Goal: Task Accomplishment & Management: Manage account settings

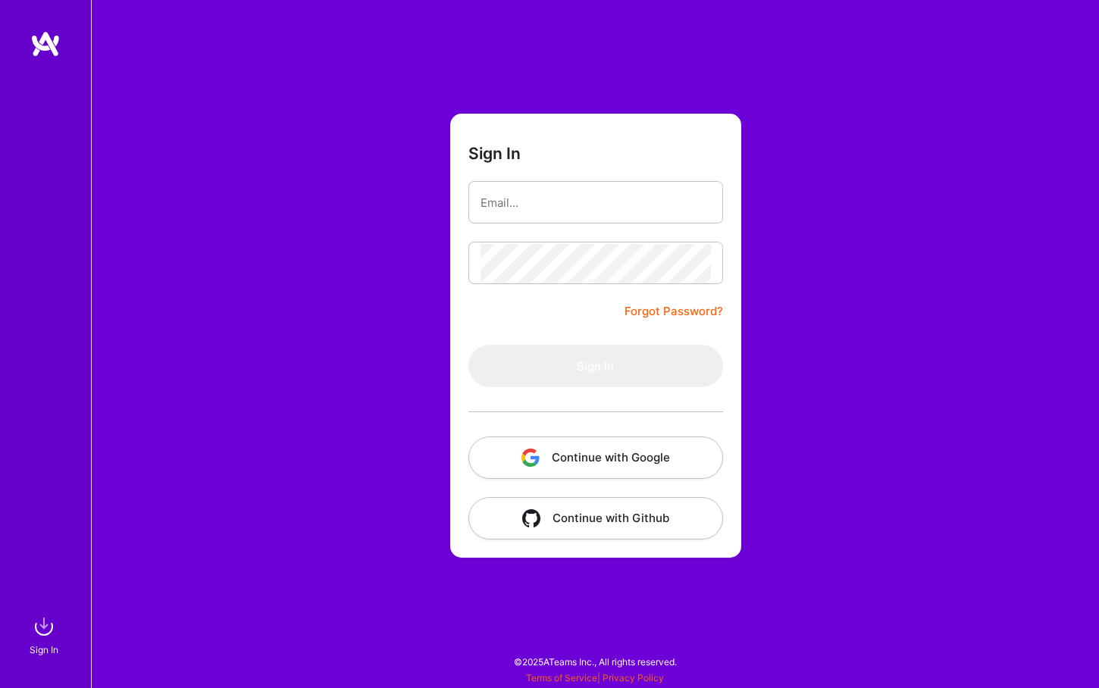
click at [597, 459] on button "Continue with Google" at bounding box center [595, 458] width 255 height 42
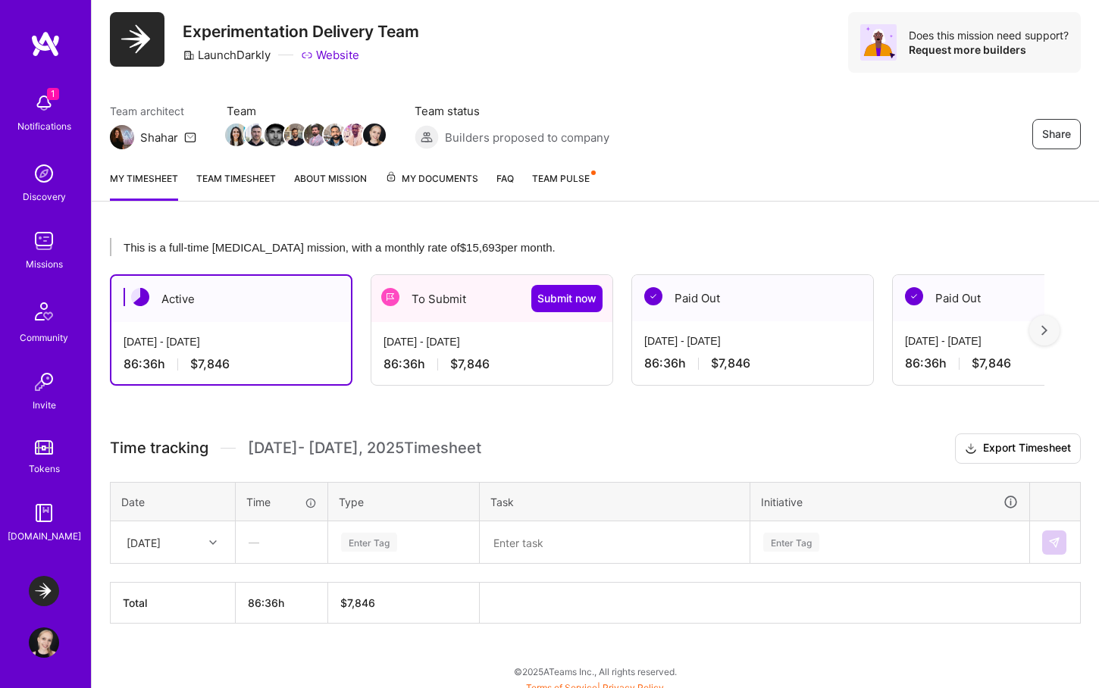
scroll to position [50, 0]
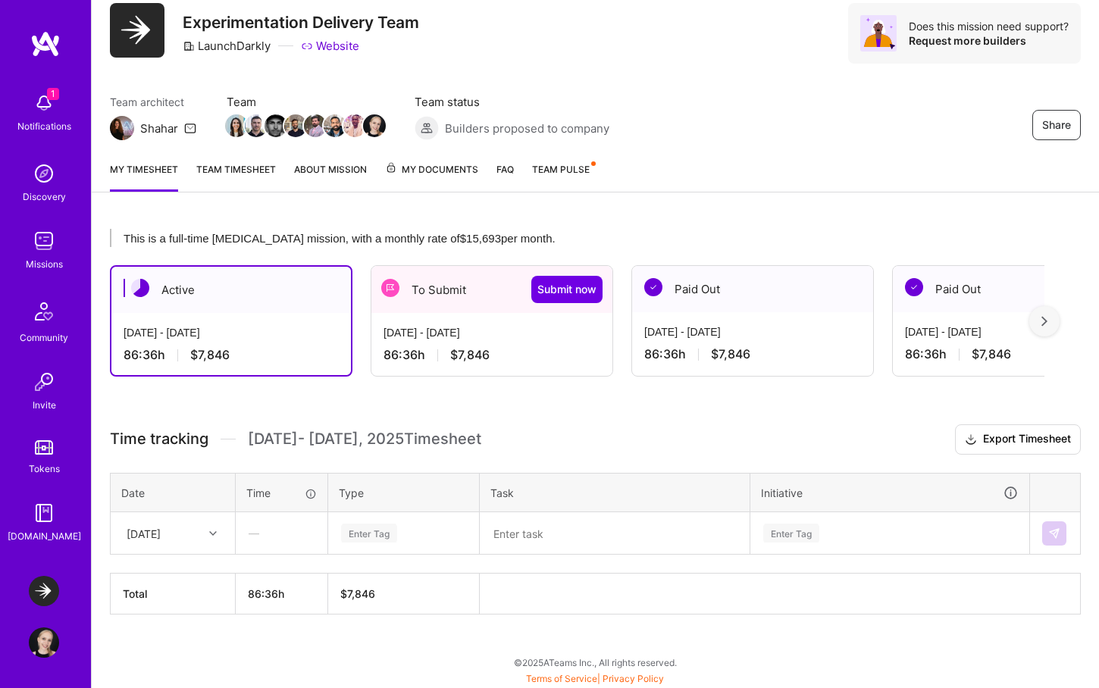
click at [399, 324] on div "[DATE] - [DATE] 86:36 h $7,846" at bounding box center [491, 344] width 241 height 62
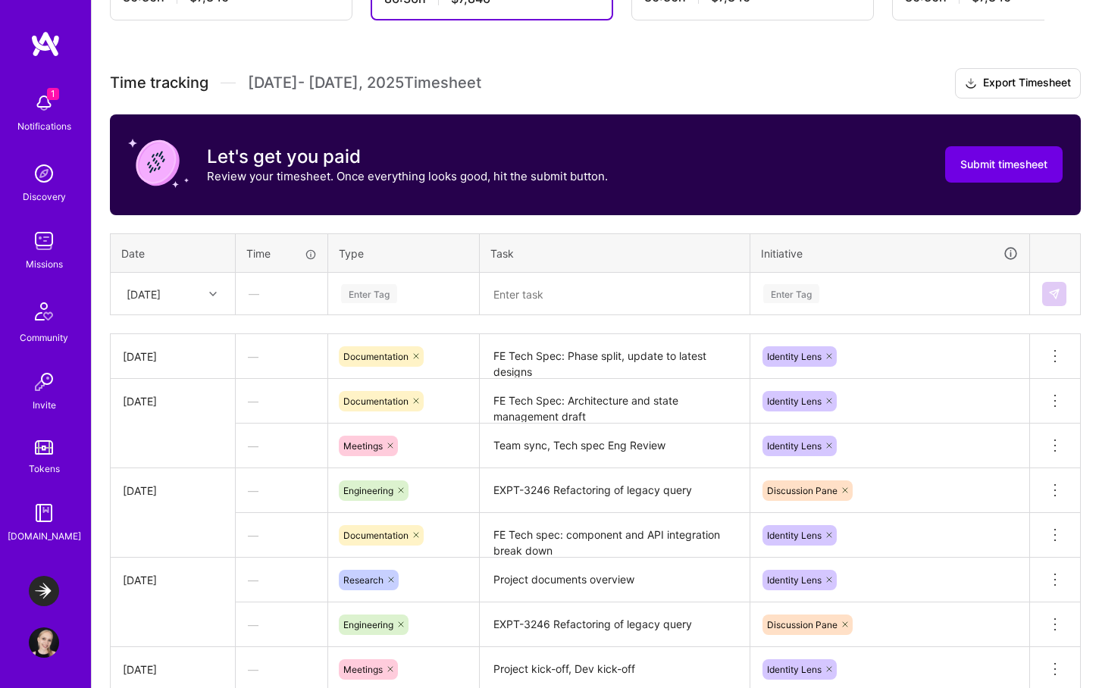
scroll to position [405, 0]
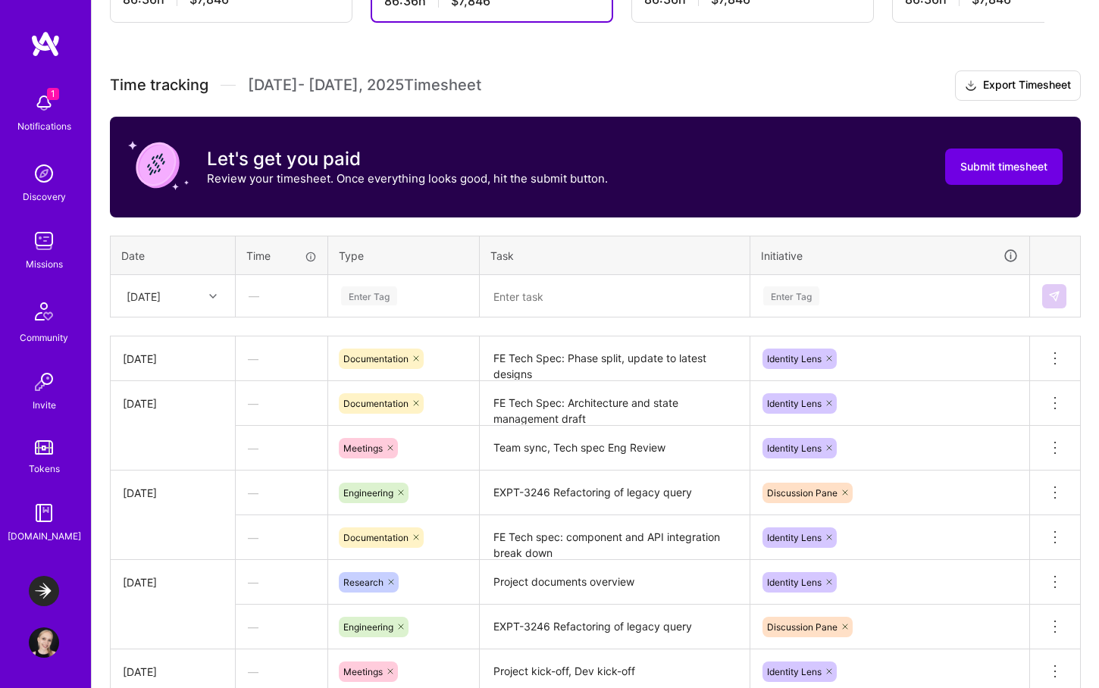
click at [193, 294] on div "[DATE]" at bounding box center [161, 295] width 84 height 25
click at [167, 483] on div "[DATE]" at bounding box center [172, 479] width 123 height 28
click at [184, 304] on div "[DATE]" at bounding box center [161, 295] width 84 height 25
click at [182, 508] on div "[DATE]" at bounding box center [172, 504] width 123 height 28
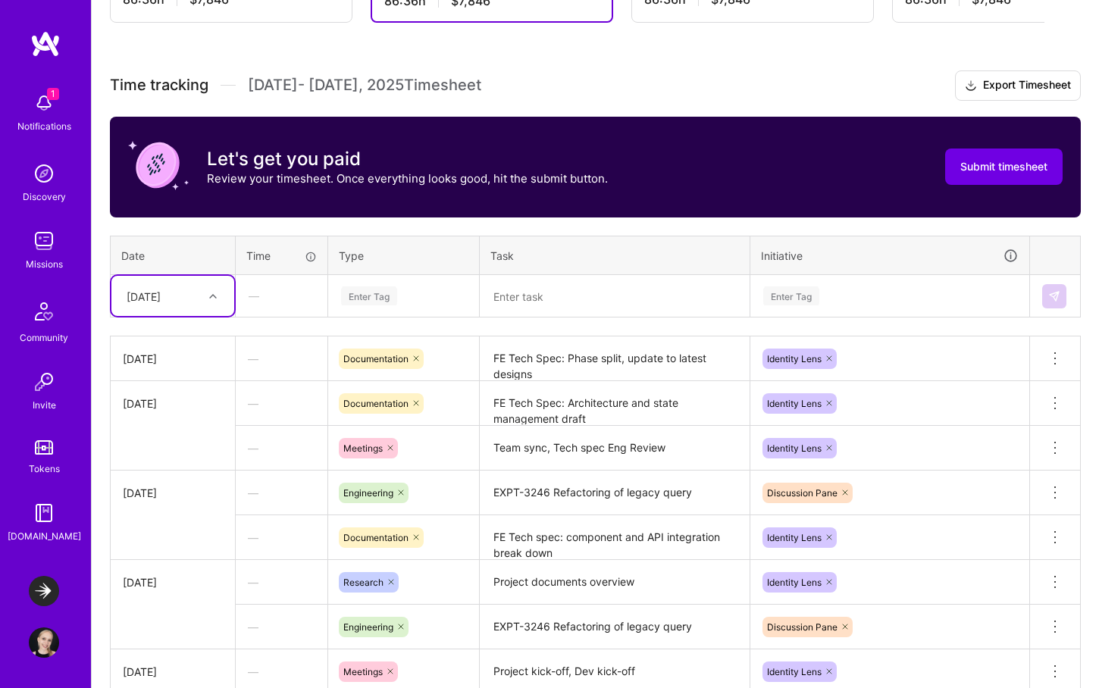
click at [370, 297] on div "Enter Tag" at bounding box center [369, 295] width 56 height 23
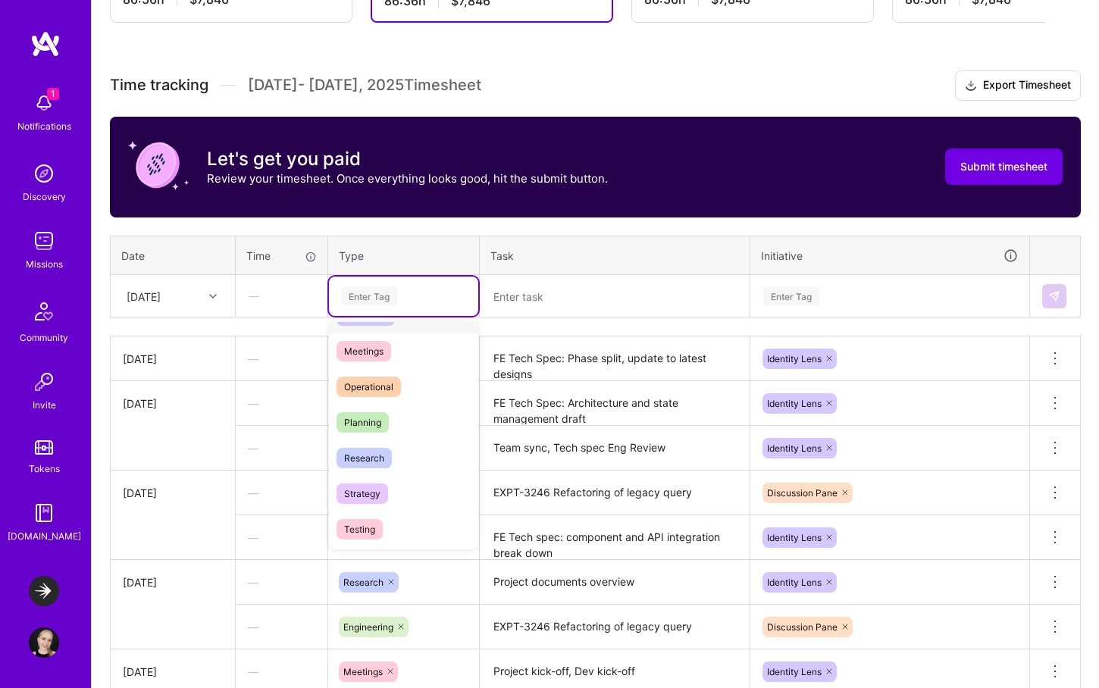
scroll to position [245, 0]
click at [409, 418] on div "Planning" at bounding box center [403, 422] width 149 height 36
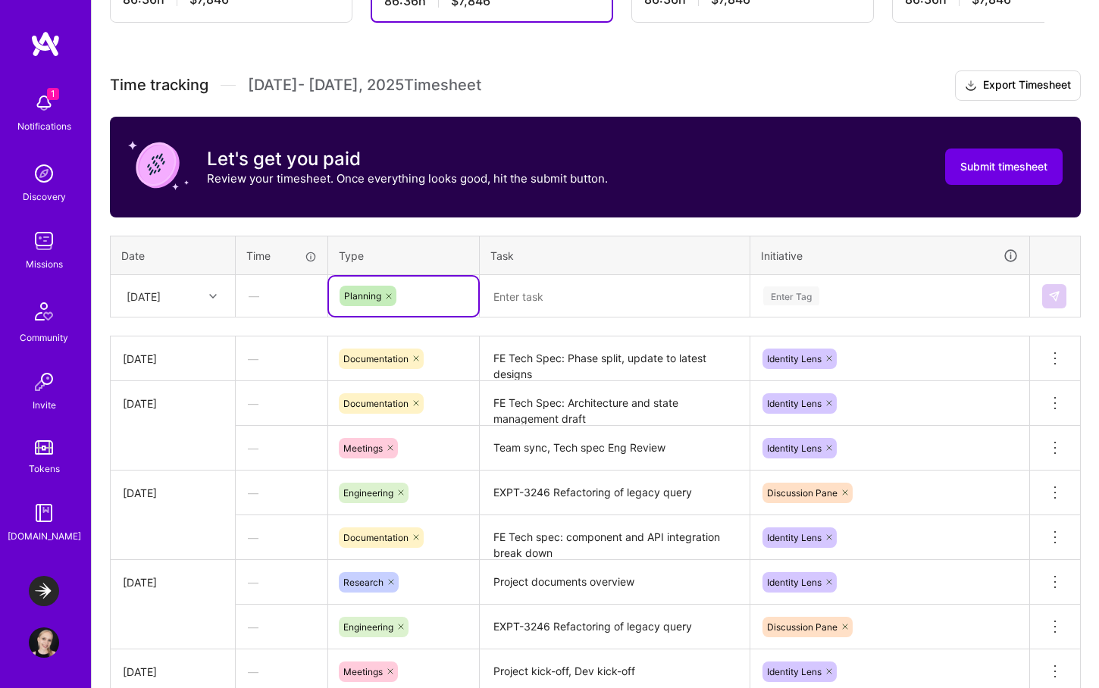
click at [539, 301] on textarea at bounding box center [614, 296] width 267 height 39
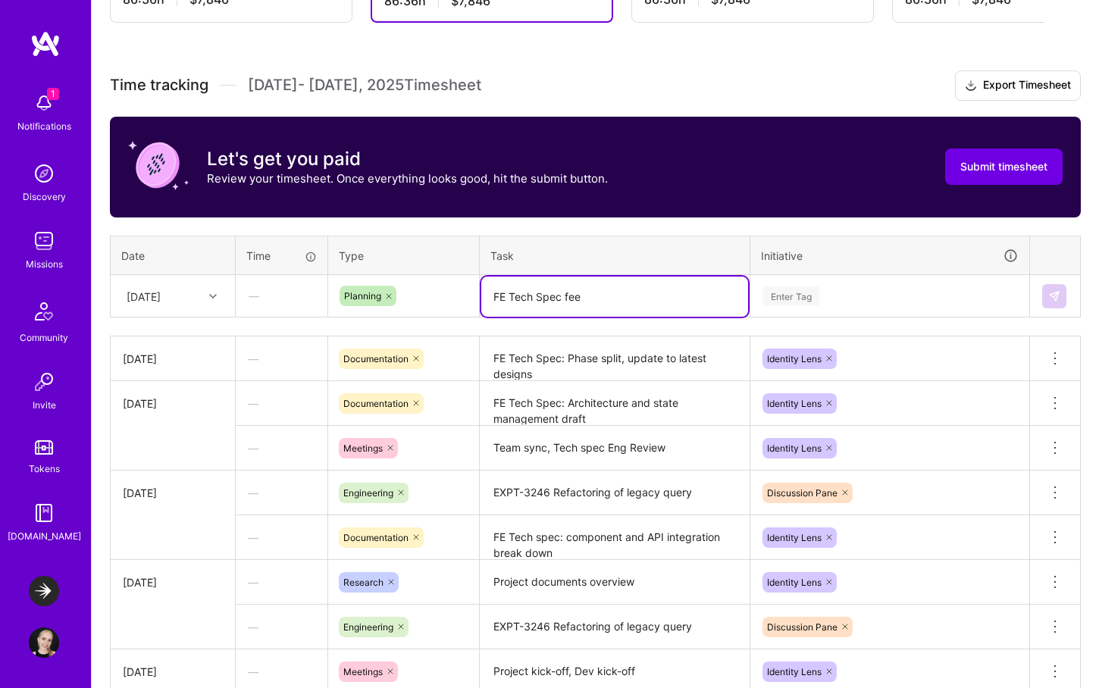
click at [388, 296] on icon at bounding box center [388, 296] width 9 height 9
type textarea "FE Tech Spec fee"
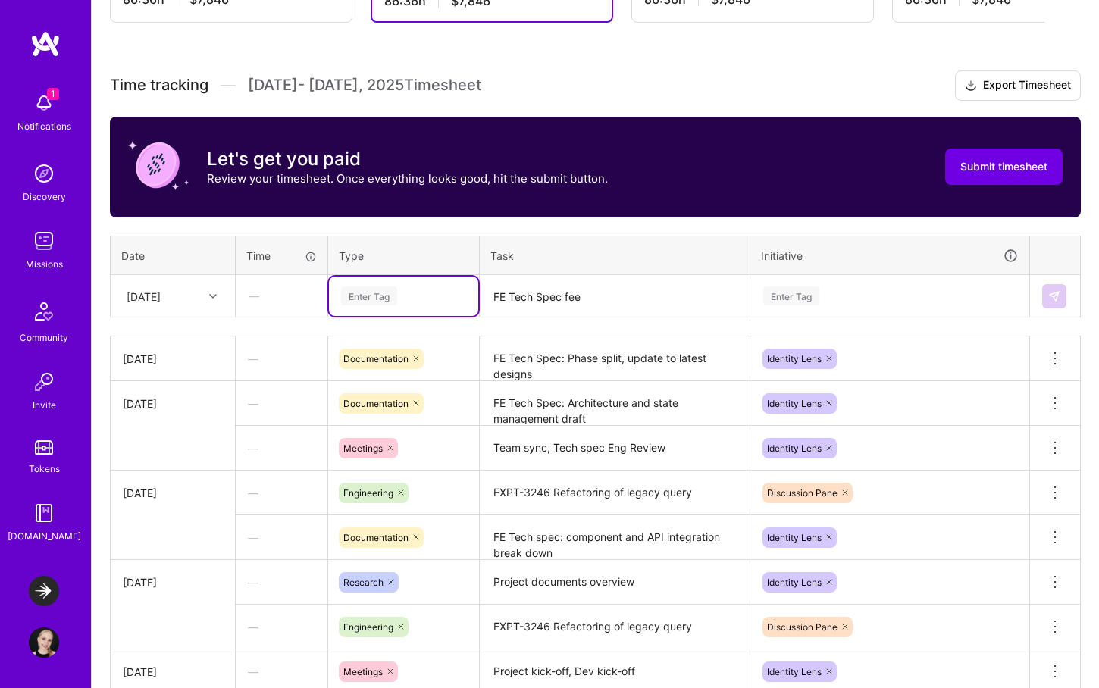
click at [400, 296] on div "Enter Tag" at bounding box center [404, 295] width 128 height 19
type input "docu"
click at [393, 341] on span "Documentation" at bounding box center [377, 346] width 80 height 20
click at [610, 298] on textarea "FE Tech Spec fee" at bounding box center [614, 297] width 267 height 40
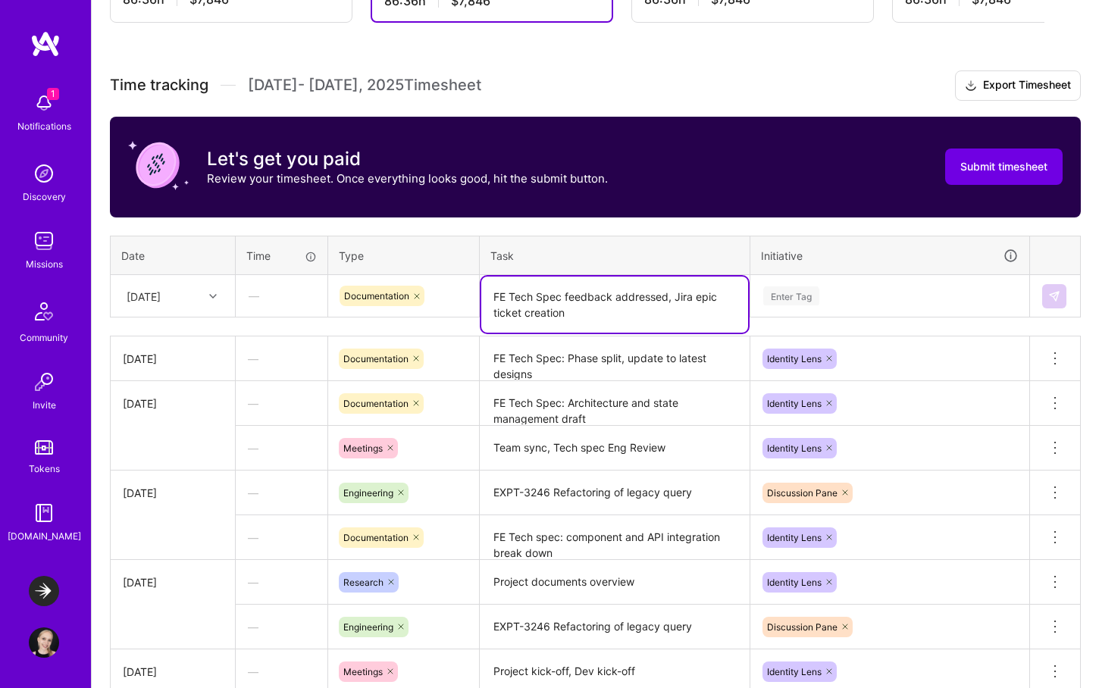
drag, startPoint x: 627, startPoint y: 311, endPoint x: 668, endPoint y: 300, distance: 42.3
click at [668, 300] on textarea "FE Tech Spec feedback addressed, Jira epic ticket creation" at bounding box center [614, 305] width 267 height 56
type textarea "FE Tech Spec feedback addressed, Jira epic ticket creation"
click at [834, 292] on div "Enter Tag" at bounding box center [890, 295] width 256 height 19
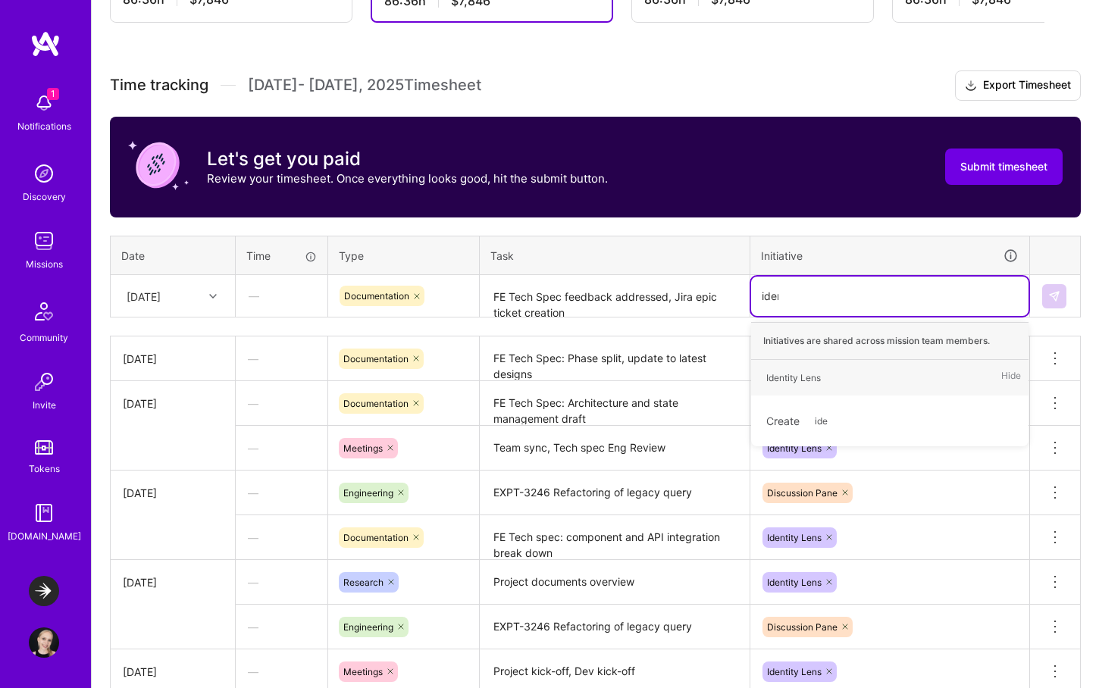
type input "ident"
click at [837, 375] on div "Identity Lens Hide" at bounding box center [889, 378] width 277 height 36
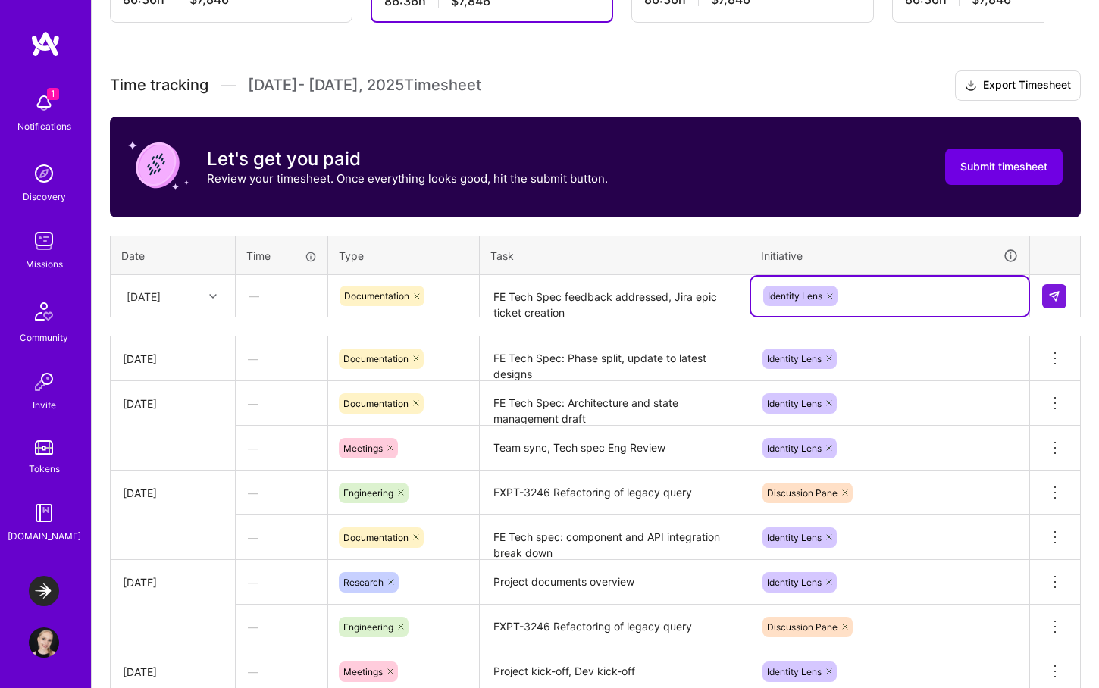
click at [690, 303] on textarea "FE Tech Spec feedback addressed, Jira epic ticket creation" at bounding box center [614, 297] width 267 height 40
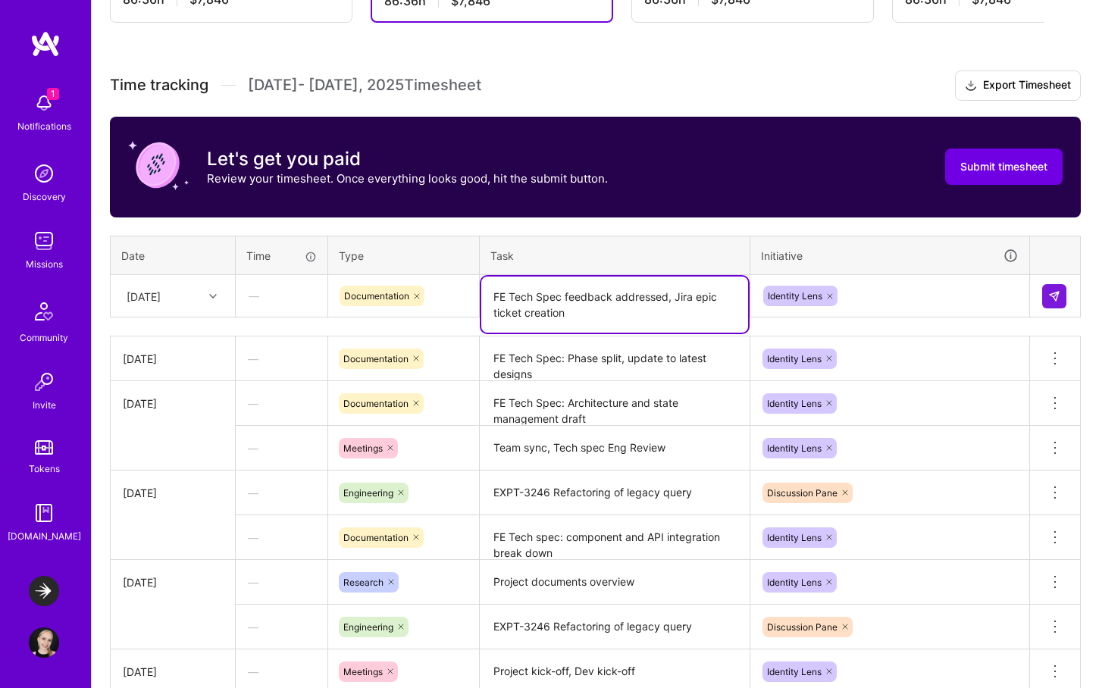
drag, startPoint x: 681, startPoint y: 313, endPoint x: 668, endPoint y: 295, distance: 22.3
click at [668, 295] on textarea "FE Tech Spec feedback addressed, Jira epic ticket creation" at bounding box center [614, 305] width 267 height 56
click at [698, 314] on textarea "FE Tech Spec feedback addressed, Jira epic ticket creation" at bounding box center [614, 305] width 267 height 56
drag, startPoint x: 680, startPoint y: 308, endPoint x: 667, endPoint y: 300, distance: 14.9
click at [667, 300] on textarea "FE Tech Spec feedback addressed, Jira epic ticket creation" at bounding box center [614, 305] width 267 height 56
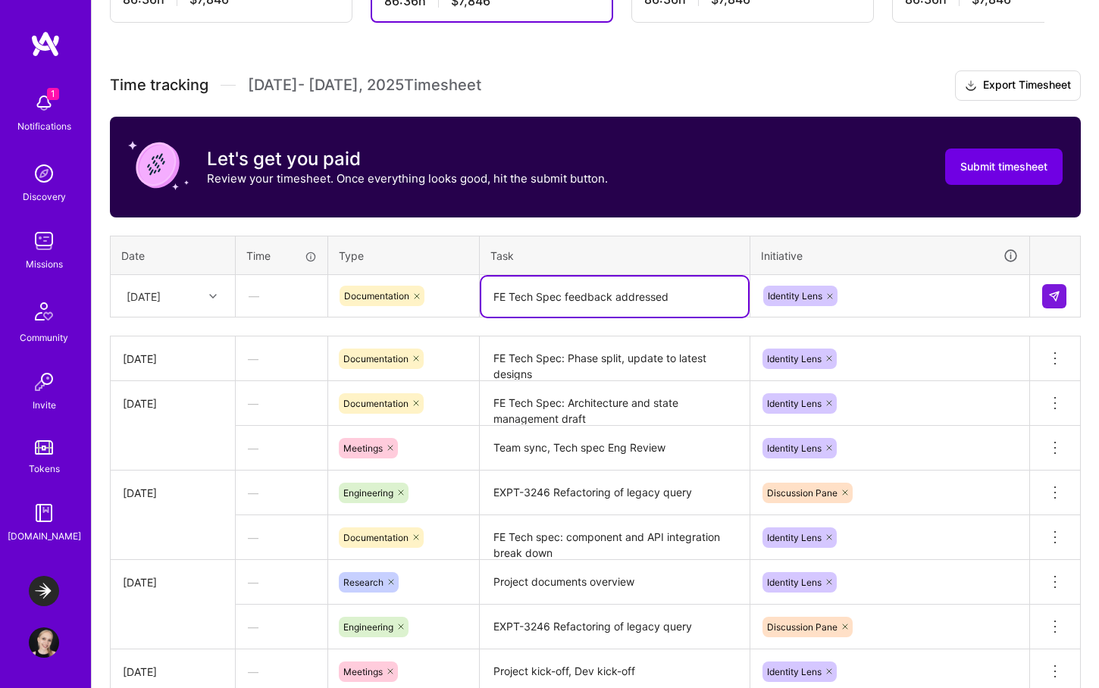
click at [560, 293] on textarea "FE Tech Spec feedback addressed" at bounding box center [614, 297] width 267 height 40
click at [698, 296] on textarea "FE Tech Spec: feedback addressed" at bounding box center [614, 297] width 267 height 40
type textarea "FE Tech Spec: feedback addressed"
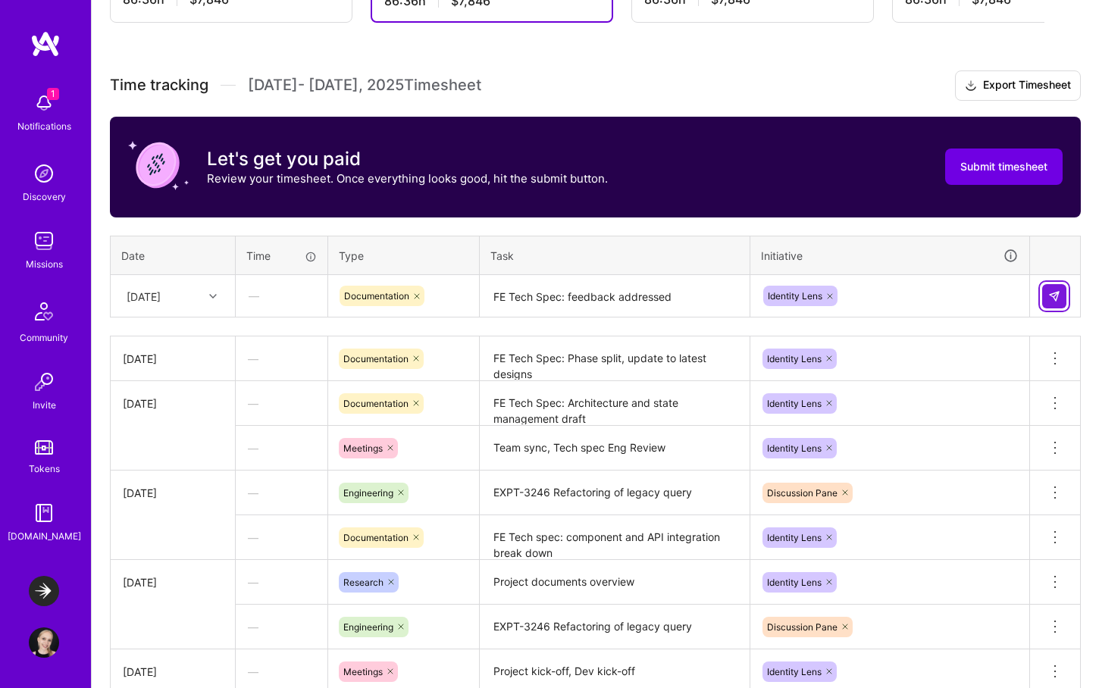
click at [1060, 293] on img at bounding box center [1054, 296] width 12 height 12
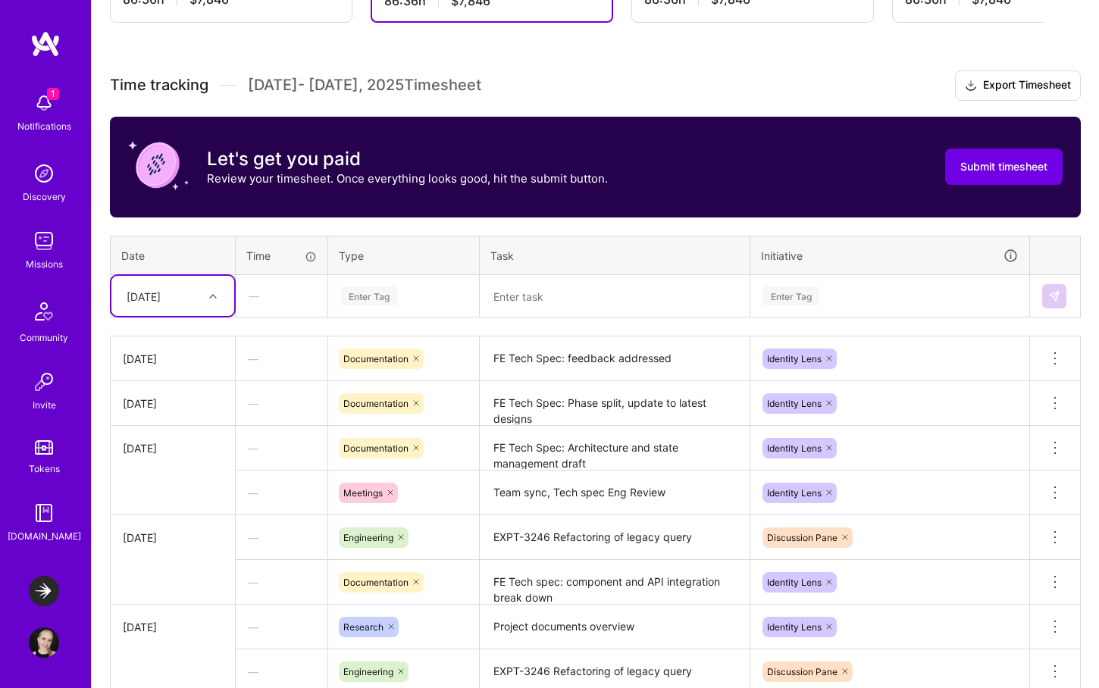
click at [203, 305] on div at bounding box center [214, 296] width 23 height 20
click at [172, 535] on div "[DATE]" at bounding box center [172, 532] width 123 height 28
click at [430, 298] on div "Enter Tag" at bounding box center [404, 295] width 128 height 19
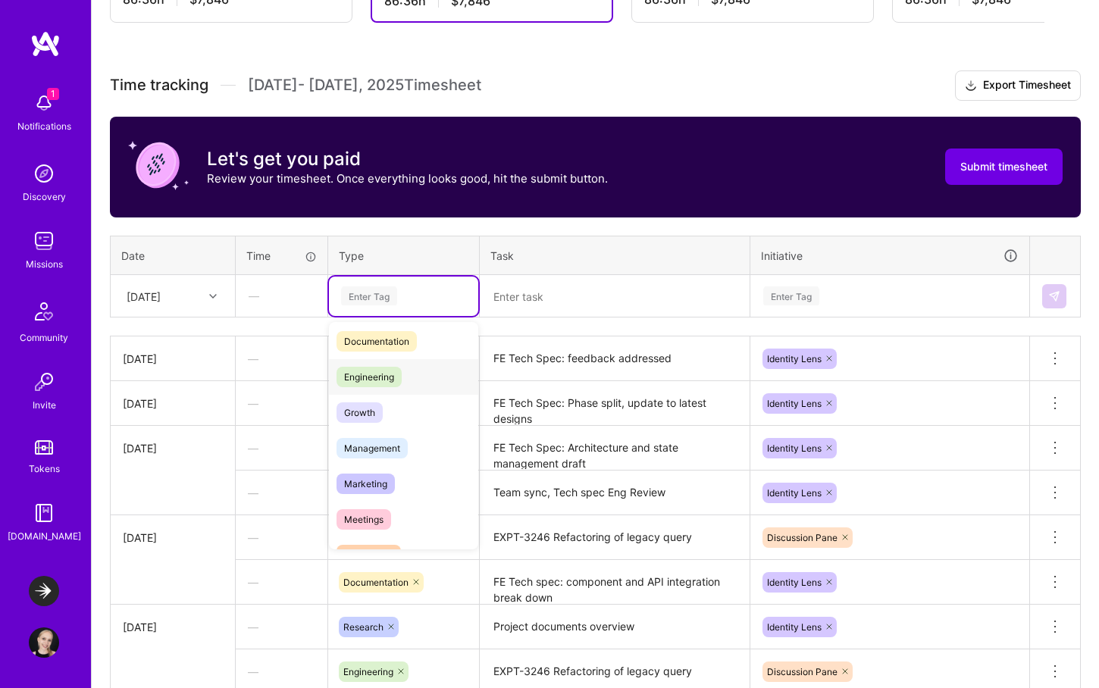
scroll to position [81, 0]
click at [405, 366] on div "Engineering" at bounding box center [403, 372] width 149 height 36
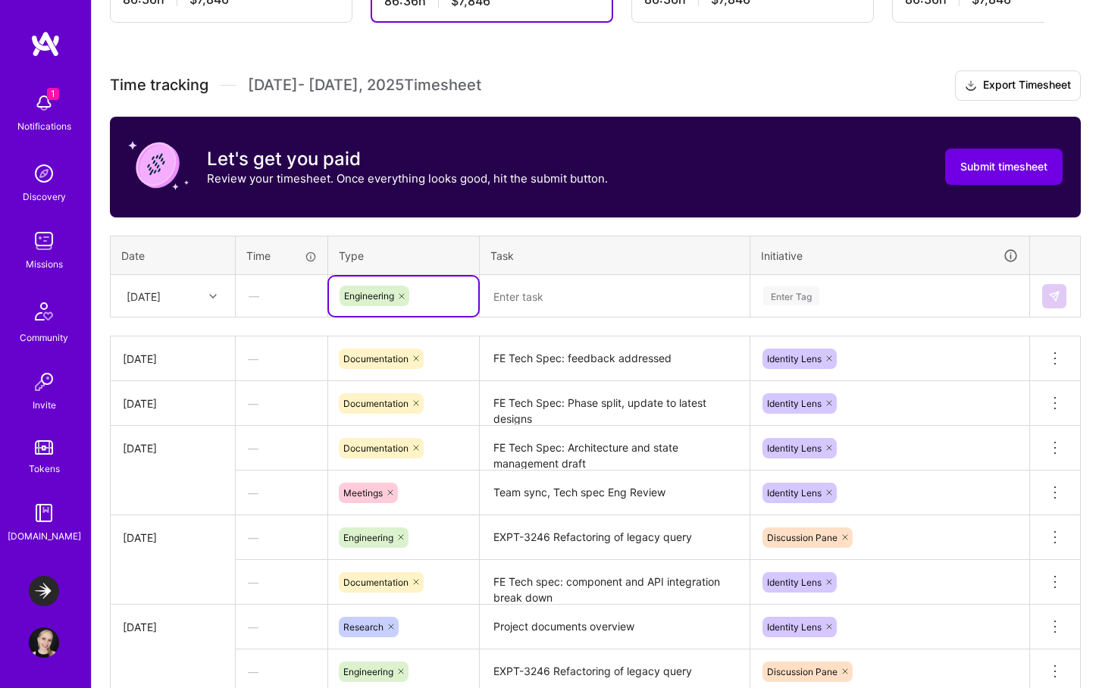
click at [537, 299] on textarea at bounding box center [614, 297] width 267 height 40
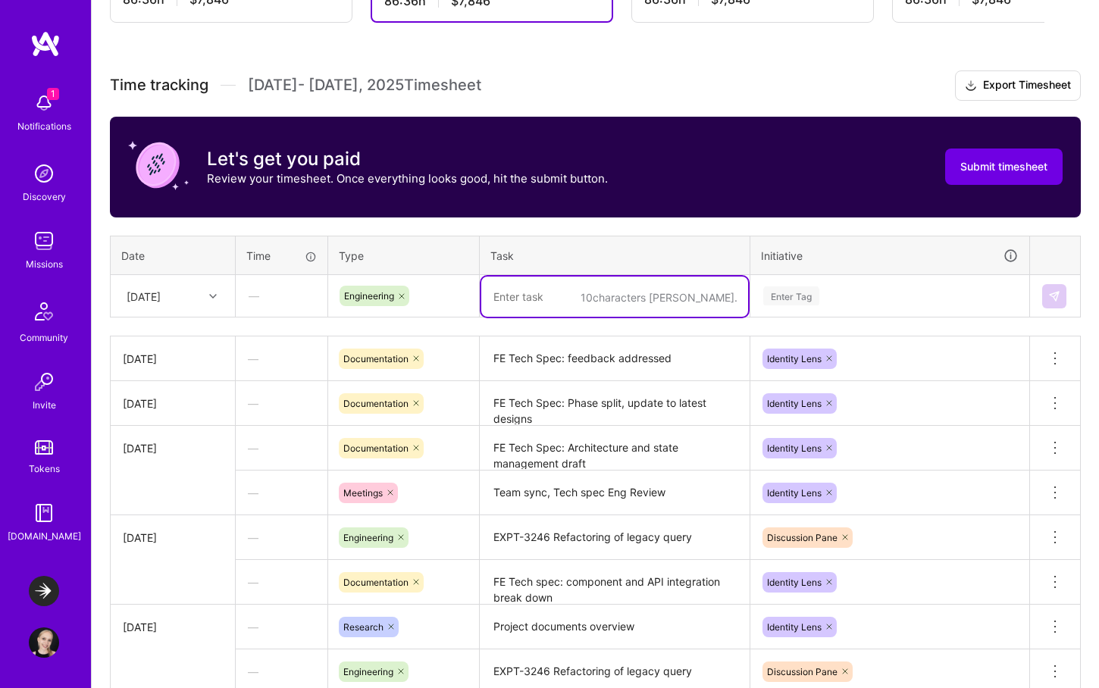
paste textarea ", Jira epic ticket creation"
drag, startPoint x: 499, startPoint y: 293, endPoint x: 456, endPoint y: 289, distance: 43.4
click at [456, 289] on tr "[DATE] — Engineering , Jira epic ticket creation Enter Tag" at bounding box center [596, 296] width 970 height 42
click at [618, 298] on textarea "Jira epic ticket creation" at bounding box center [614, 297] width 267 height 40
click at [489, 293] on textarea "Jira epic ticket creation" at bounding box center [614, 297] width 267 height 40
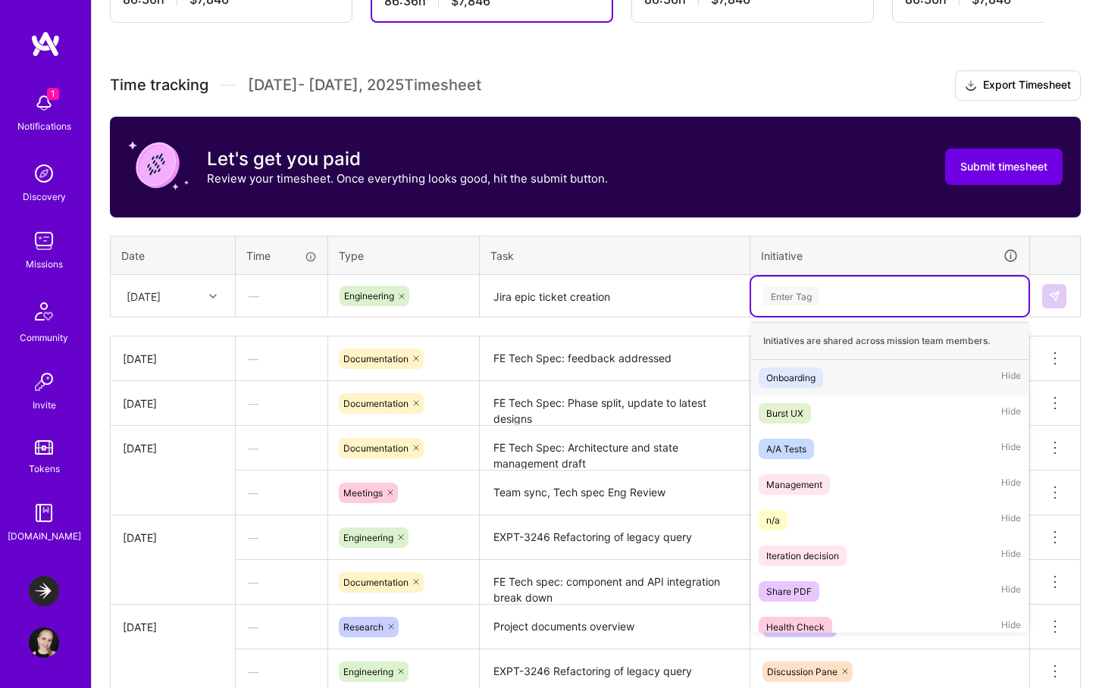
click at [852, 286] on div "Enter Tag" at bounding box center [890, 295] width 256 height 19
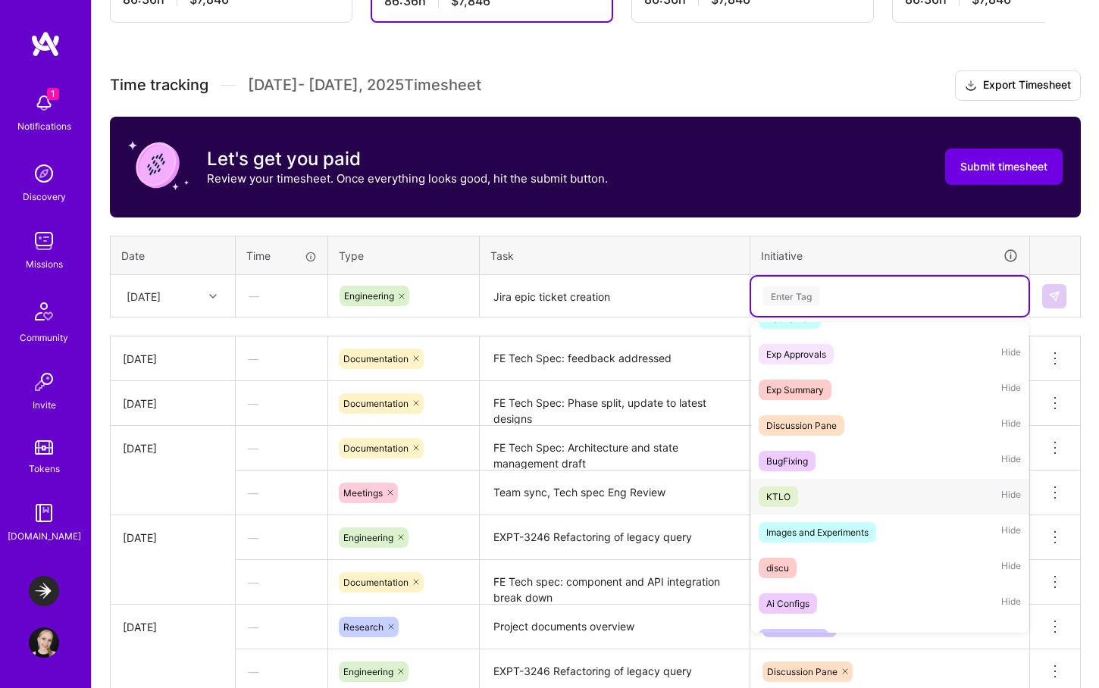
scroll to position [618, 0]
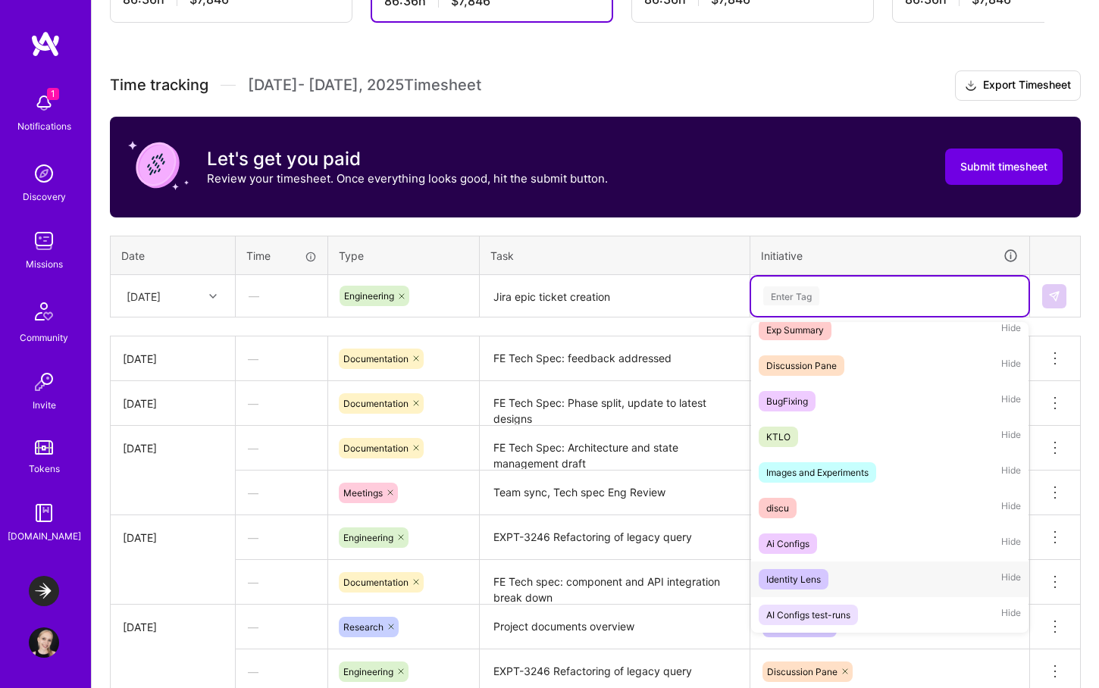
click at [825, 576] on span "Identity Lens" at bounding box center [794, 579] width 70 height 20
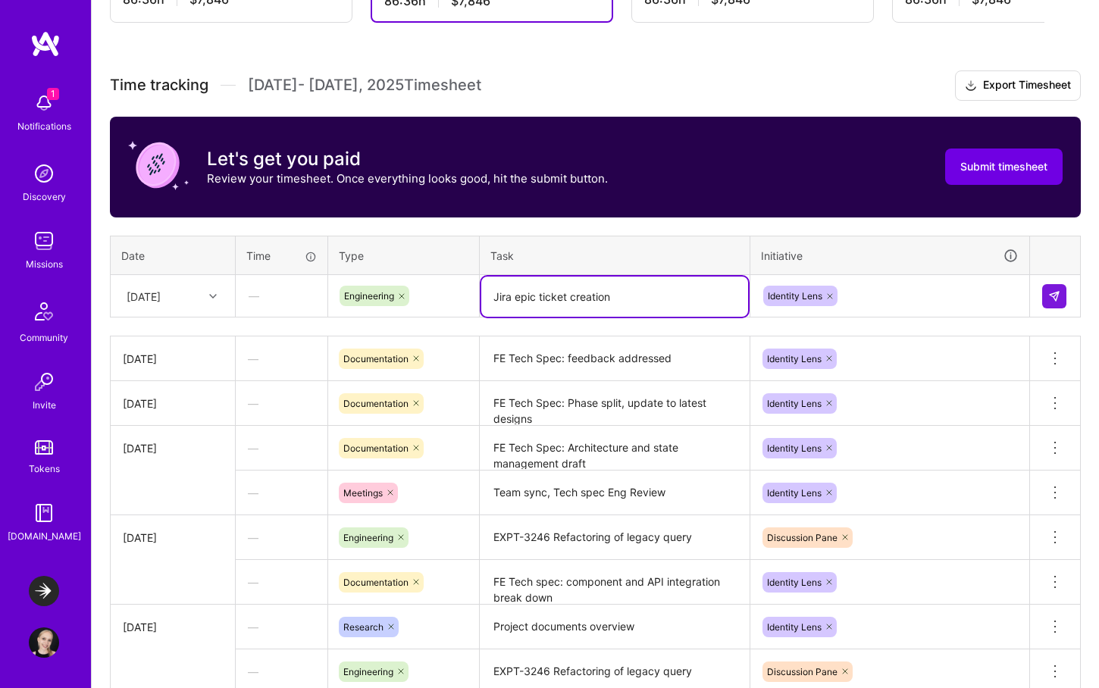
click at [640, 290] on textarea "Jira epic ticket creation" at bounding box center [614, 297] width 267 height 40
click at [491, 293] on textarea "Jira epic ticket creation" at bounding box center [614, 297] width 267 height 40
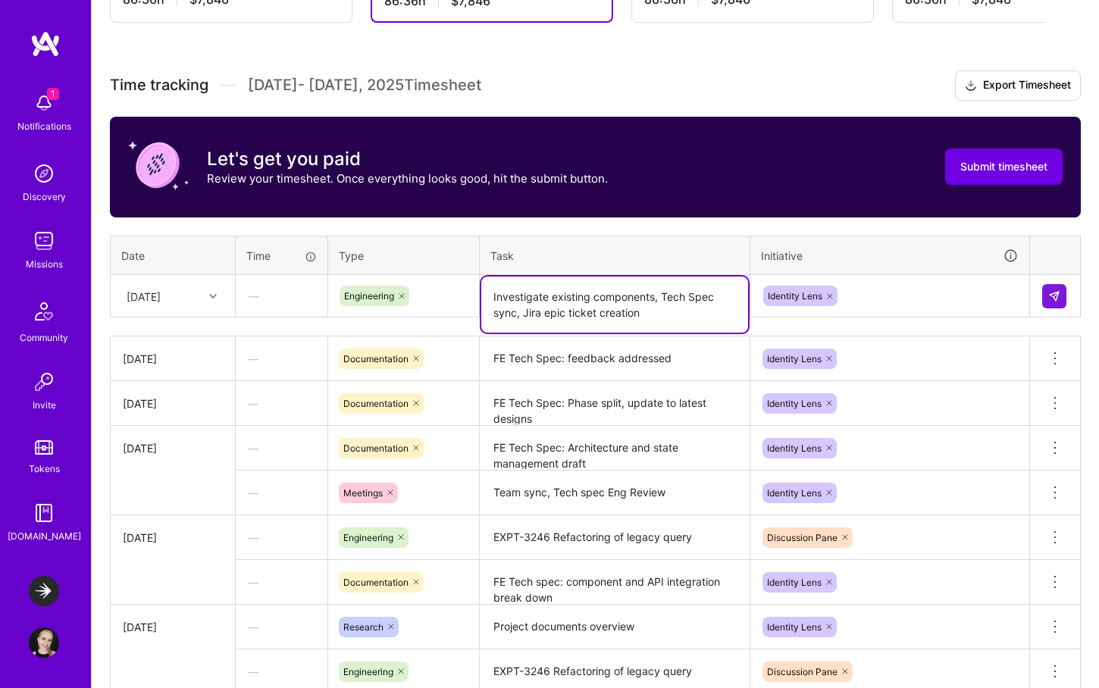
click at [686, 312] on textarea "Investigate existing components, Tech Spec sync, Jira epic ticket creation" at bounding box center [614, 305] width 267 height 56
click at [629, 296] on textarea "Investigate existing components, Tech Spec sync, Jira epic ticket creation" at bounding box center [614, 305] width 267 height 56
click at [674, 317] on textarea "Investigate existing components, Tech Spec sync, Jira epic ticket creation" at bounding box center [614, 305] width 267 height 56
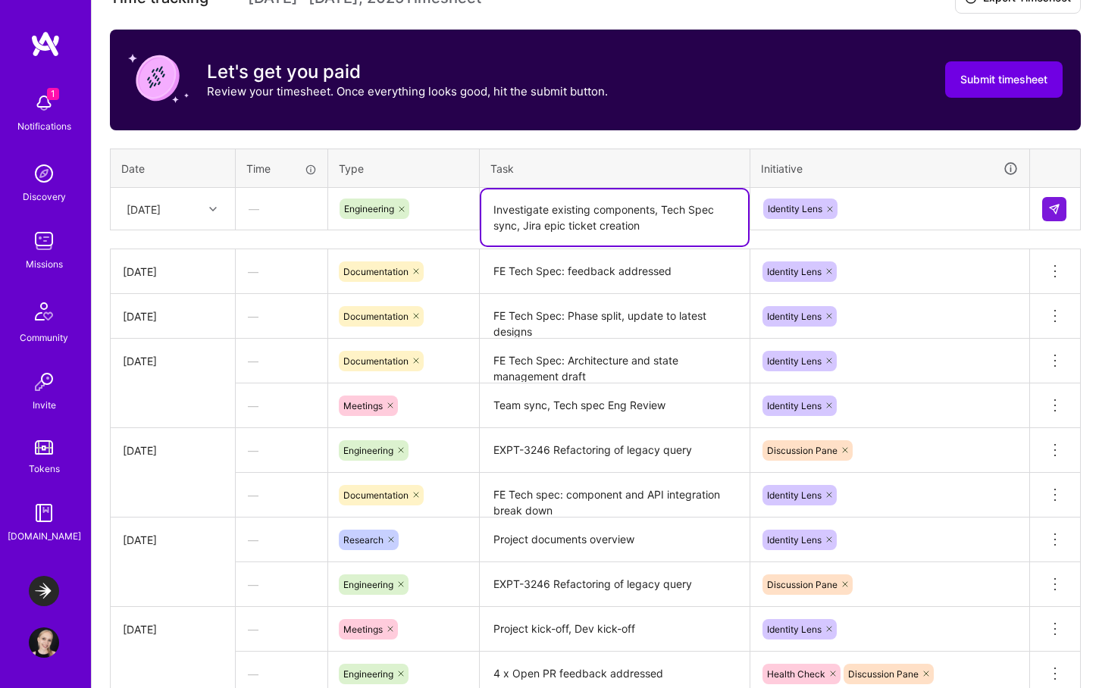
scroll to position [495, 0]
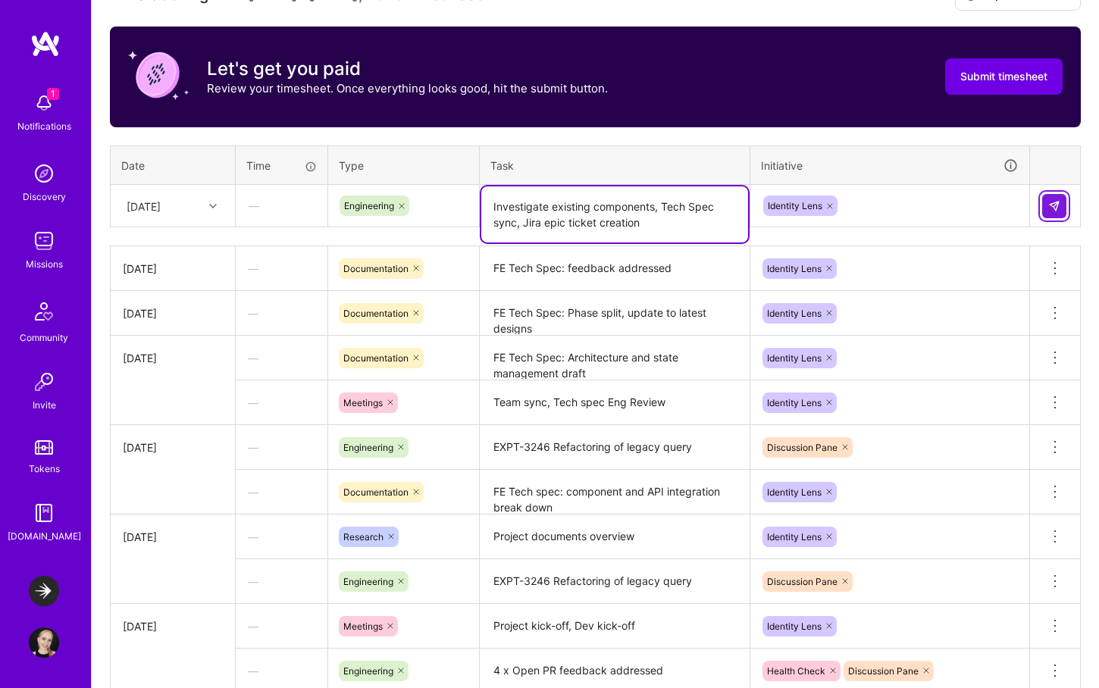
type textarea "Investigate existing components, Tech Spec sync, Jira epic ticket creation"
click at [1060, 208] on button at bounding box center [1054, 206] width 24 height 24
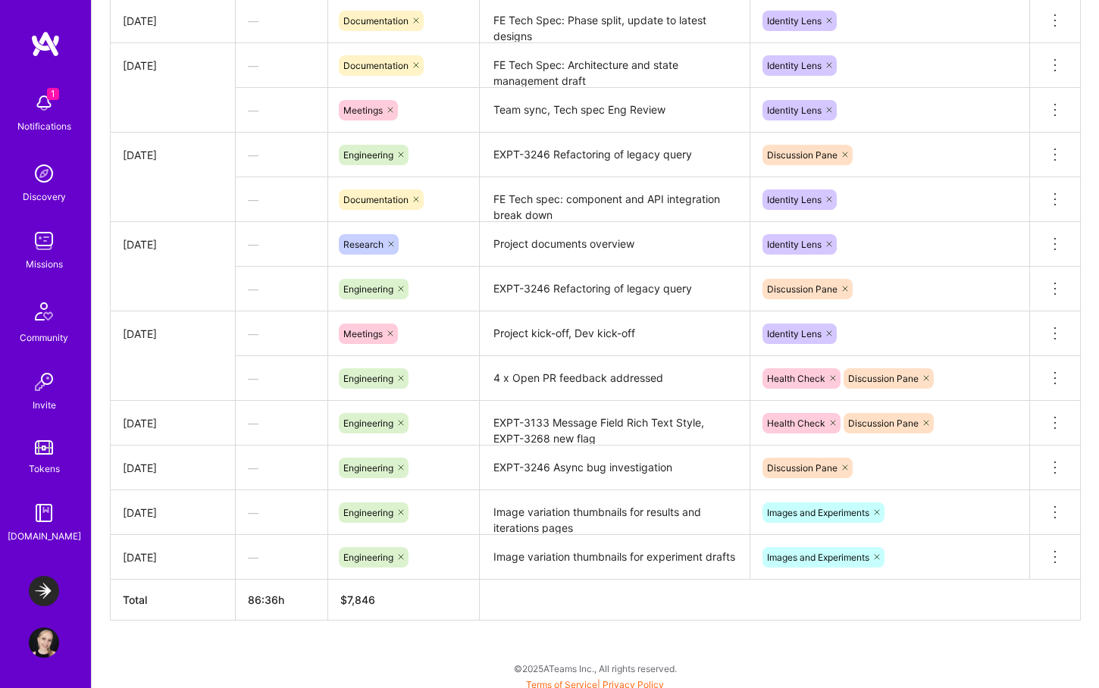
scroll to position [831, 0]
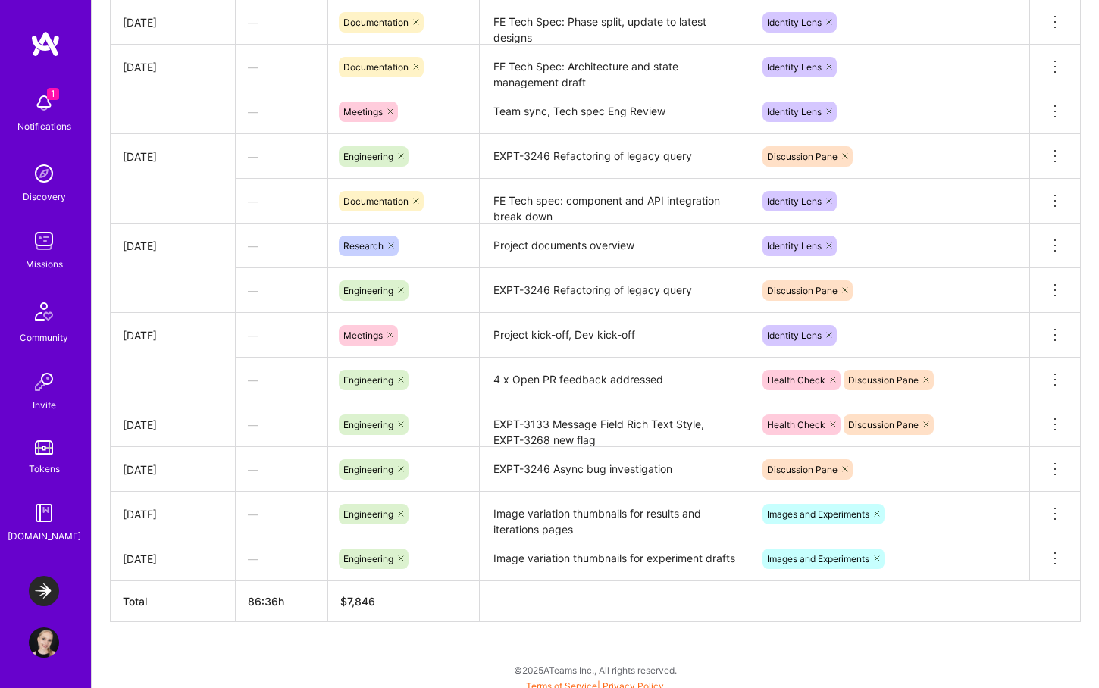
click at [881, 515] on icon at bounding box center [876, 513] width 9 height 9
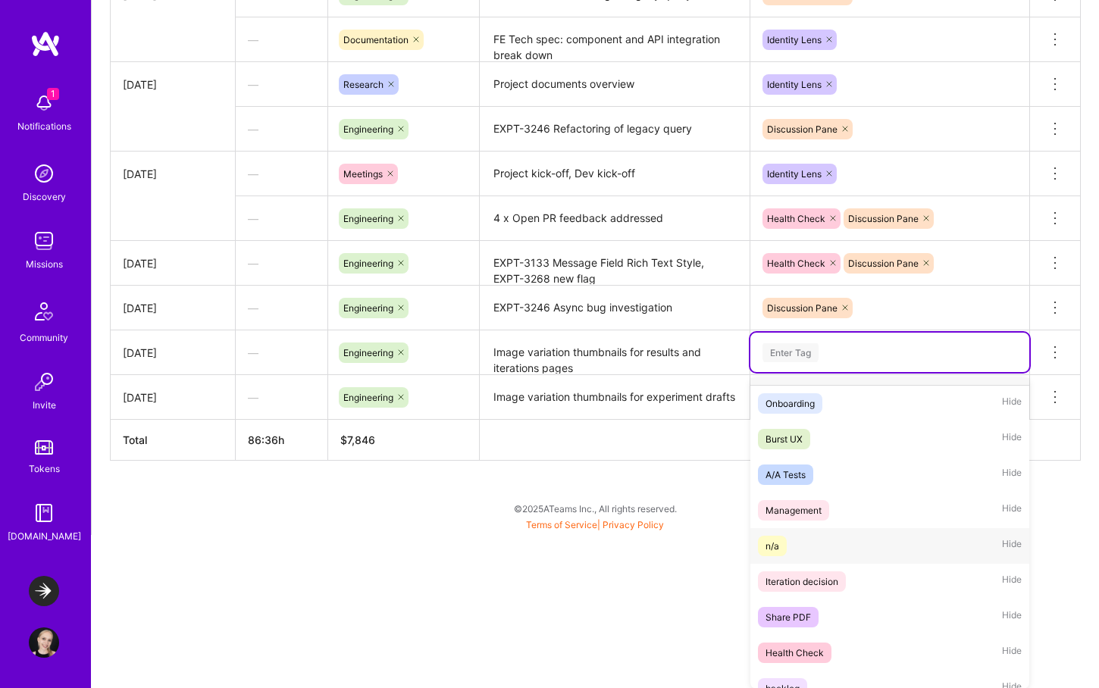
scroll to position [0, 0]
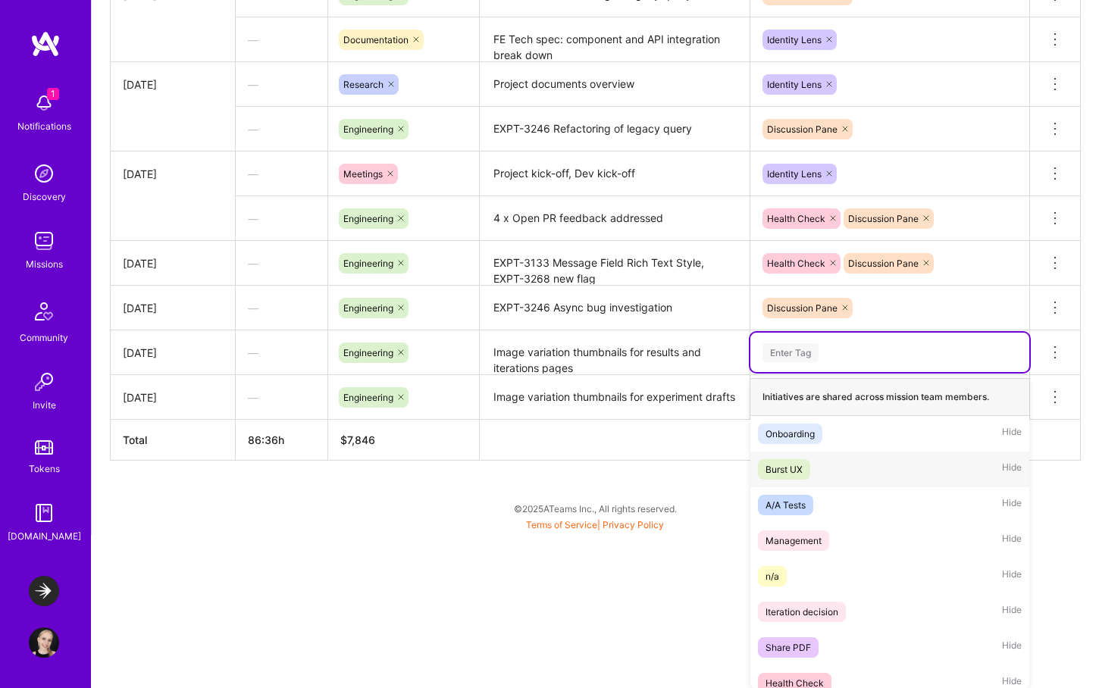
click at [838, 467] on div "Burst UX Hide" at bounding box center [889, 470] width 279 height 36
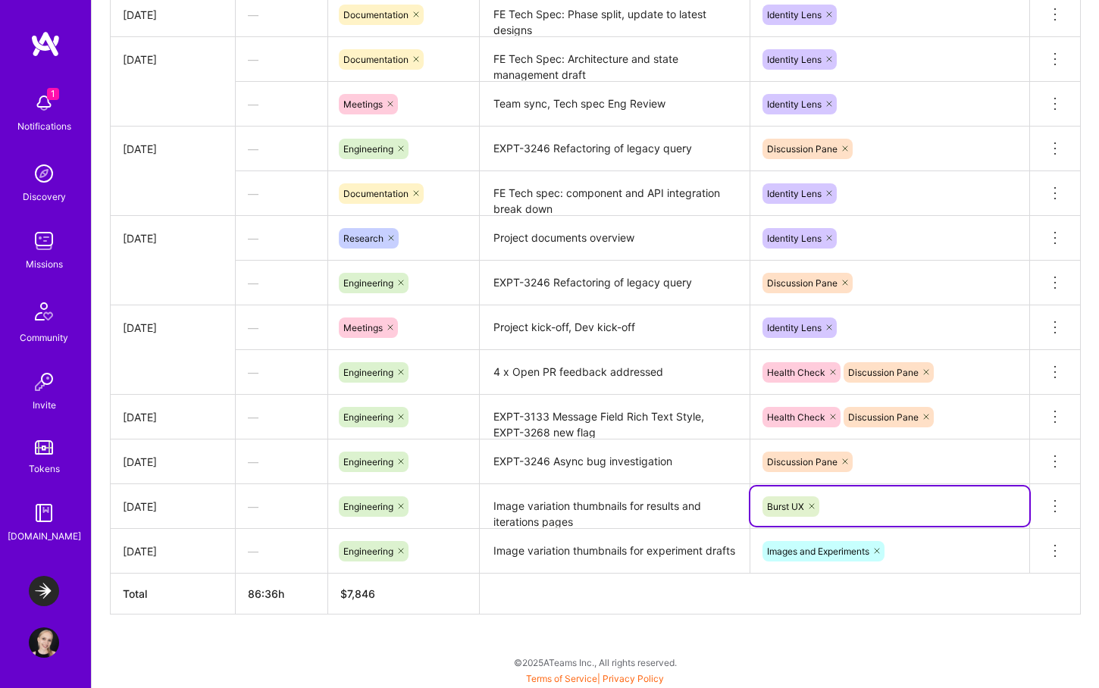
scroll to position [1037, 0]
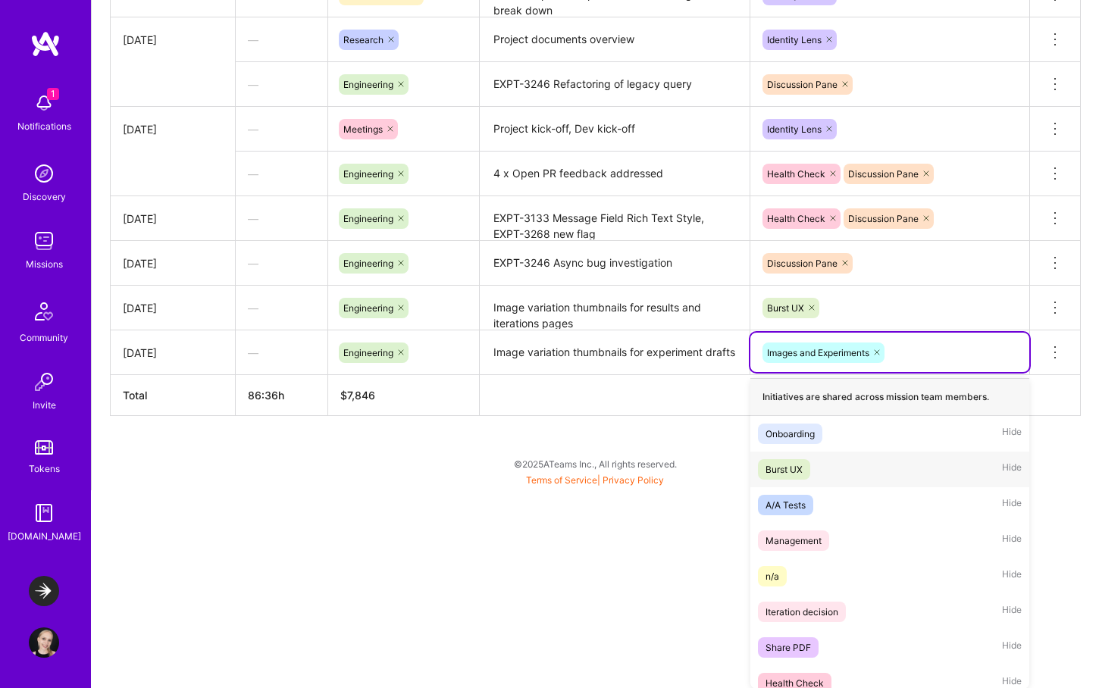
click at [834, 473] on div "Burst UX Hide" at bounding box center [889, 470] width 279 height 36
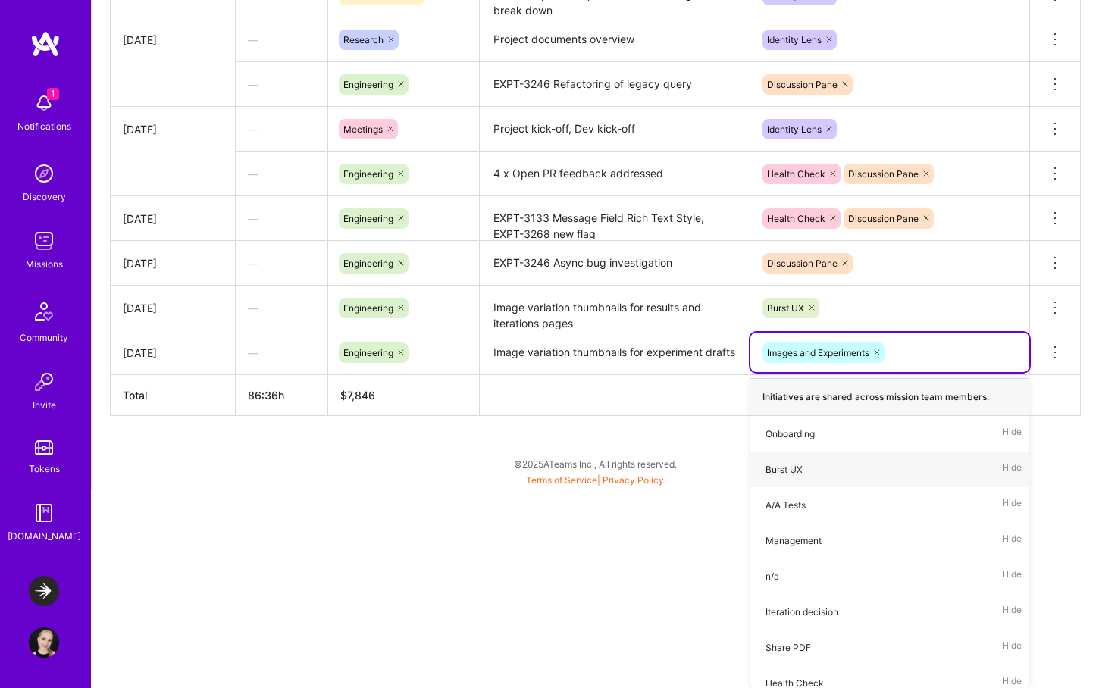
scroll to position [838, 0]
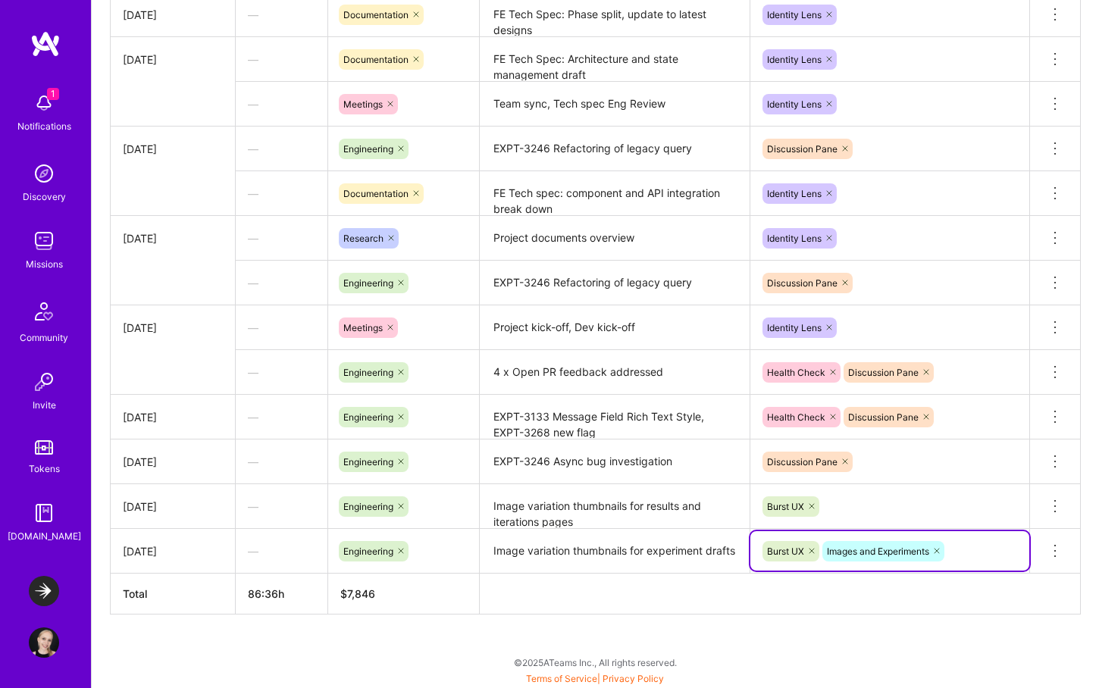
click at [939, 549] on icon at bounding box center [936, 551] width 5 height 5
click at [703, 590] on th at bounding box center [780, 594] width 601 height 41
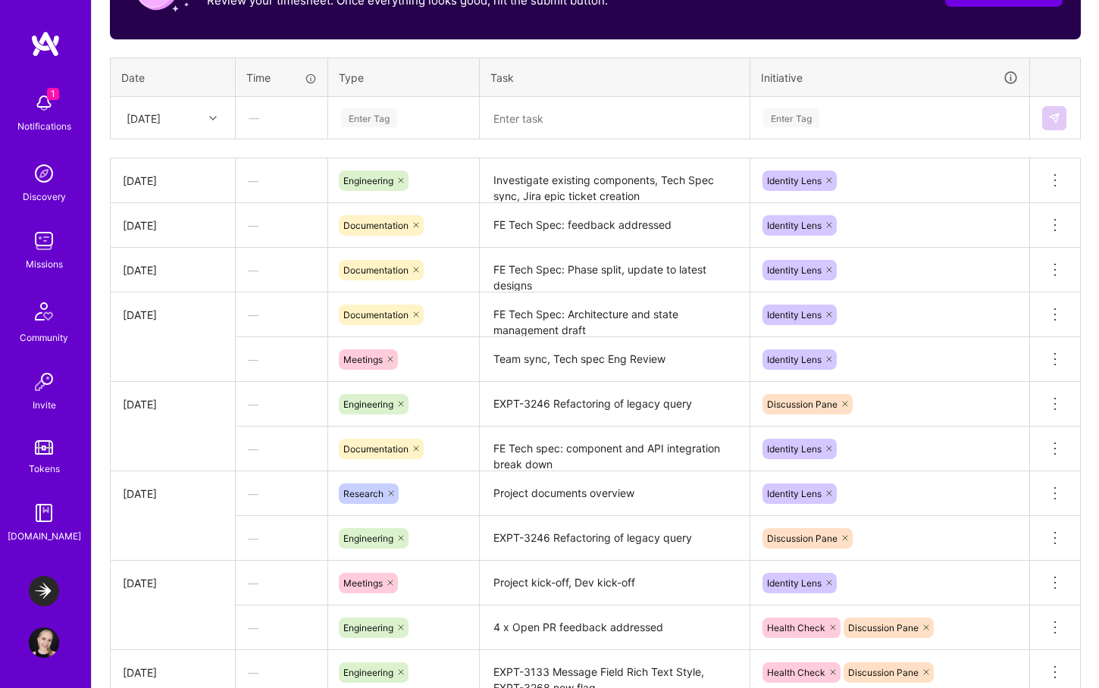
scroll to position [553, 0]
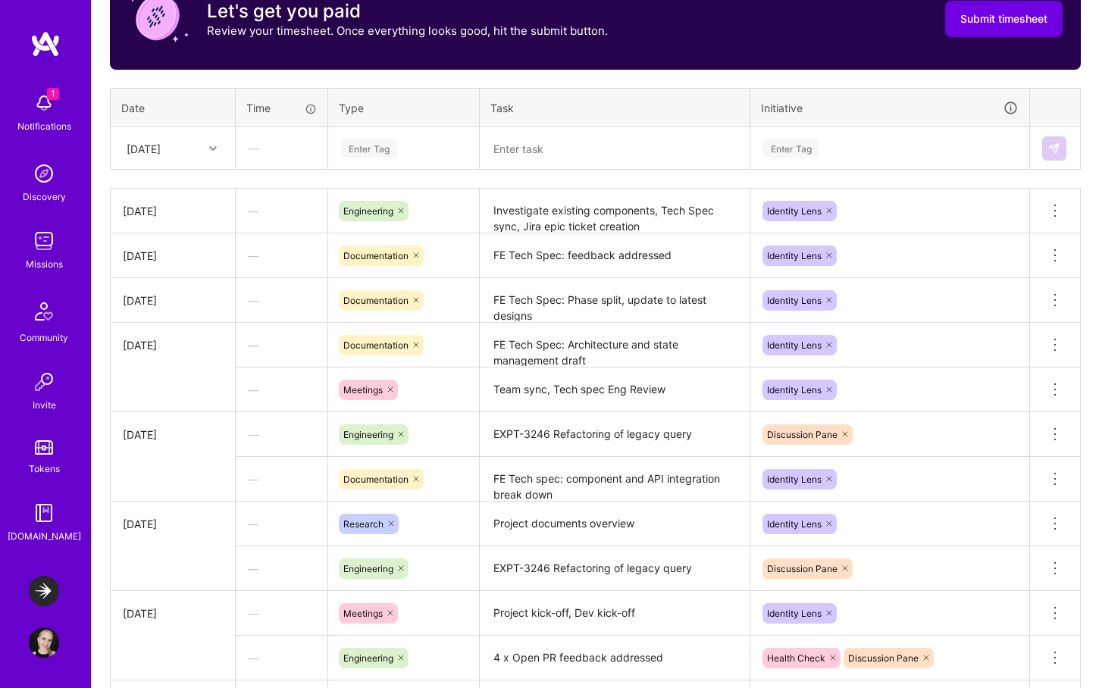
click at [637, 223] on textarea "Investigate existing components, Tech Spec sync, Jira epic ticket creation" at bounding box center [614, 211] width 267 height 42
click at [525, 227] on textarea "Investigate existing components, Tech Spec sync, Jira epic ticket creation" at bounding box center [614, 218] width 267 height 56
type textarea "Investigate existing components, Tech Spec sync, Jira epic ticket creation"
drag, startPoint x: 556, startPoint y: 208, endPoint x: 479, endPoint y: 207, distance: 76.6
click at [480, 207] on td "Investigate existing components, Tech Spec sync, Jira epic ticket creation" at bounding box center [615, 211] width 271 height 45
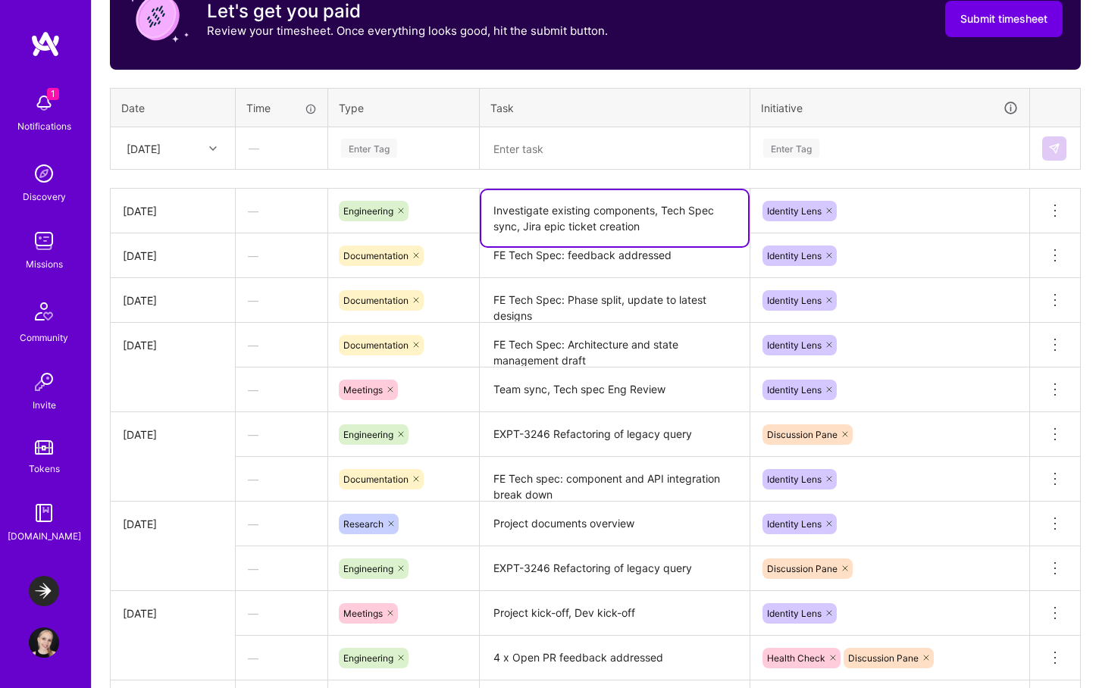
click at [586, 210] on textarea "Investigate existing components, Tech Spec sync, Jira epic ticket creation" at bounding box center [614, 218] width 267 height 56
click at [645, 218] on textarea "Investigate existing components, Tech Spec sync, Jira epic ticket creation" at bounding box center [614, 218] width 267 height 56
click at [605, 297] on textarea "FE Tech Spec: Phase split, update to latest designs" at bounding box center [614, 301] width 267 height 42
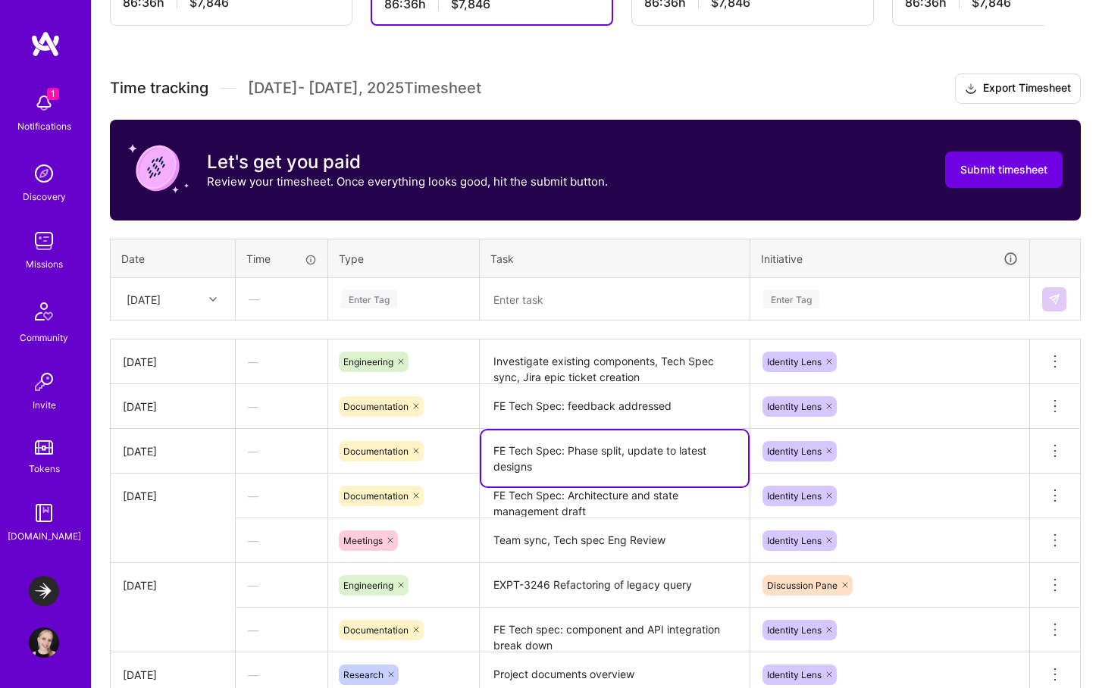
scroll to position [401, 0]
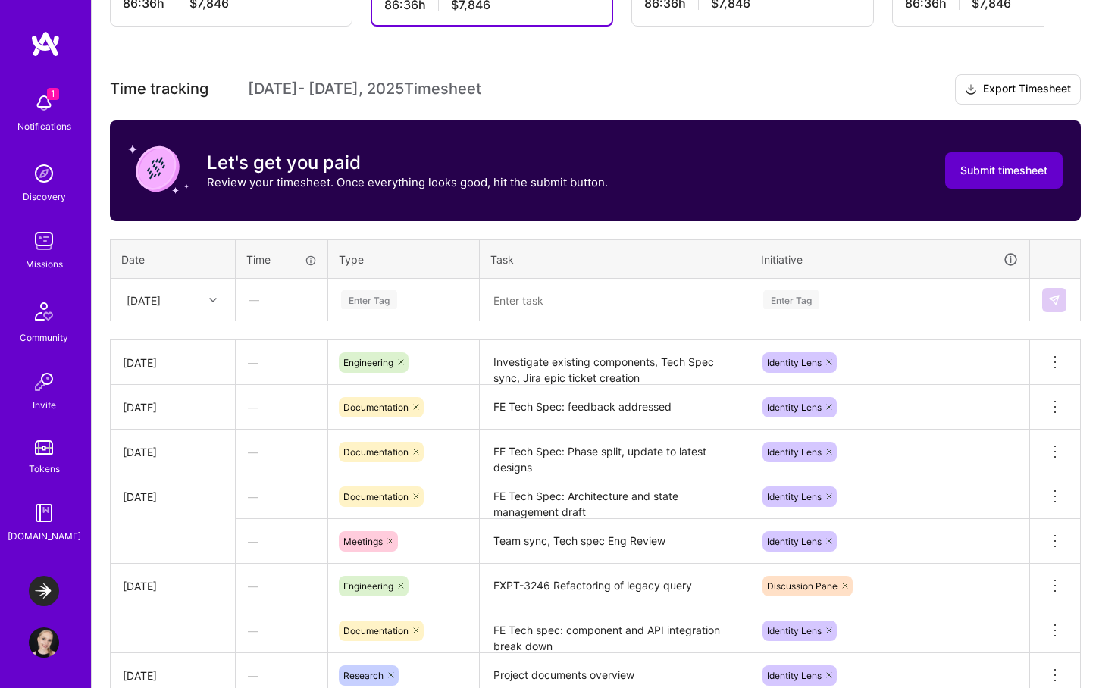
click at [1000, 168] on span "Submit timesheet" at bounding box center [1003, 170] width 87 height 15
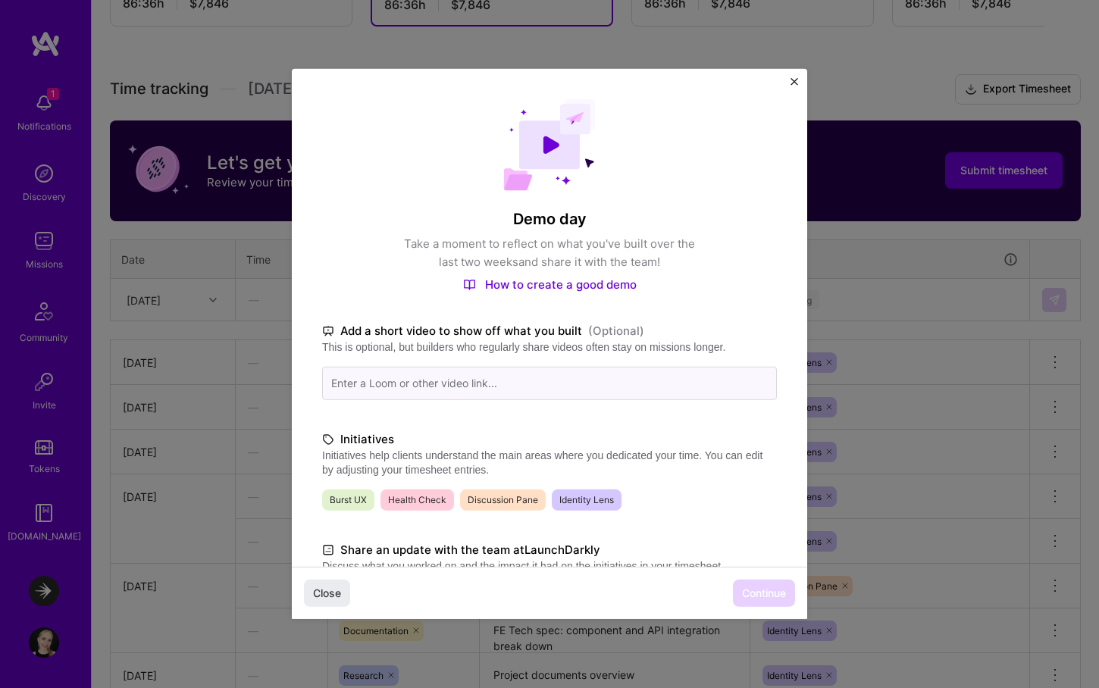
click at [572, 382] on input at bounding box center [549, 383] width 455 height 33
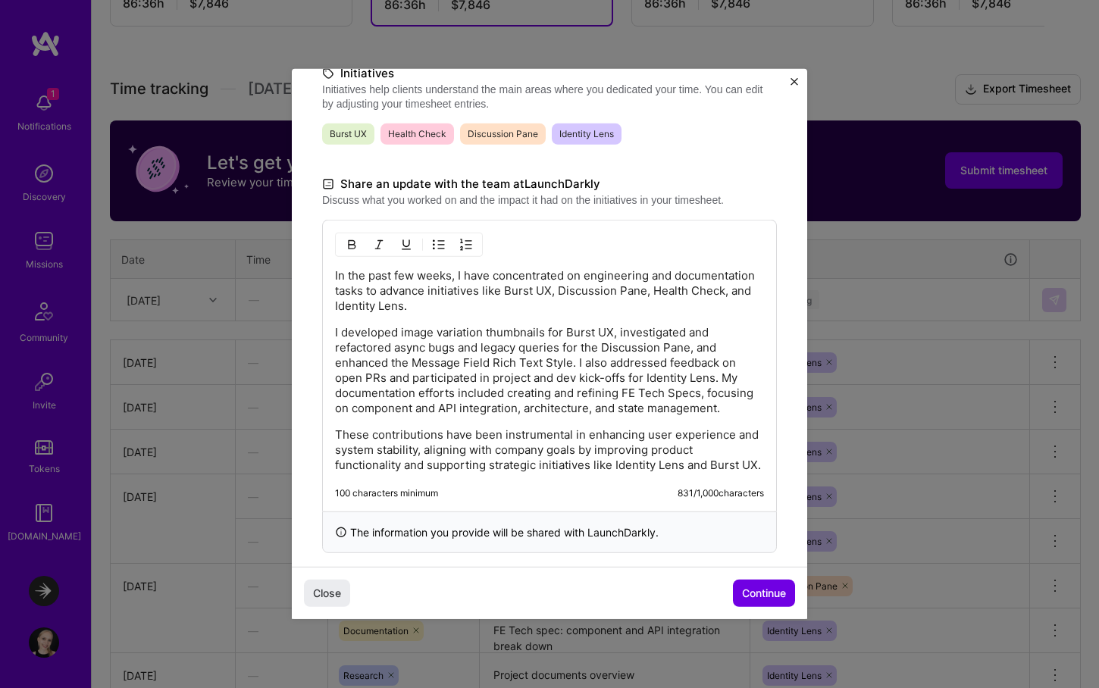
scroll to position [383, 0]
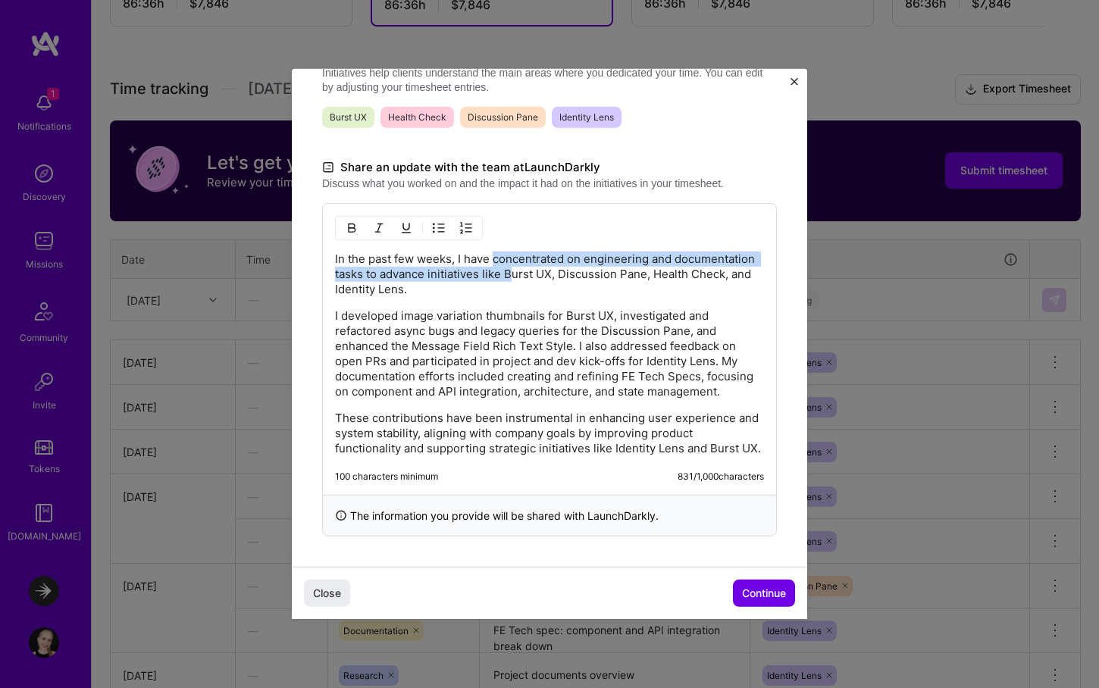
drag, startPoint x: 496, startPoint y: 257, endPoint x: 509, endPoint y: 280, distance: 27.2
click at [509, 280] on p "In the past few weeks, I have concentrated on engineering and documentation tas…" at bounding box center [549, 274] width 429 height 45
drag, startPoint x: 494, startPoint y: 259, endPoint x: 496, endPoint y: 290, distance: 30.4
click at [496, 290] on p "In the past few weeks, I have concentrated on engineering and documentation tas…" at bounding box center [549, 274] width 429 height 45
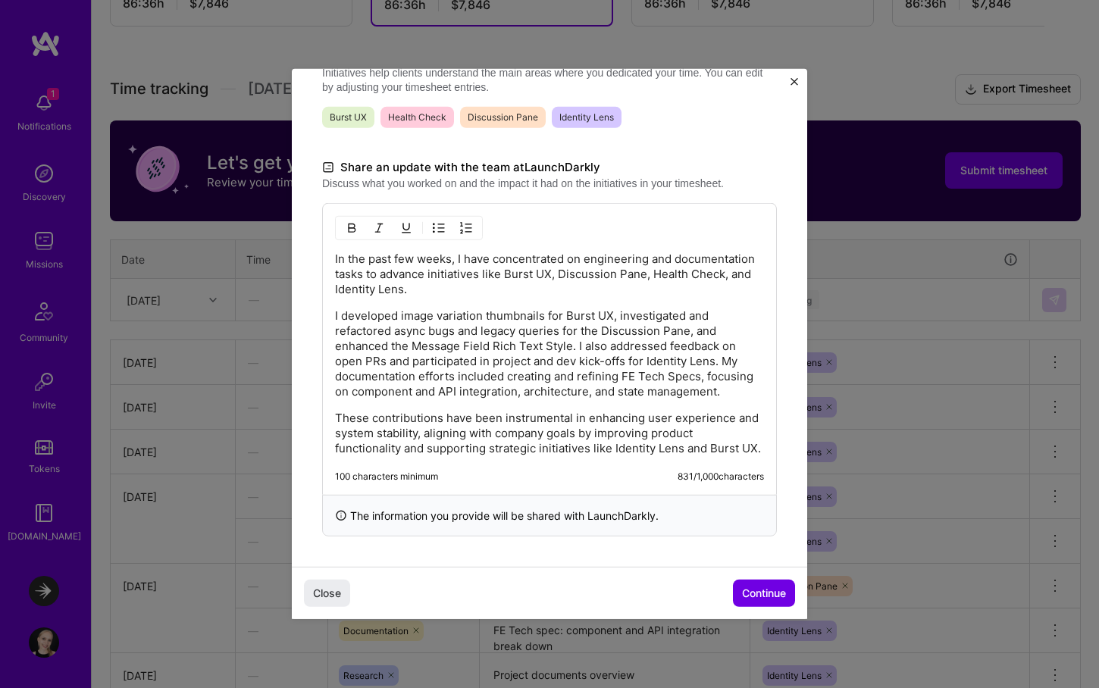
click at [469, 258] on p "In the past few weeks, I have concentrated on engineering and documentation tas…" at bounding box center [549, 274] width 429 height 45
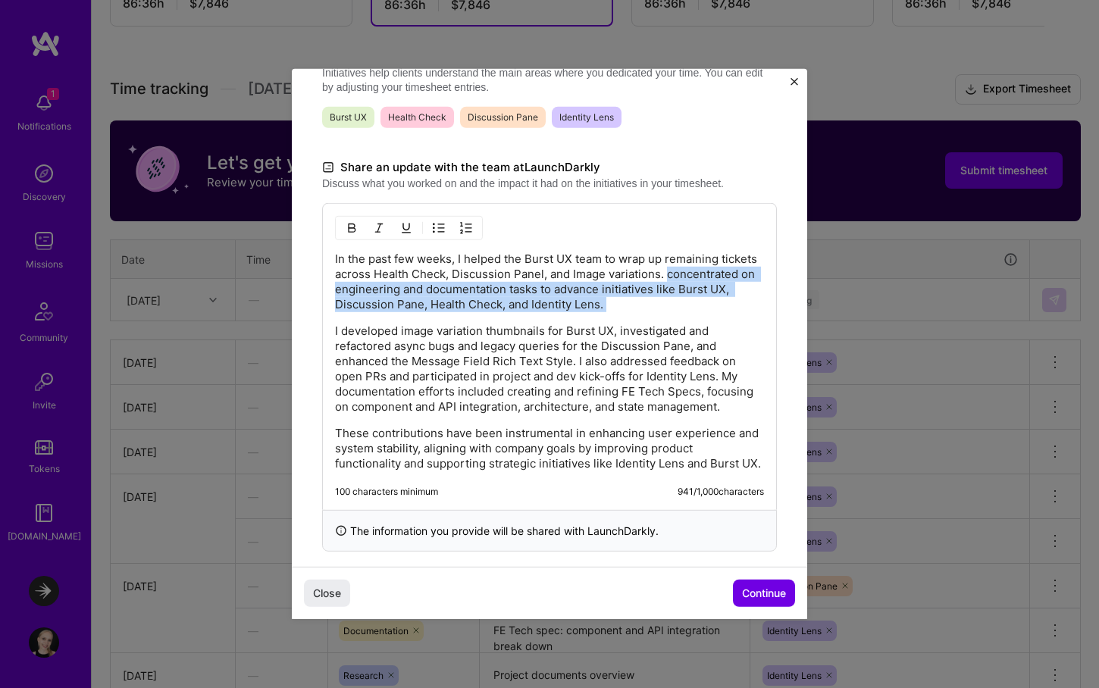
drag, startPoint x: 668, startPoint y: 274, endPoint x: 667, endPoint y: 315, distance: 40.2
click at [667, 315] on div "In the past few weeks, I helped the Burst UX team to wrap up remaining tickets …" at bounding box center [549, 362] width 429 height 220
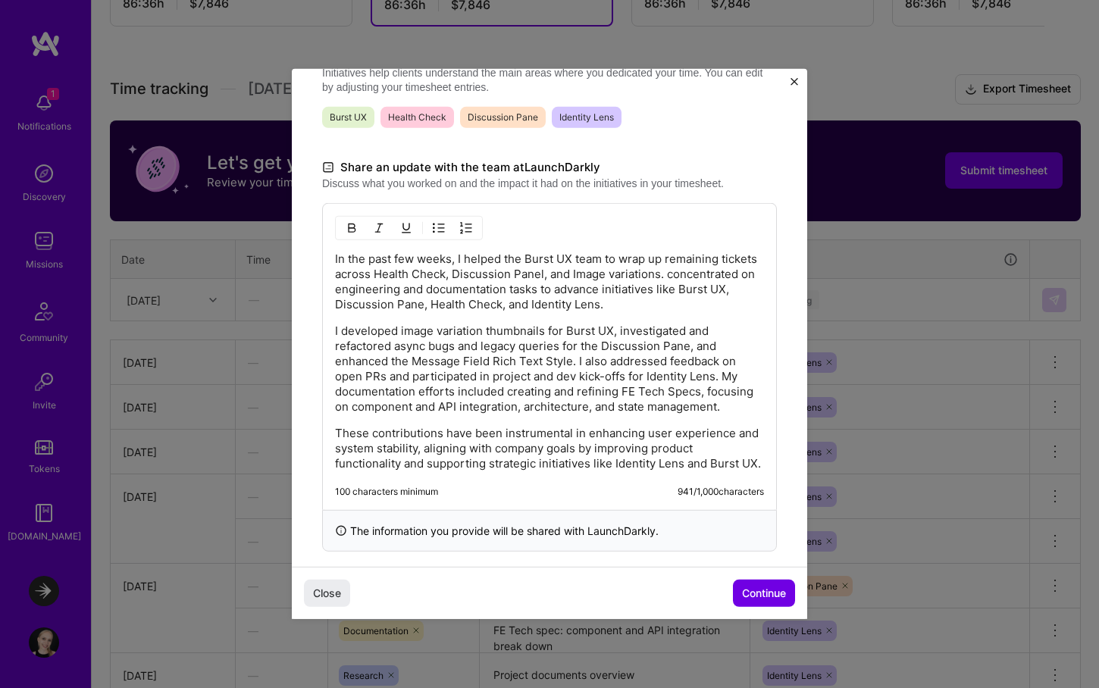
scroll to position [356, 0]
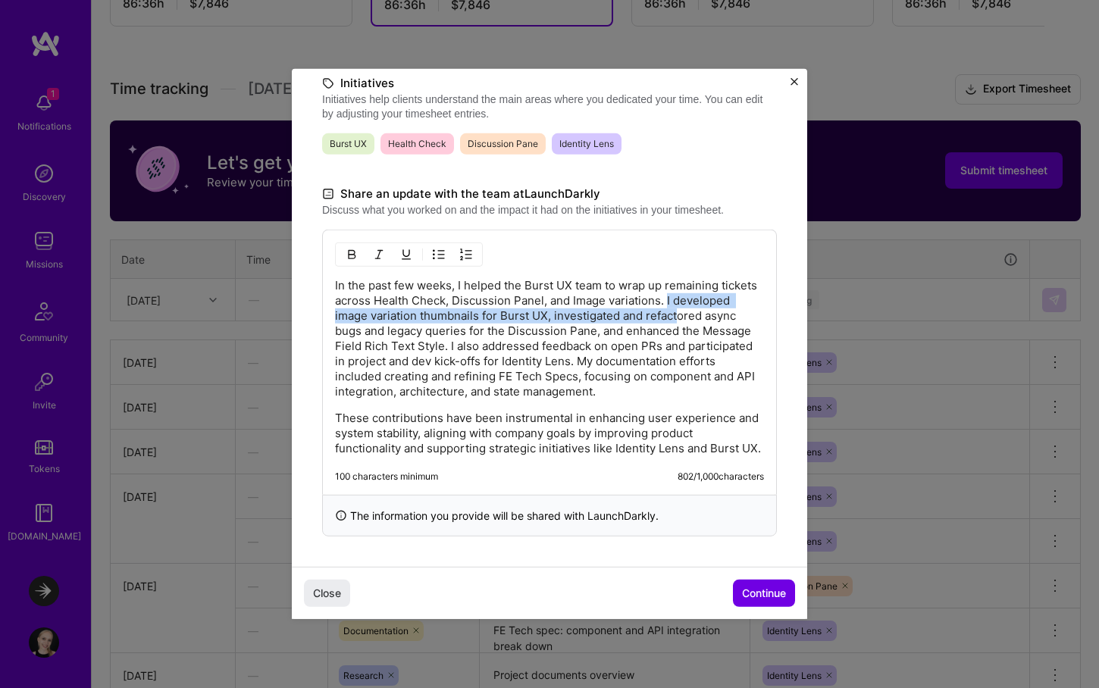
drag, startPoint x: 668, startPoint y: 299, endPoint x: 678, endPoint y: 311, distance: 15.6
click at [678, 311] on p "In the past few weeks, I helped the Burst UX team to wrap up remaining tickets …" at bounding box center [549, 338] width 429 height 121
click at [679, 299] on p "In the past few weeks, I helped the Burst UX team to wrap up remaining tickets …" at bounding box center [549, 338] width 429 height 121
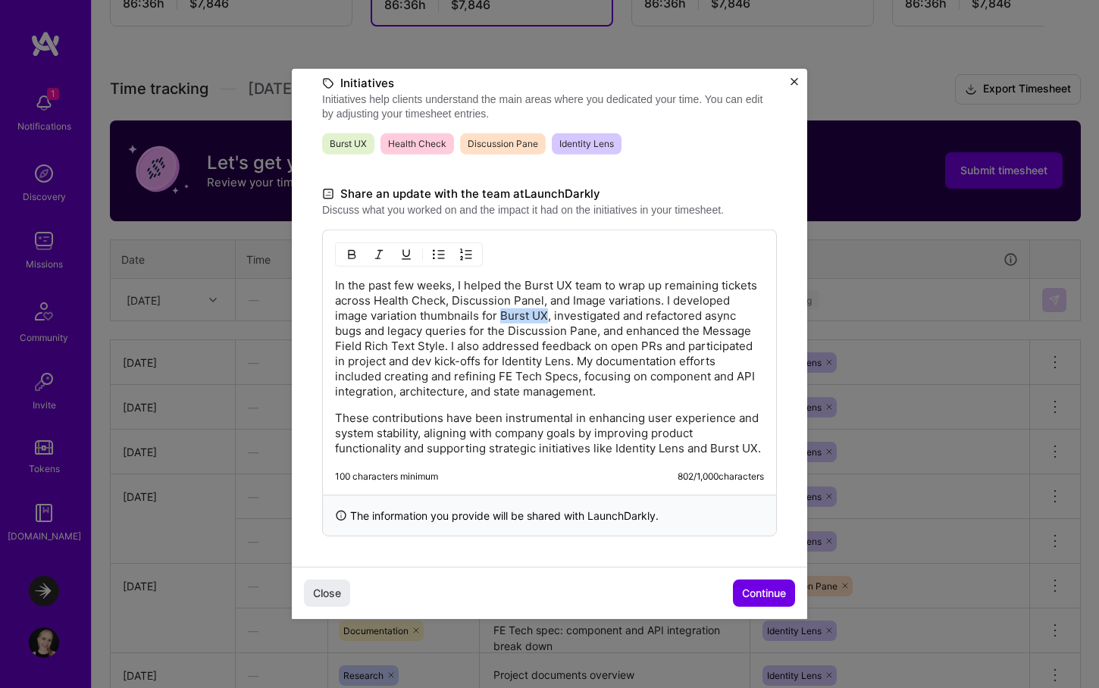
drag, startPoint x: 502, startPoint y: 315, endPoint x: 547, endPoint y: 315, distance: 44.7
click at [547, 315] on p "In the past few weeks, I helped the Burst UX team to wrap up remaining tickets …" at bounding box center [549, 338] width 429 height 121
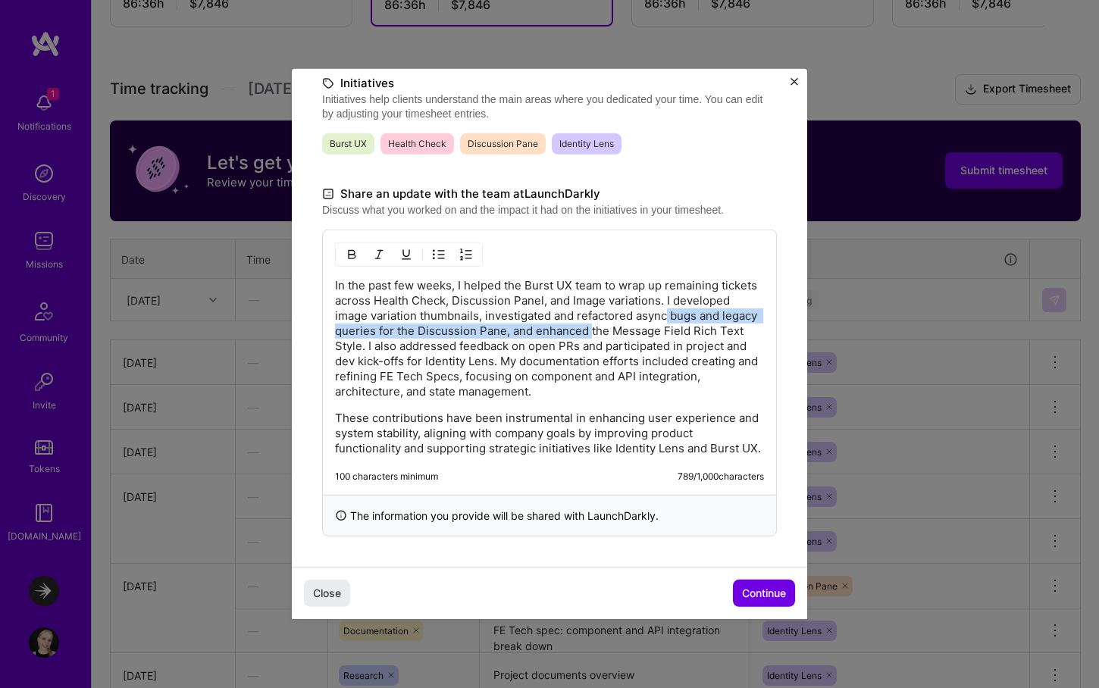
drag, startPoint x: 666, startPoint y: 314, endPoint x: 590, endPoint y: 327, distance: 77.8
click at [590, 327] on p "In the past few weeks, I helped the Burst UX team to wrap up remaining tickets …" at bounding box center [549, 338] width 429 height 121
click at [727, 314] on p "In the past few weeks, I helped the Burst UX team to wrap up remaining tickets …" at bounding box center [549, 338] width 429 height 121
click at [502, 331] on p "In the past few weeks, I helped the Burst UX team to wrap up remaining tickets …" at bounding box center [549, 338] width 429 height 121
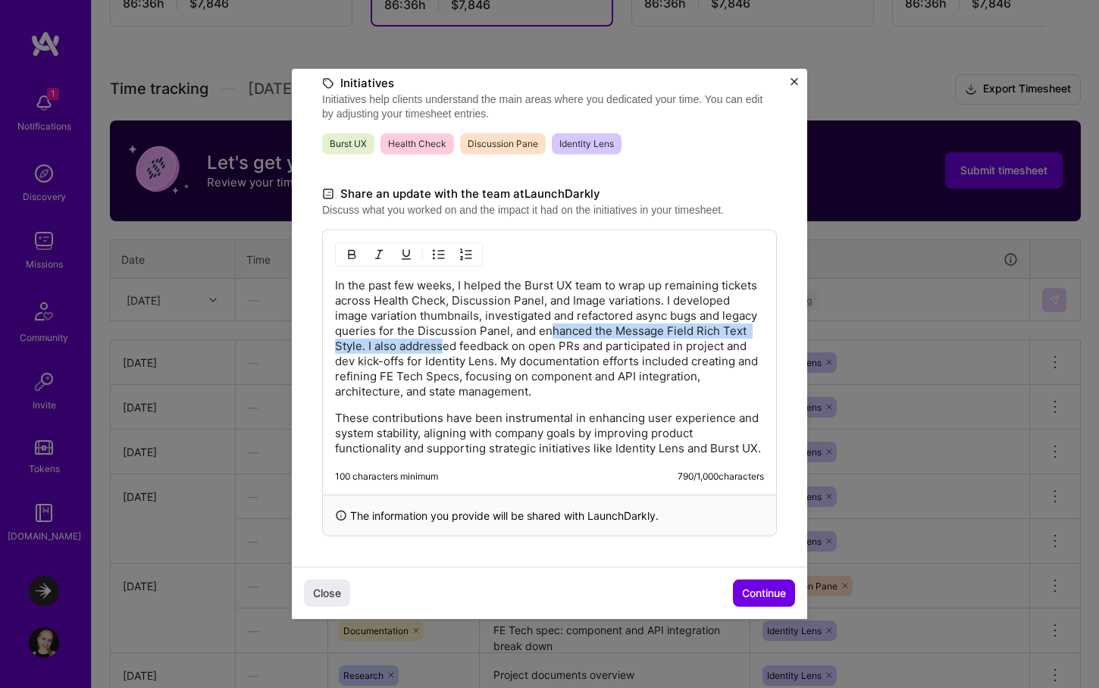
drag, startPoint x: 548, startPoint y: 334, endPoint x: 446, endPoint y: 349, distance: 103.4
click at [446, 349] on p "In the past few weeks, I helped the Burst UX team to wrap up remaining tickets …" at bounding box center [549, 338] width 429 height 121
drag, startPoint x: 370, startPoint y: 347, endPoint x: 456, endPoint y: 359, distance: 87.2
click at [456, 359] on p "In the past few weeks, I helped the Burst UX team to wrap up remaining tickets …" at bounding box center [549, 338] width 429 height 121
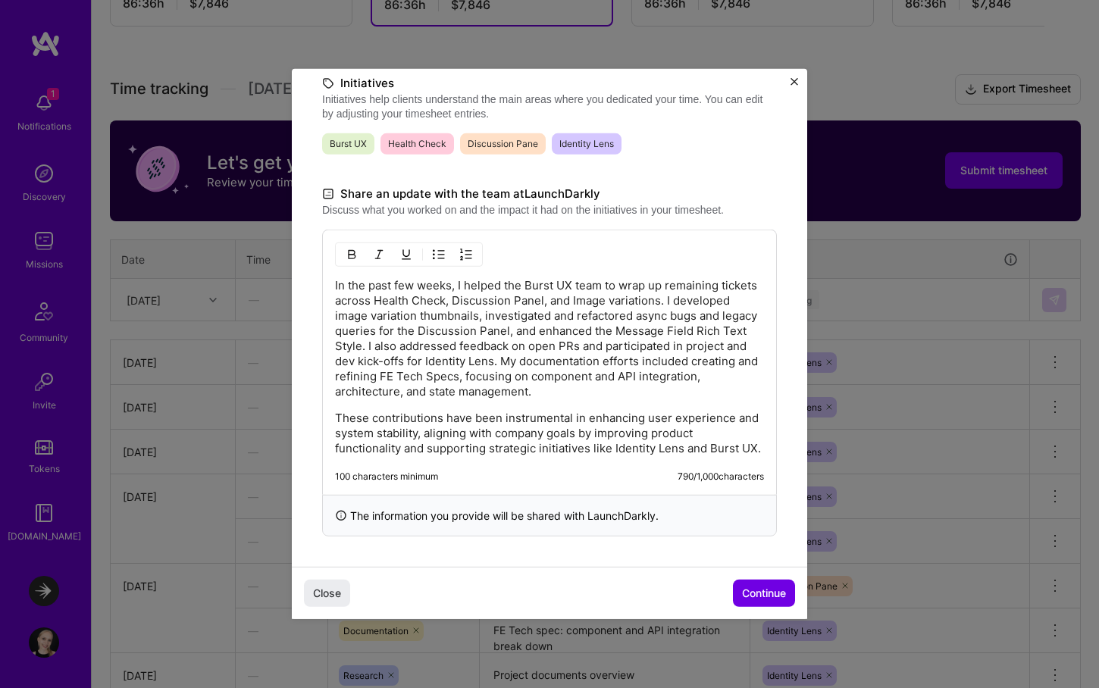
click at [370, 347] on p "In the past few weeks, I helped the Burst UX team to wrap up remaining tickets …" at bounding box center [549, 338] width 429 height 121
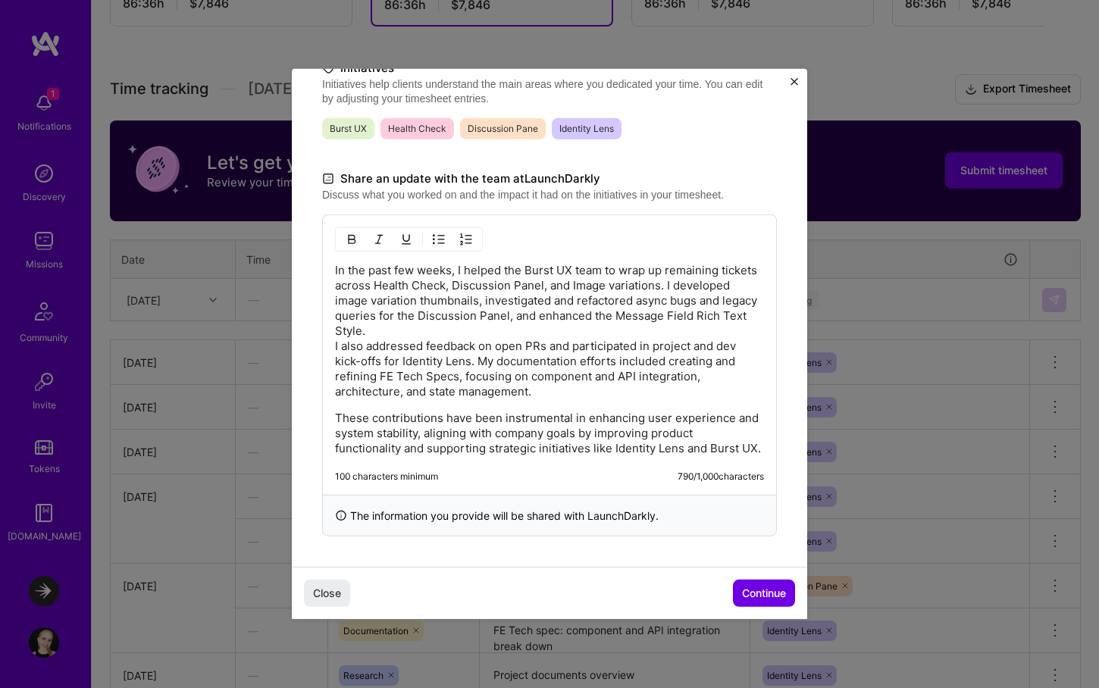
scroll to position [383, 0]
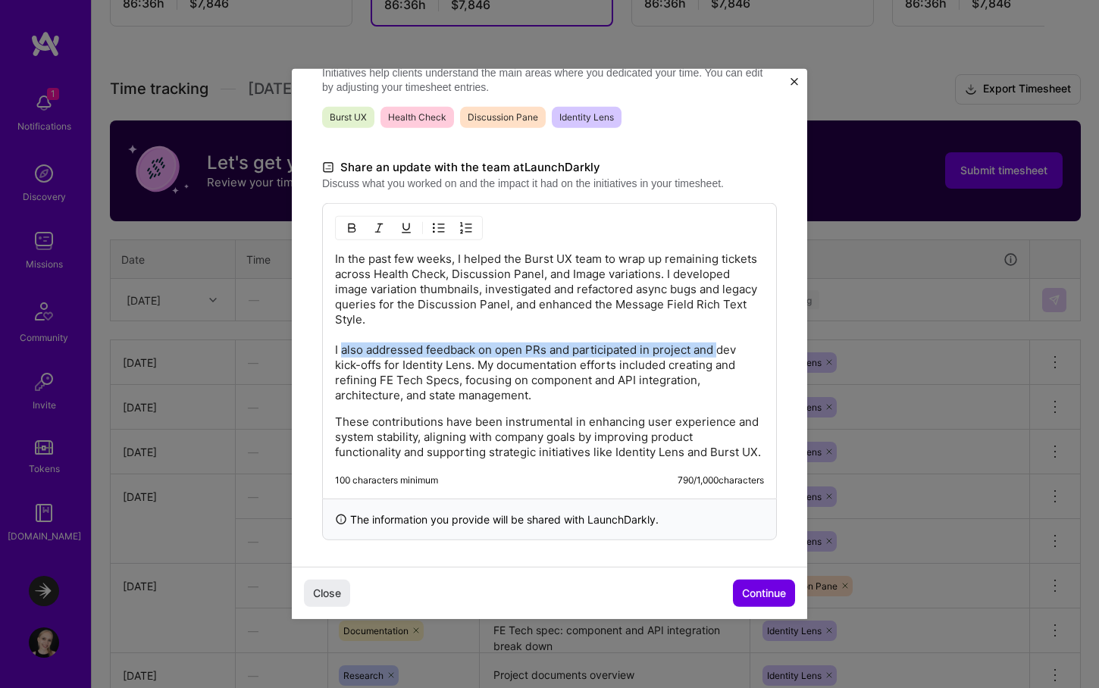
drag, startPoint x: 717, startPoint y: 350, endPoint x: 340, endPoint y: 354, distance: 376.7
click at [340, 354] on p "In the past few weeks, I helped the Burst UX team to wrap up remaining tickets …" at bounding box center [549, 328] width 429 height 152
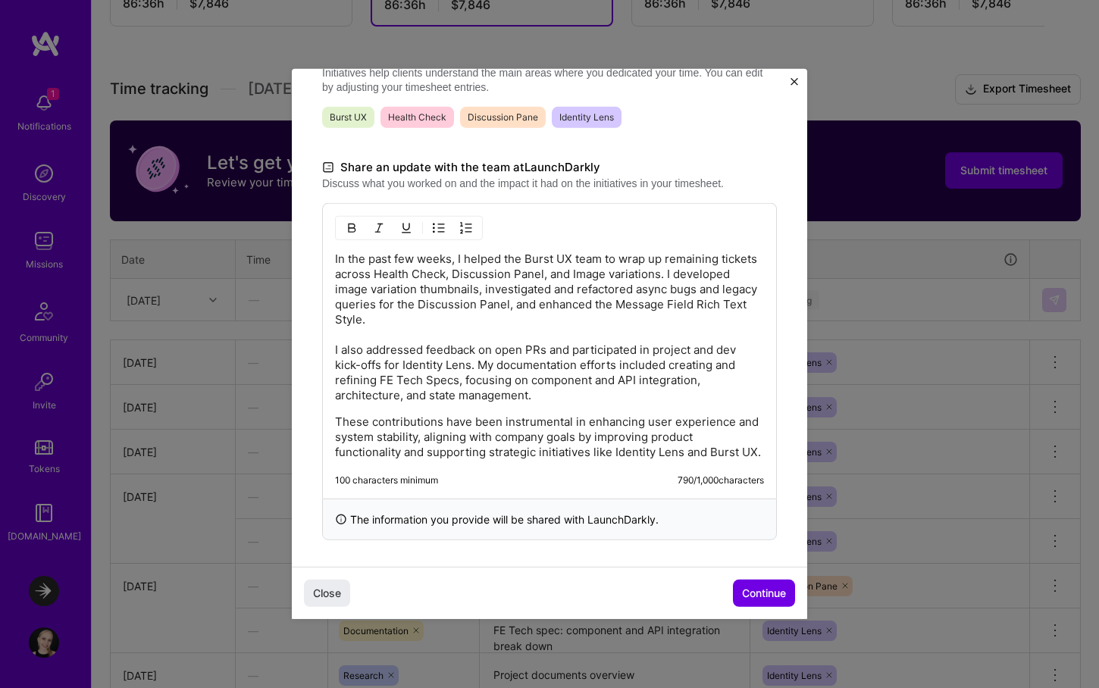
scroll to position [371, 0]
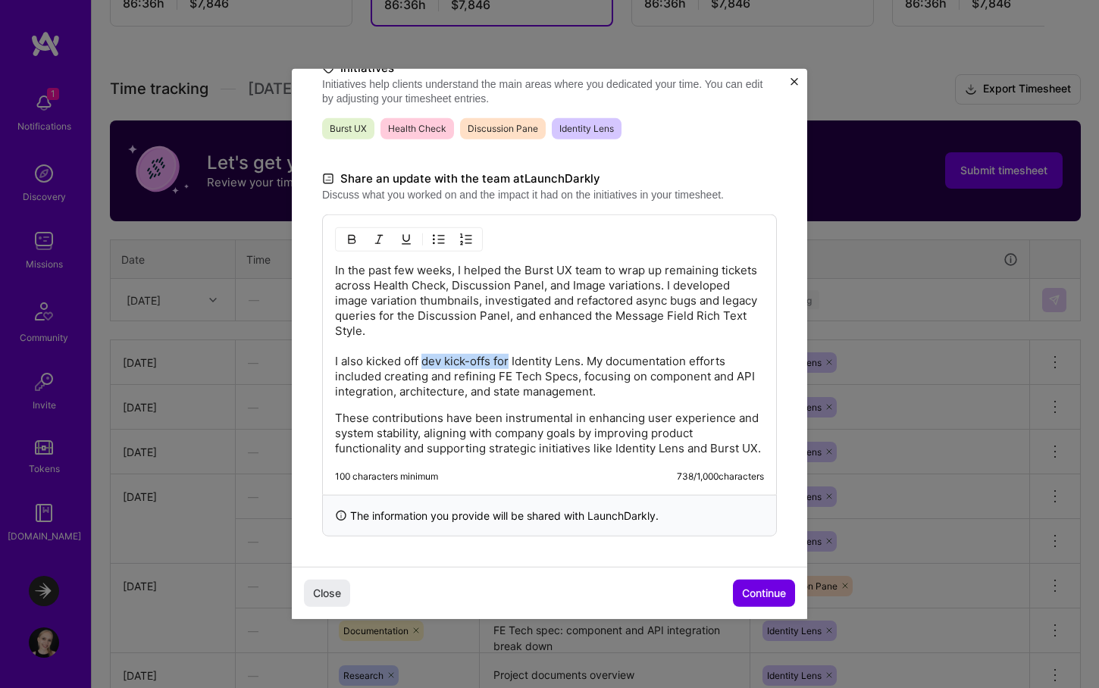
drag, startPoint x: 424, startPoint y: 358, endPoint x: 510, endPoint y: 360, distance: 86.4
click at [510, 360] on p "In the past few weeks, I helped the Burst UX team to wrap up remaining tickets …" at bounding box center [549, 331] width 429 height 136
click at [584, 359] on p "In the past few weeks, I helped the Burst UX team to wrap up remaining tickets …" at bounding box center [549, 331] width 429 height 136
click at [621, 359] on p "In the past few weeks, I helped the Burst UX team to wrap up remaining tickets …" at bounding box center [549, 331] width 429 height 136
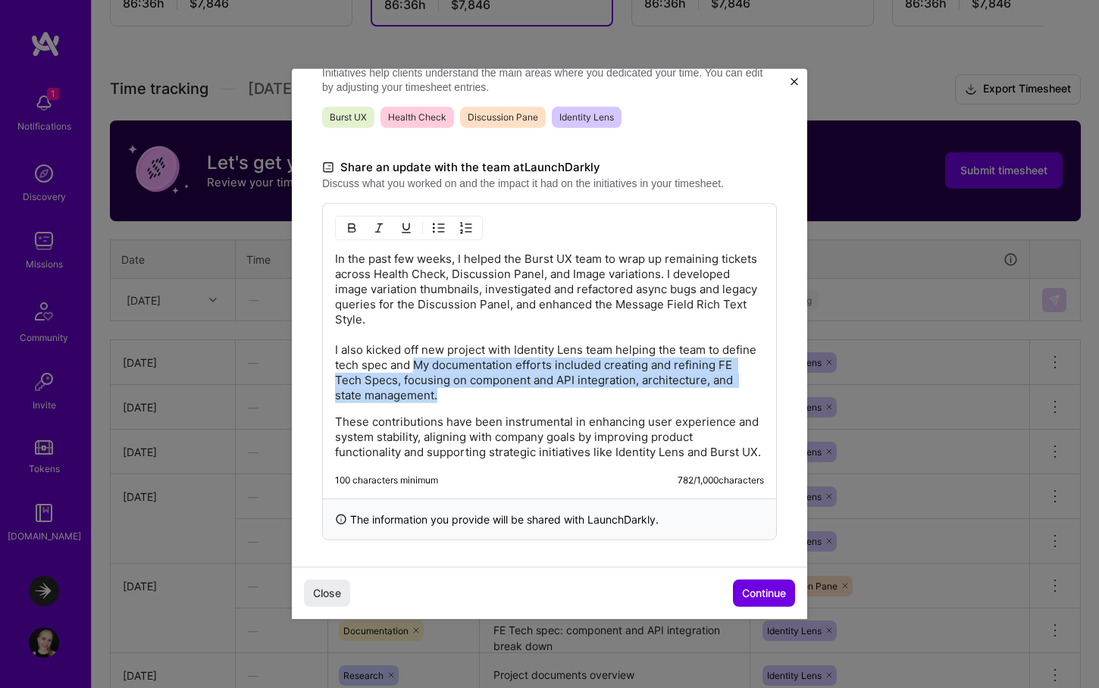
drag, startPoint x: 418, startPoint y: 362, endPoint x: 452, endPoint y: 392, distance: 45.6
click at [452, 392] on p "In the past few weeks, I helped the Burst UX team to wrap up remaining tickets …" at bounding box center [549, 328] width 429 height 152
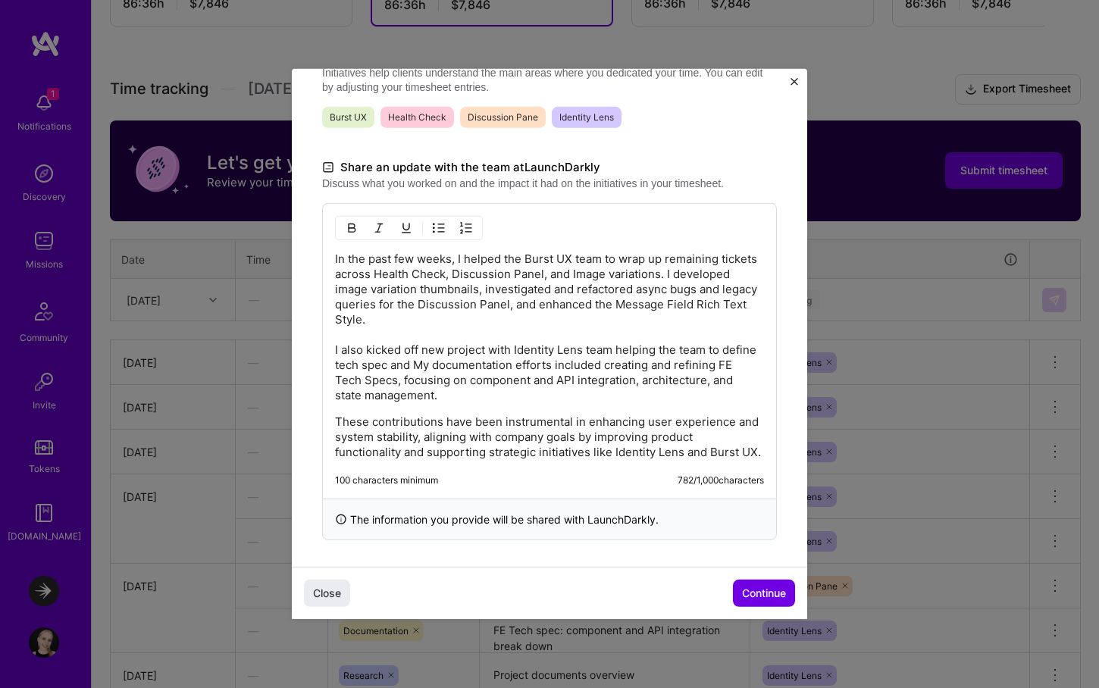
scroll to position [356, 0]
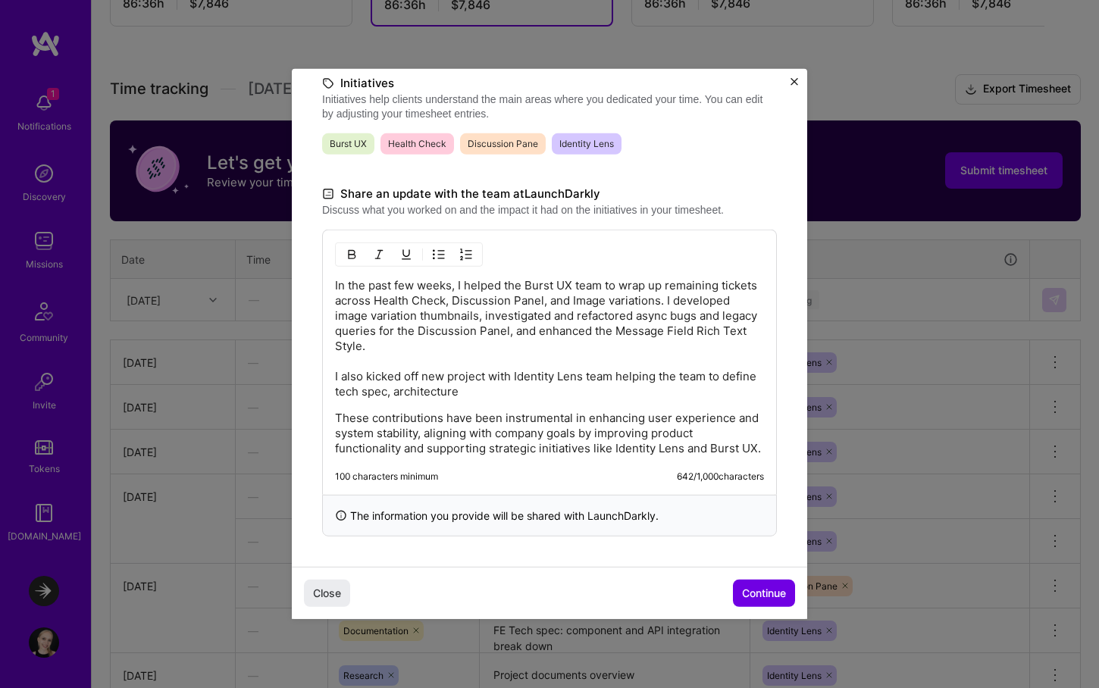
click at [334, 390] on div "In the past few weeks, I helped the Burst UX team to wrap up remaining tickets …" at bounding box center [549, 362] width 455 height 265
click at [337, 391] on p "In the past few weeks, I helped the Burst UX team to wrap up remaining tickets …" at bounding box center [549, 338] width 429 height 121
click at [553, 393] on p "In the past few weeks, I helped the Burst UX team to wrap up remaining tickets …" at bounding box center [549, 338] width 429 height 121
click at [469, 393] on p "In the past few weeks, I helped the Burst UX team to wrap up remaining tickets …" at bounding box center [549, 338] width 429 height 121
click at [573, 389] on p "In the past few weeks, I helped the Burst UX team to wrap up remaining tickets …" at bounding box center [549, 338] width 429 height 121
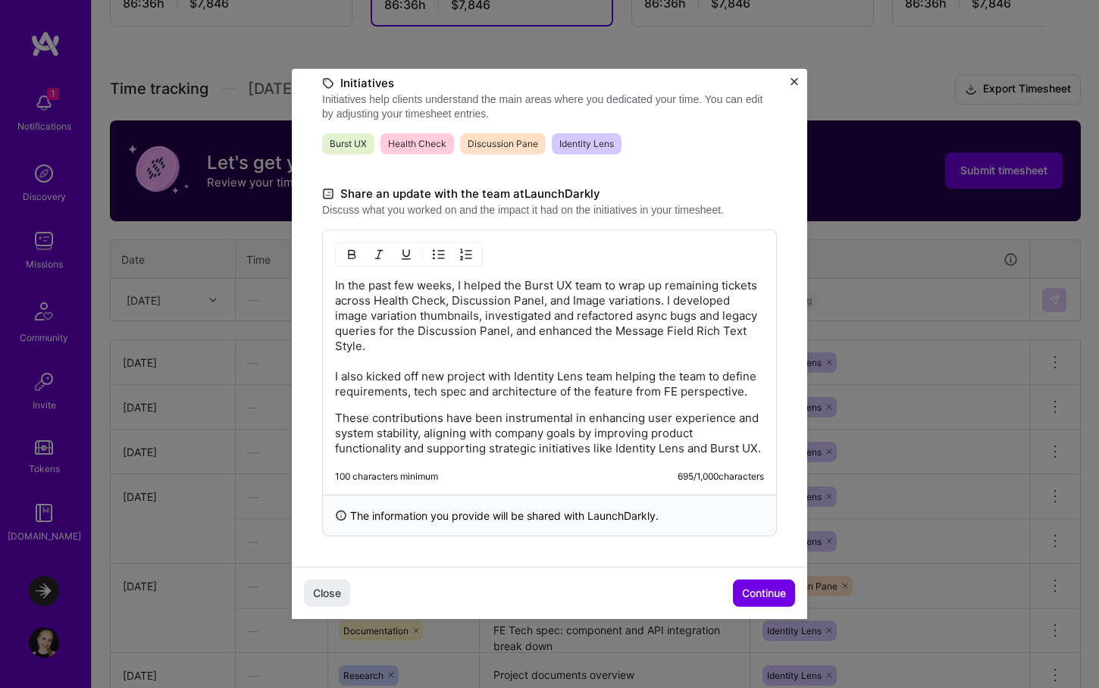
click at [352, 382] on p "In the past few weeks, I helped the Burst UX team to wrap up remaining tickets …" at bounding box center [549, 338] width 429 height 121
click at [396, 374] on p "In the past few weeks, I helped the Burst UX team to wrap up remaining tickets …" at bounding box center [549, 338] width 429 height 121
click at [379, 373] on p "In the past few weeks, I helped the Burst UX team to wrap up remaining tickets …" at bounding box center [549, 338] width 429 height 121
click at [398, 371] on p "In the past few weeks, I helped the Burst UX team to wrap up remaining tickets …" at bounding box center [549, 338] width 429 height 121
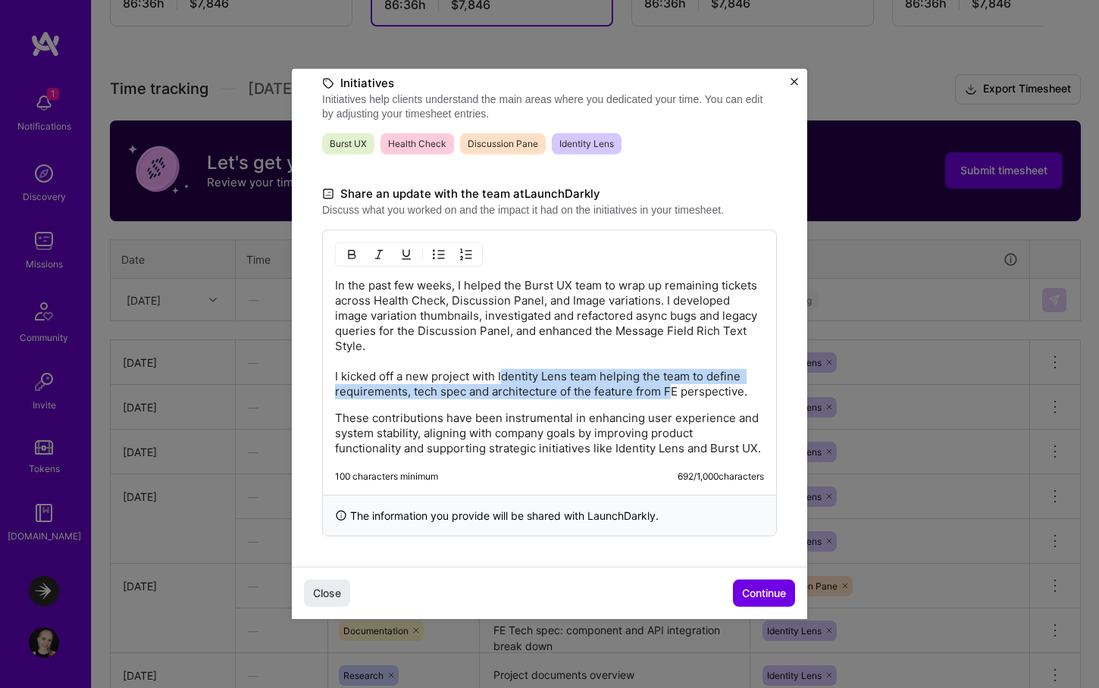
drag, startPoint x: 502, startPoint y: 377, endPoint x: 668, endPoint y: 392, distance: 166.7
click at [668, 392] on p "In the past few weeks, I helped the Burst UX team to wrap up remaining tickets …" at bounding box center [549, 338] width 429 height 121
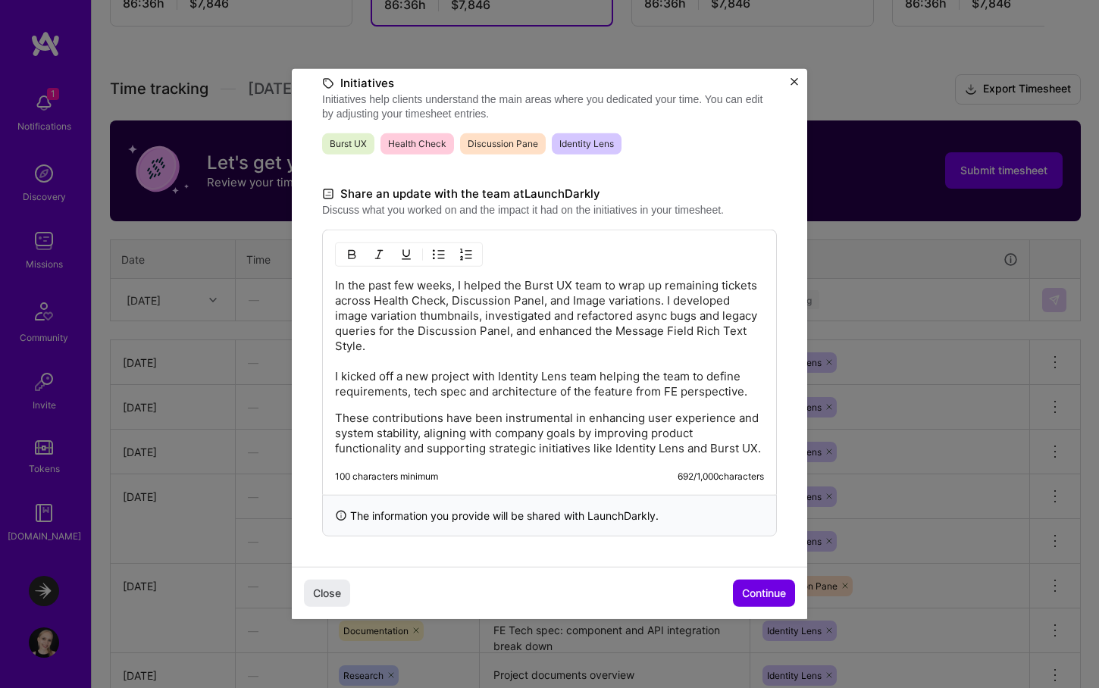
click at [464, 386] on p "In the past few weeks, I helped the Burst UX team to wrap up remaining tickets …" at bounding box center [549, 338] width 429 height 121
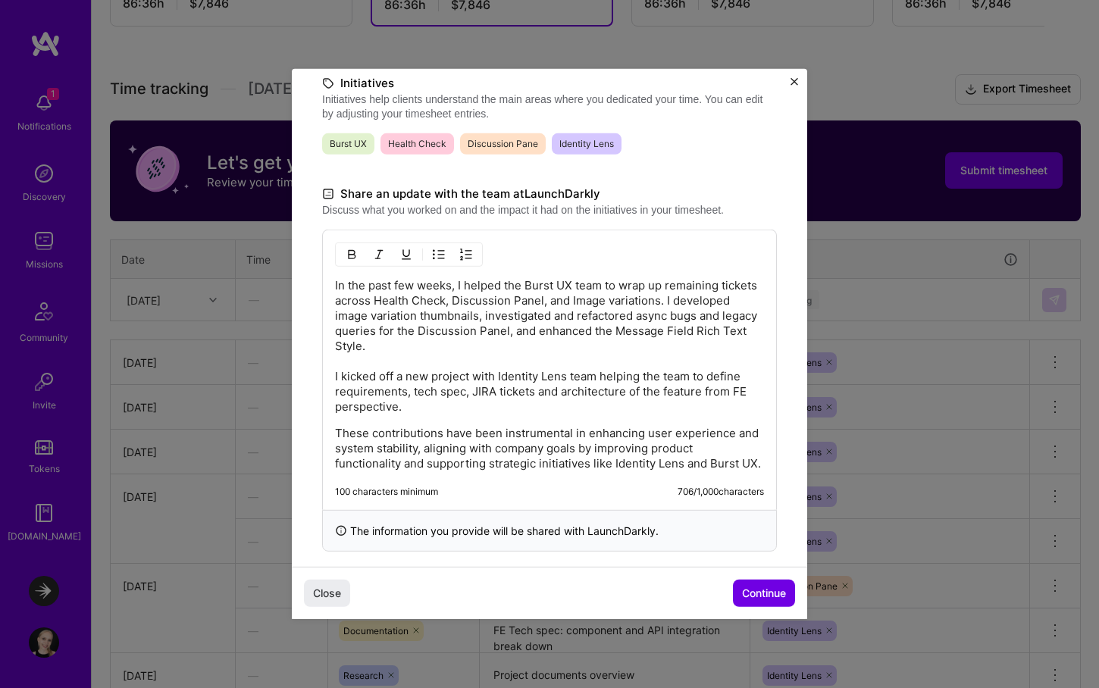
click at [563, 390] on p "In the past few weeks, I helped the Burst UX team to wrap up remaining tickets …" at bounding box center [549, 346] width 429 height 136
drag, startPoint x: 627, startPoint y: 404, endPoint x: 703, endPoint y: 391, distance: 76.9
click at [703, 391] on p "In the past few weeks, I helped the Burst UX team to wrap up remaining tickets …" at bounding box center [549, 346] width 429 height 136
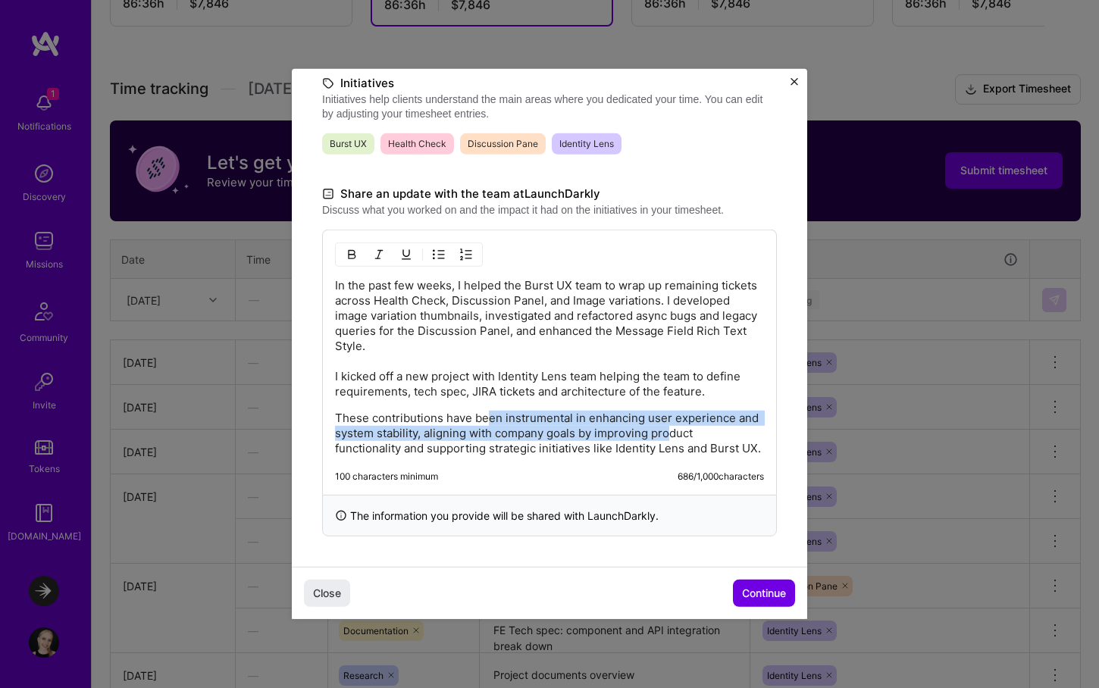
drag, startPoint x: 502, startPoint y: 424, endPoint x: 675, endPoint y: 431, distance: 173.0
click at [675, 431] on p "These contributions have been instrumental in enhancing user experience and sys…" at bounding box center [549, 433] width 429 height 45
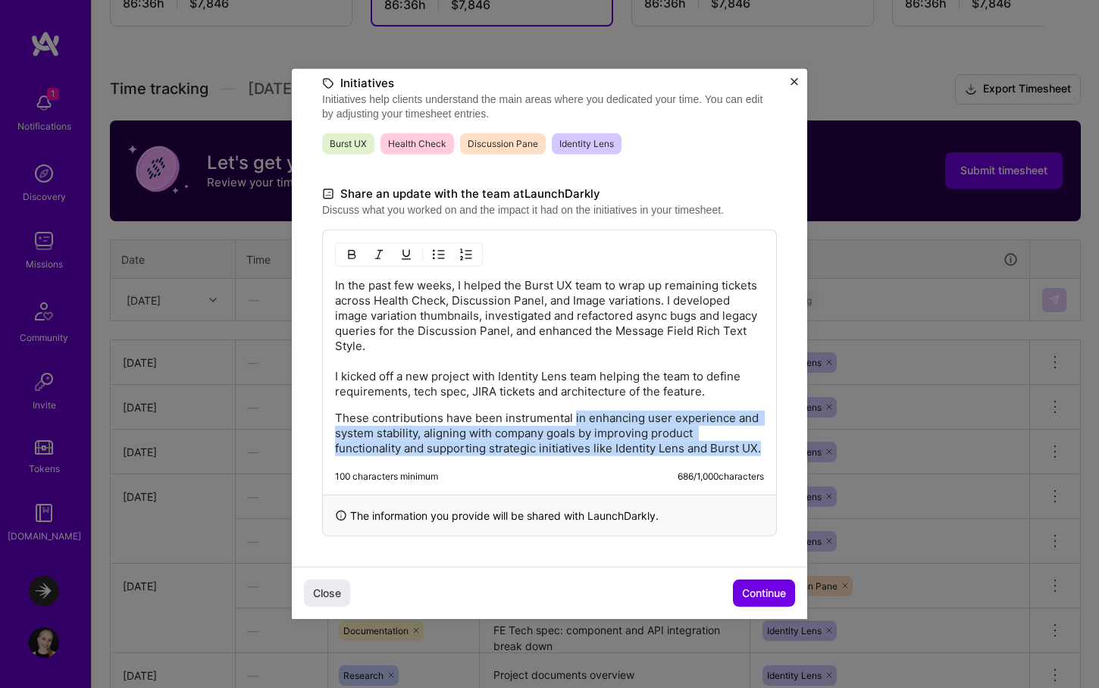
drag, startPoint x: 760, startPoint y: 447, endPoint x: 574, endPoint y: 418, distance: 188.0
click at [574, 418] on p "These contributions have been instrumental in enhancing user experience and sys…" at bounding box center [549, 433] width 429 height 45
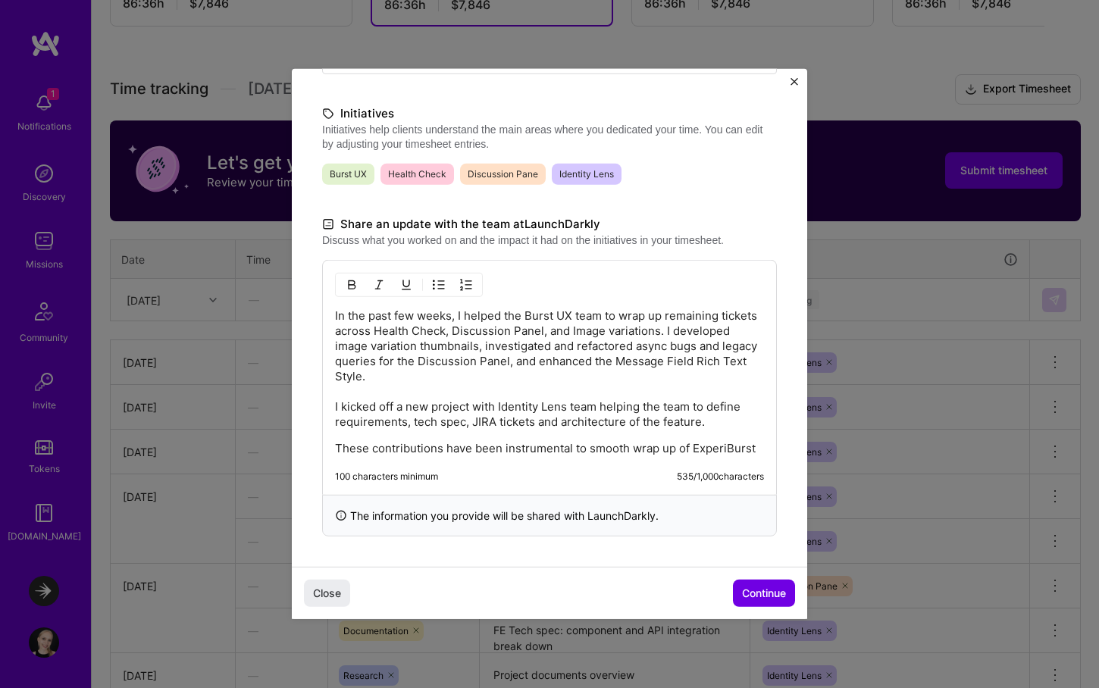
scroll to position [341, 0]
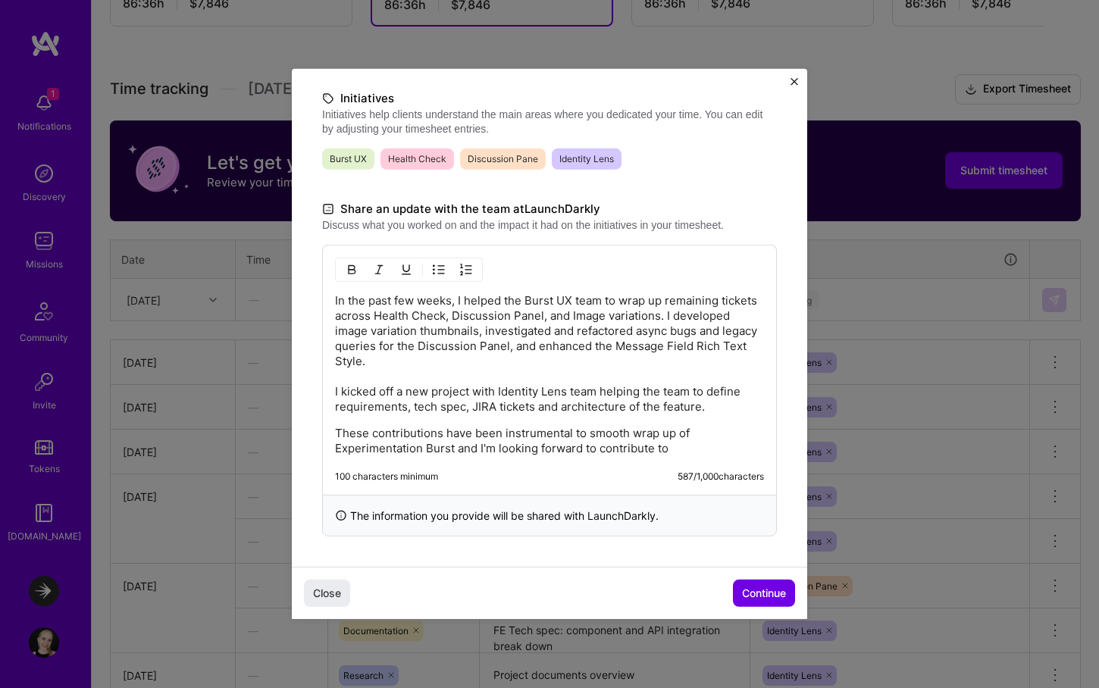
drag, startPoint x: 670, startPoint y: 447, endPoint x: 693, endPoint y: 451, distance: 23.8
click at [693, 451] on p "These contributions have been instrumental to smooth wrap up of Experimentation…" at bounding box center [549, 441] width 429 height 30
click at [479, 448] on p "These contributions have been instrumental to smooth wrap up of Experimentation…" at bounding box center [549, 441] width 429 height 30
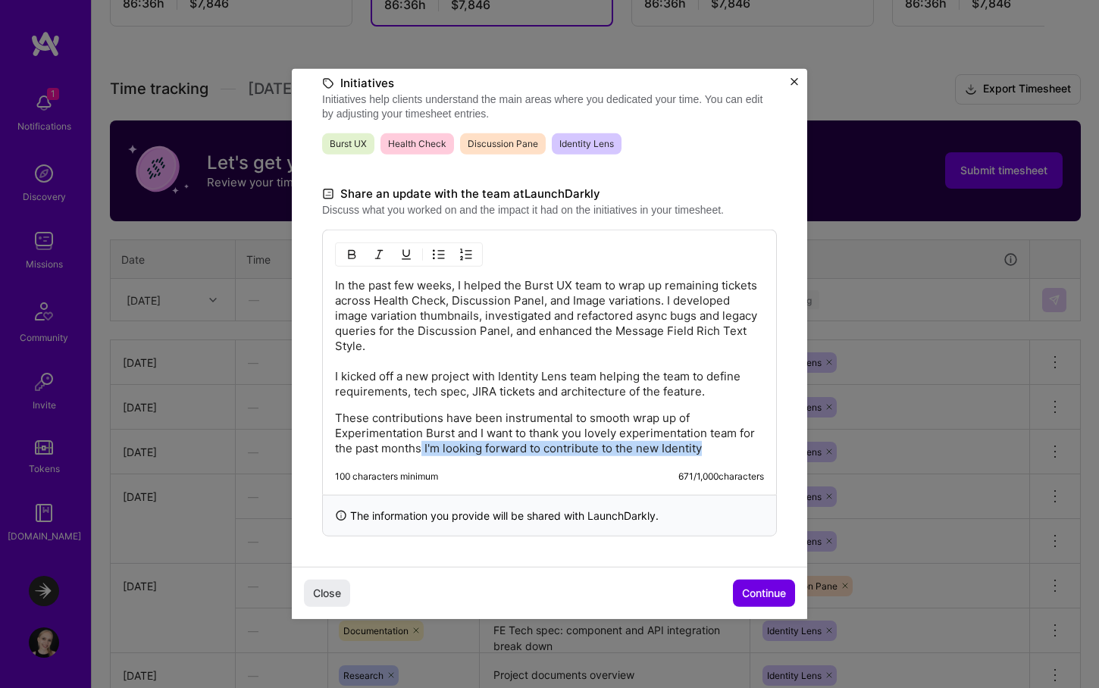
drag, startPoint x: 709, startPoint y: 445, endPoint x: 420, endPoint y: 445, distance: 288.8
click at [420, 445] on p "These contributions have been instrumental to smooth wrap up of Experimentation…" at bounding box center [549, 433] width 429 height 45
click at [562, 444] on p "These contributions have been instrumental to smooth wrap up of Experimentation…" at bounding box center [549, 433] width 429 height 45
drag, startPoint x: 588, startPoint y: 418, endPoint x: 630, endPoint y: 418, distance: 41.7
click at [630, 418] on p "These contributions have been instrumental to smooth wrap up of Experimentation…" at bounding box center [549, 433] width 429 height 45
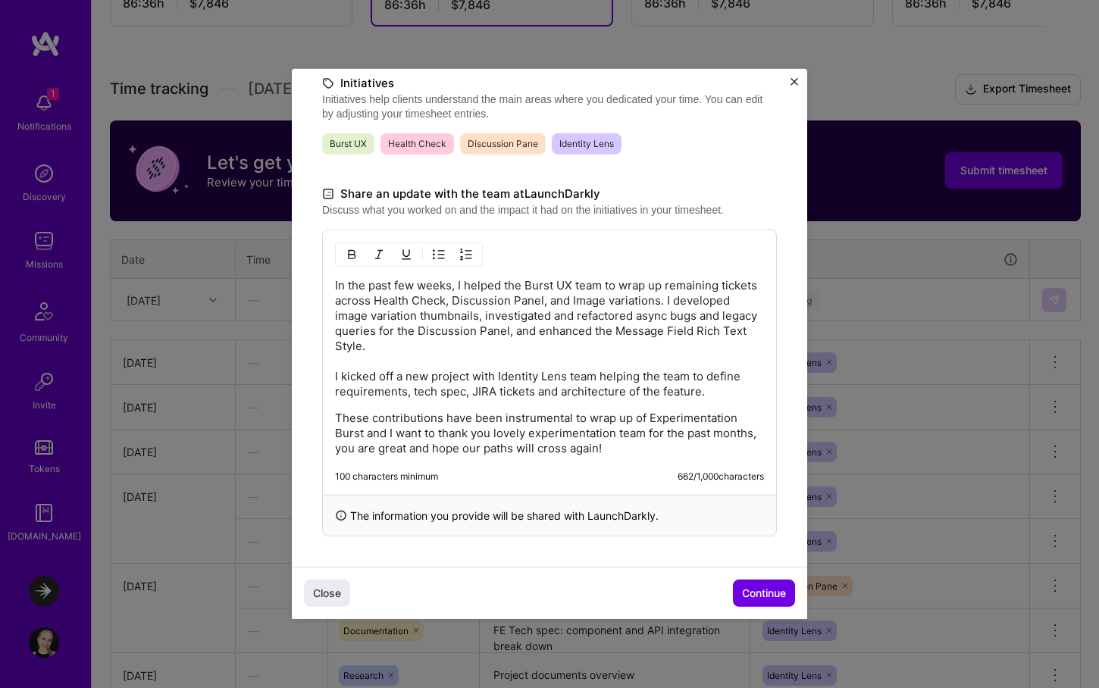
click at [636, 418] on p "These contributions have been instrumental to wrap up of Experimentation Burst …" at bounding box center [549, 433] width 429 height 45
click at [365, 432] on p "These contributions have been instrumental to wrap up the Experimentation Burst…" at bounding box center [549, 433] width 429 height 45
click at [656, 419] on p "These contributions have been instrumental to wrap up the Experimentation Burst…" at bounding box center [549, 433] width 429 height 45
click at [365, 432] on p "These contributions have been instrumental to wrap up the experimentation Burst…" at bounding box center [549, 433] width 429 height 45
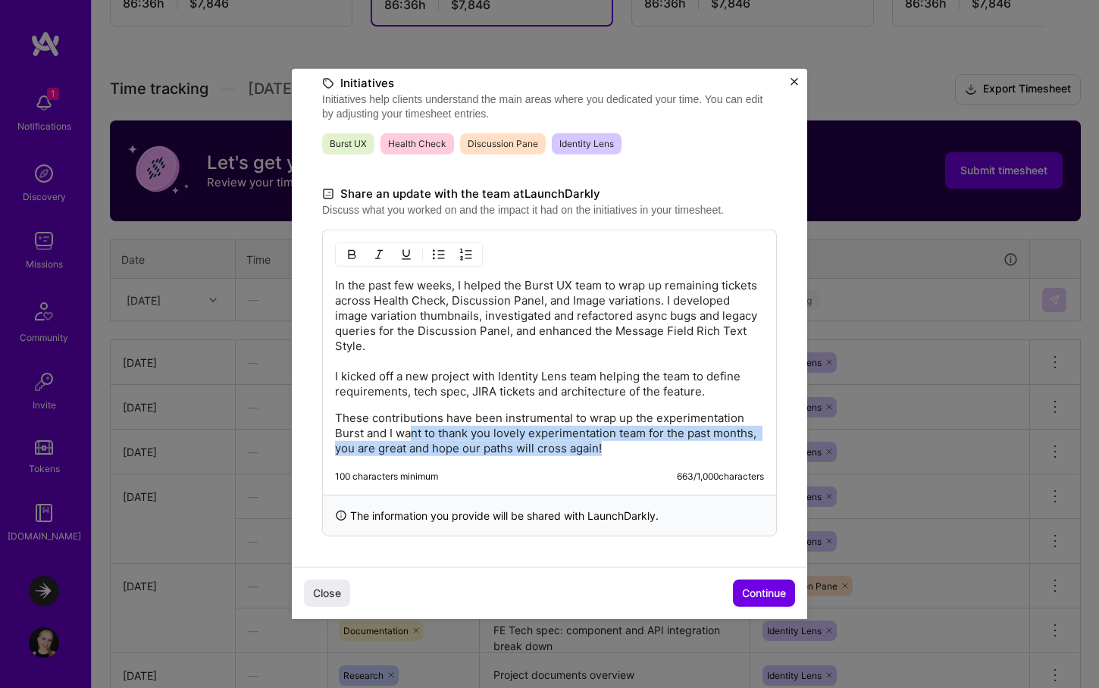
drag, startPoint x: 413, startPoint y: 433, endPoint x: 637, endPoint y: 443, distance: 224.6
click at [637, 443] on p "These contributions have been instrumental to wrap up the experimentation Burst…" at bounding box center [549, 433] width 429 height 45
click at [478, 434] on p "These contributions have been instrumental to wrap up the experimentation Burst…" at bounding box center [549, 433] width 429 height 45
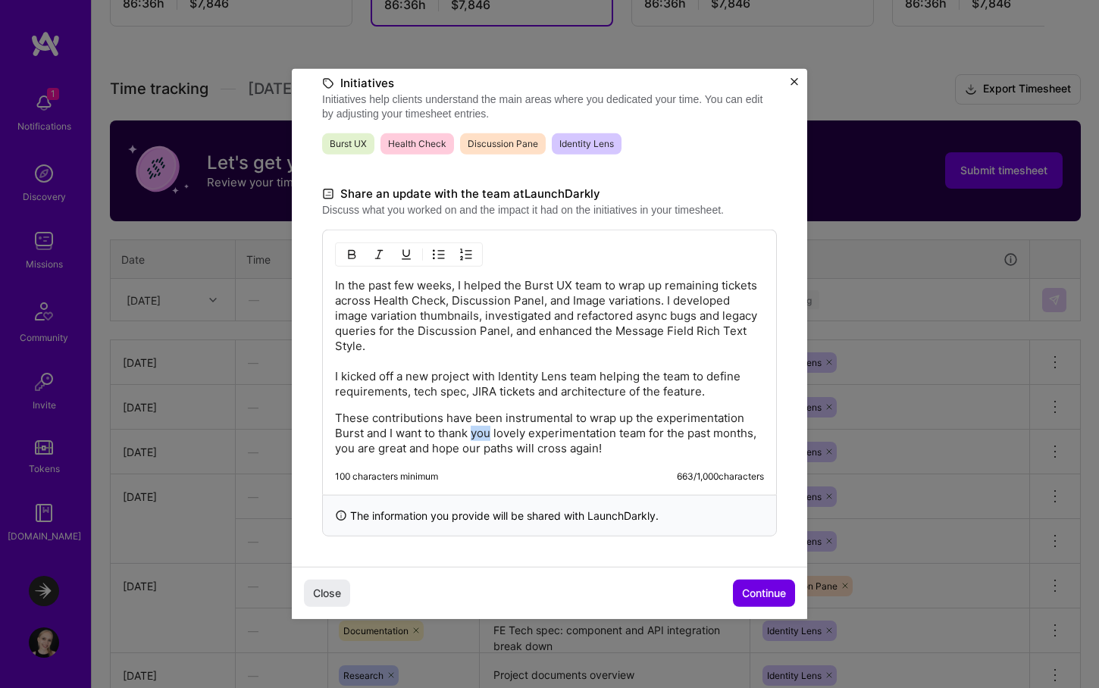
click at [478, 434] on p "These contributions have been instrumental to wrap up the experimentation Burst…" at bounding box center [549, 433] width 429 height 45
click at [647, 432] on p "These contributions have been instrumental to wrap up the experimentation Burst…" at bounding box center [549, 433] width 429 height 45
click at [494, 446] on p "These contributions have been instrumental to wrap up the experimentation Burst…" at bounding box center [549, 433] width 429 height 45
click at [401, 456] on p "These contributions have been instrumental to wrap up the experimentation Burst…" at bounding box center [549, 433] width 429 height 45
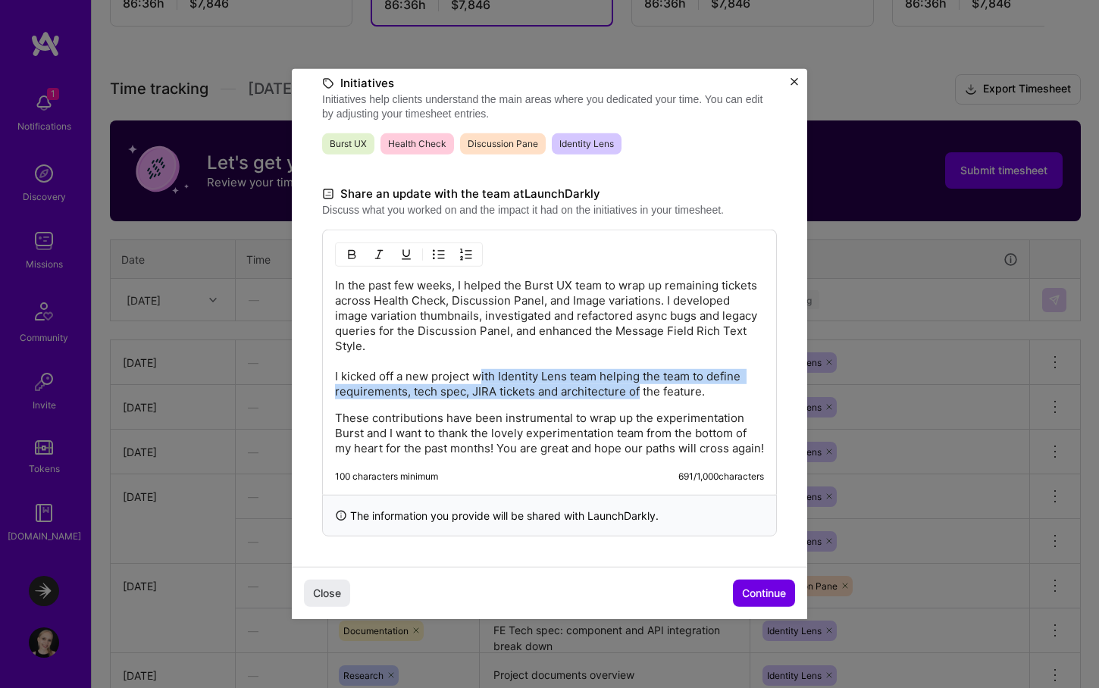
drag, startPoint x: 483, startPoint y: 375, endPoint x: 640, endPoint y: 390, distance: 158.4
click at [640, 390] on p "In the past few weeks, I helped the Burst UX team to wrap up remaining tickets …" at bounding box center [549, 338] width 429 height 121
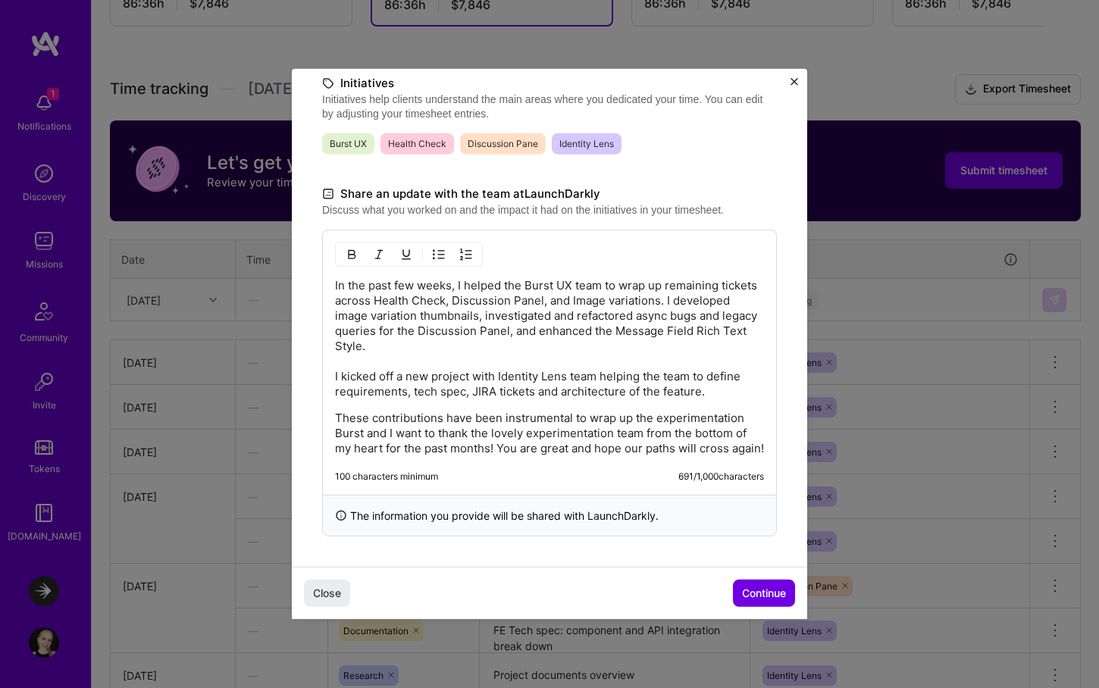
click at [713, 393] on p "In the past few weeks, I helped the Burst UX team to wrap up remaining tickets …" at bounding box center [549, 338] width 429 height 121
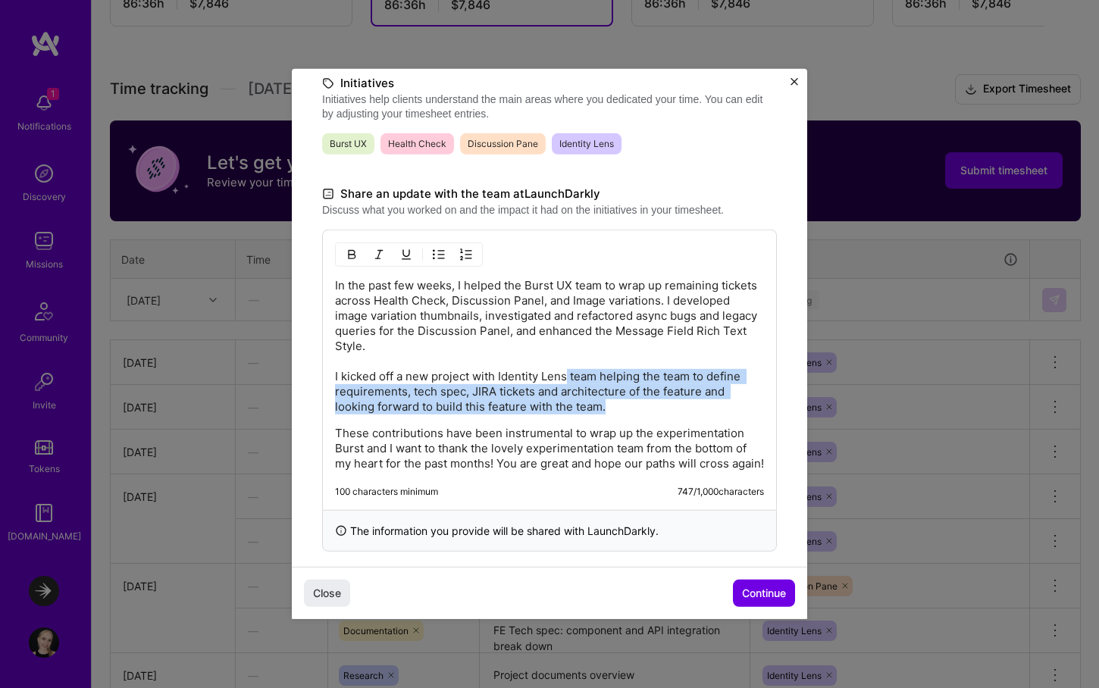
drag, startPoint x: 568, startPoint y: 370, endPoint x: 645, endPoint y: 407, distance: 85.8
click at [645, 407] on p "In the past few weeks, I helped the Burst UX team to wrap up remaining tickets …" at bounding box center [549, 346] width 429 height 136
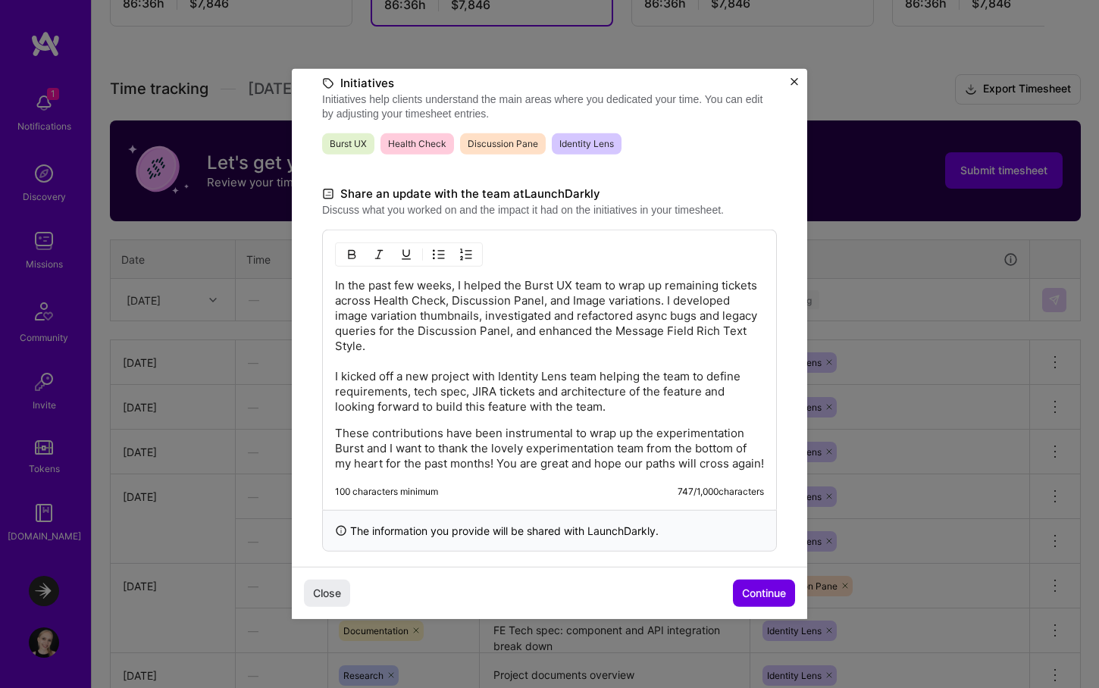
click at [487, 405] on p "In the past few weeks, I helped the Burst UX team to wrap up remaining tickets …" at bounding box center [549, 346] width 429 height 136
click at [515, 408] on p "In the past few weeks, I helped the Burst UX team to wrap up remaining tickets …" at bounding box center [549, 346] width 429 height 136
click at [606, 411] on p "In the past few weeks, I helped the Burst UX team to wrap up remaining tickets …" at bounding box center [549, 346] width 429 height 136
click at [603, 407] on p "In the past few weeks, I helped the Burst UX team to wrap up remaining tickets …" at bounding box center [549, 346] width 429 height 136
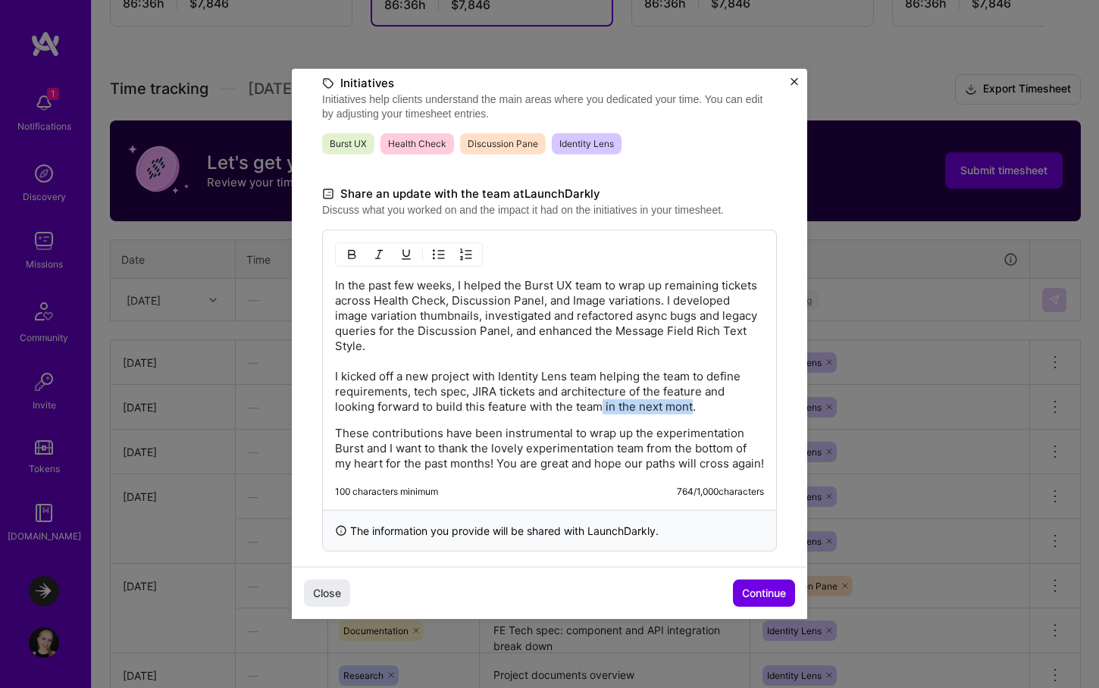
drag, startPoint x: 604, startPoint y: 407, endPoint x: 692, endPoint y: 405, distance: 87.9
click at [692, 405] on p "In the past few weeks, I helped the Burst UX team to wrap up remaining tickets …" at bounding box center [549, 346] width 429 height 136
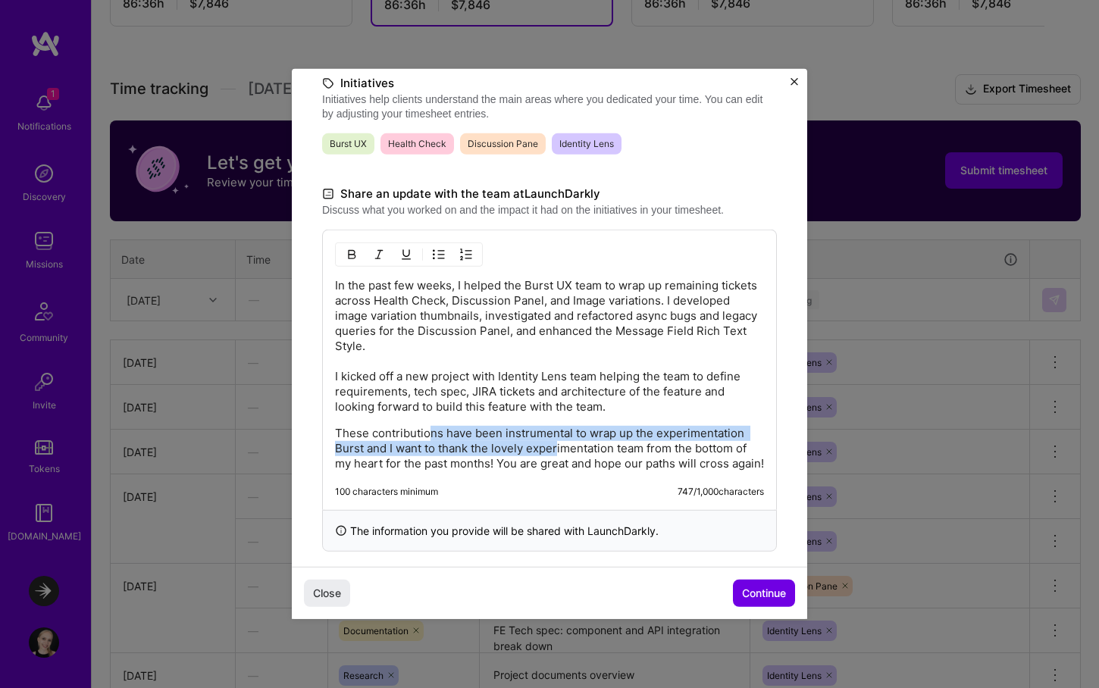
drag, startPoint x: 432, startPoint y: 434, endPoint x: 557, endPoint y: 446, distance: 125.6
click at [557, 446] on p "These contributions have been instrumental to wrap up the experimentation Burst…" at bounding box center [549, 448] width 429 height 45
click at [502, 443] on p "These contributions have been instrumental to wrap up the experimentation Burst…" at bounding box center [549, 448] width 429 height 45
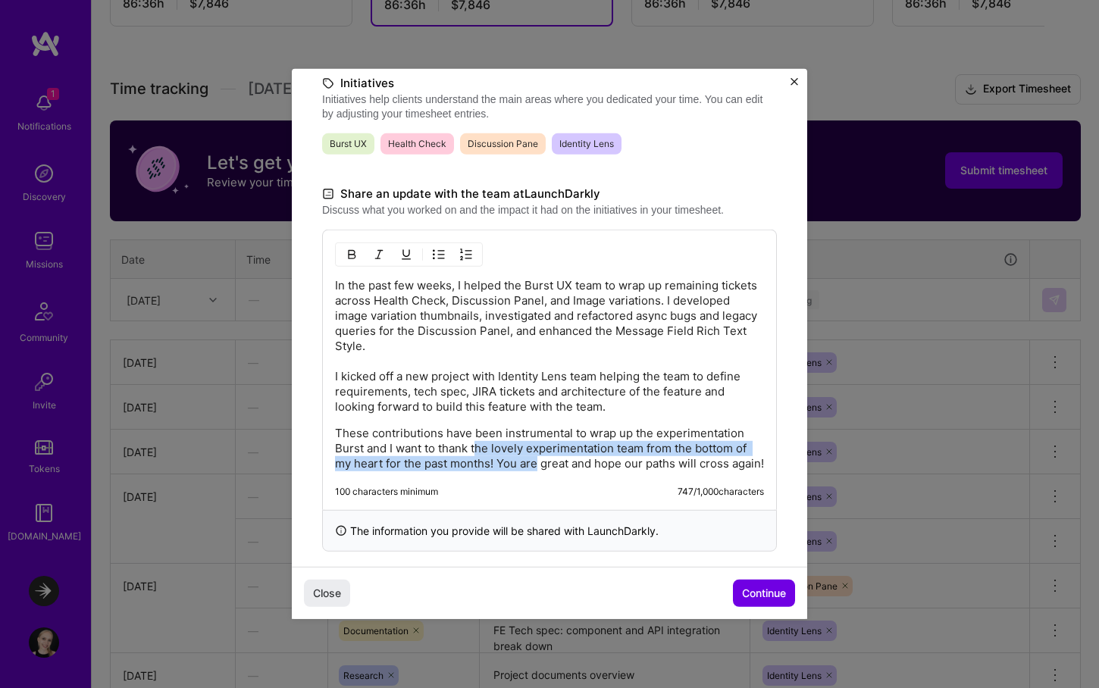
drag, startPoint x: 479, startPoint y: 444, endPoint x: 538, endPoint y: 463, distance: 62.1
click at [538, 463] on p "These contributions have been instrumental to wrap up the experimentation Burst…" at bounding box center [549, 448] width 429 height 45
click at [496, 456] on p "These contributions have been instrumental to wrap up the experimentation Burst…" at bounding box center [549, 448] width 429 height 45
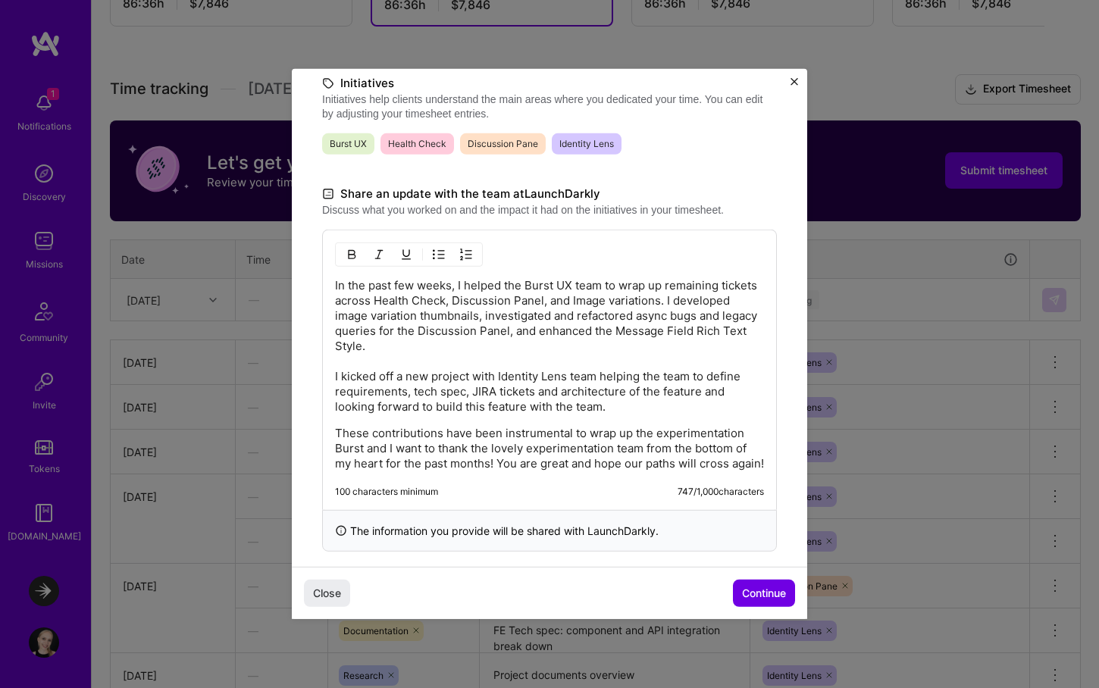
click at [488, 471] on p "These contributions have been instrumental to wrap up the experimentation Burst…" at bounding box center [549, 448] width 429 height 45
click at [549, 467] on p "These contributions have been instrumental to wrap up the experimentation Burst…" at bounding box center [549, 448] width 429 height 45
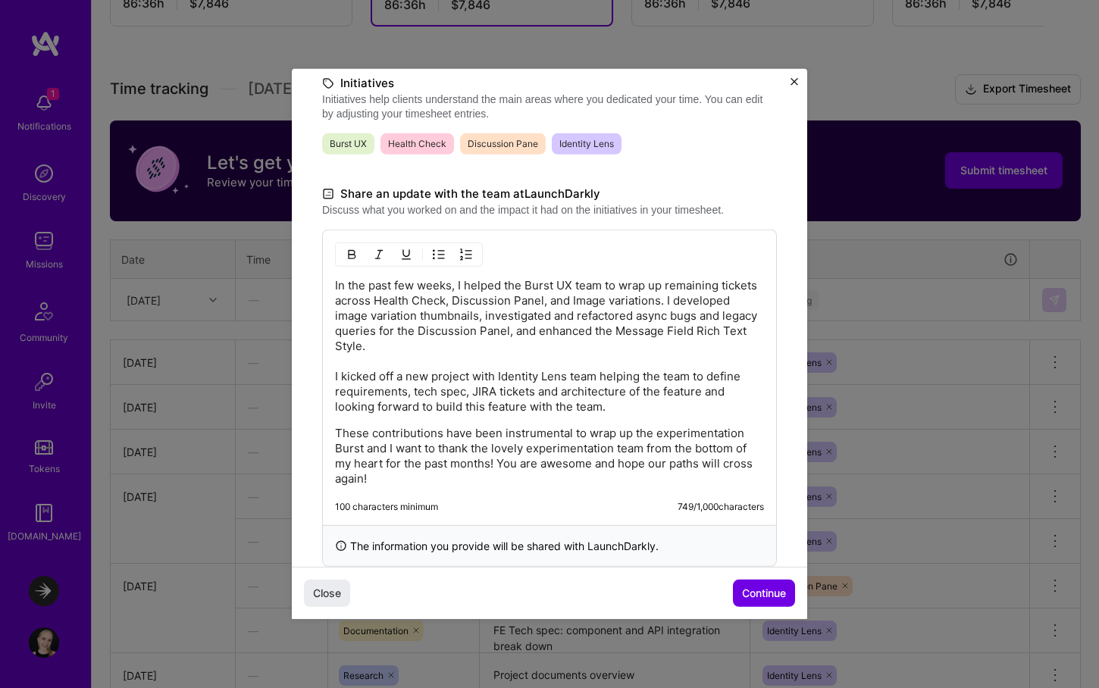
click at [599, 478] on p "These contributions have been instrumental to wrap up the experimentation Burst…" at bounding box center [549, 456] width 429 height 61
click at [367, 447] on p "These contributions have been instrumental to wrap up the experimentation Burst…" at bounding box center [549, 456] width 429 height 61
click at [427, 452] on p "These contributions have been instrumental to wrap up the experimentation Burst…" at bounding box center [549, 456] width 429 height 61
click at [439, 448] on p "These contributions have been instrumental to wrap up the experimentation Burst…" at bounding box center [549, 456] width 429 height 61
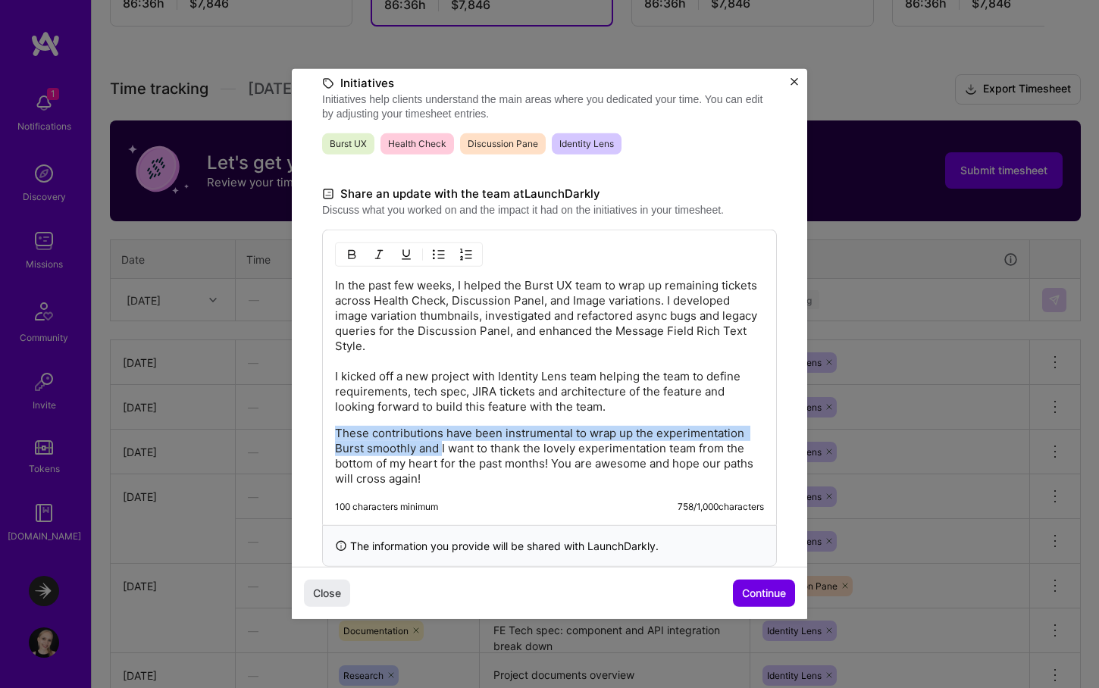
drag, startPoint x: 440, startPoint y: 448, endPoint x: 324, endPoint y: 430, distance: 118.0
click at [324, 430] on div "In the past few weeks, I helped the Burst UX team to wrap up remaining tickets …" at bounding box center [549, 378] width 455 height 296
click at [407, 430] on p "These contributions have been instrumental to wrap up the experimentation Burst…" at bounding box center [549, 456] width 429 height 61
drag, startPoint x: 414, startPoint y: 446, endPoint x: 333, endPoint y: 430, distance: 81.9
click at [333, 430] on div "In the past few weeks, I helped the Burst UX team to wrap up remaining tickets …" at bounding box center [549, 378] width 455 height 296
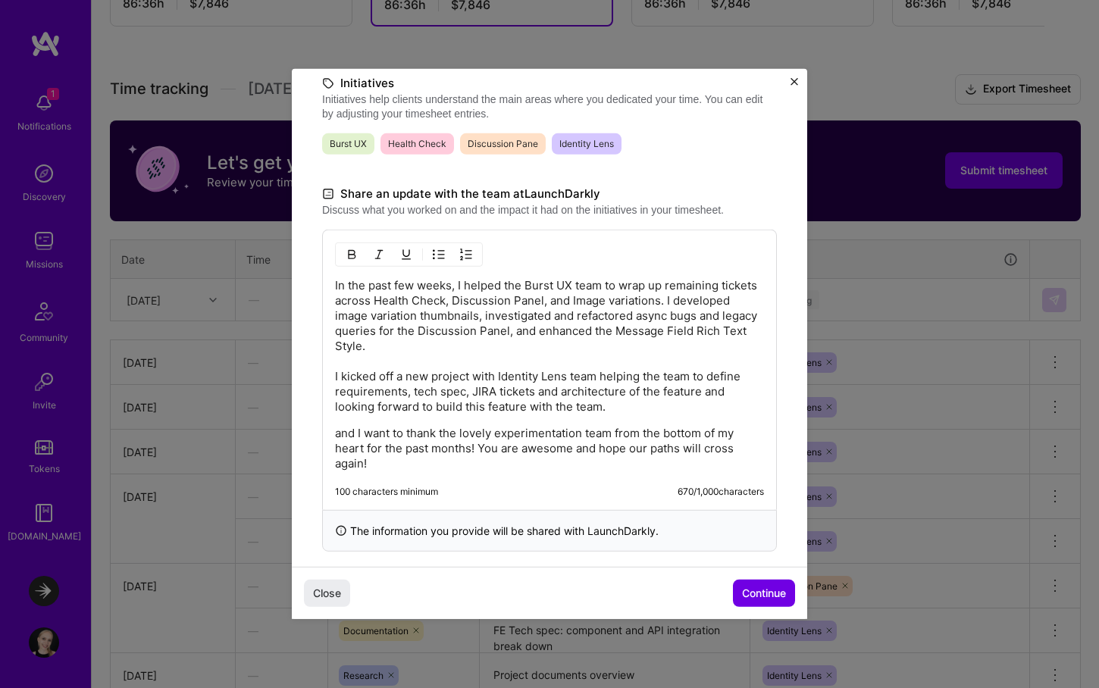
click at [383, 349] on p "In the past few weeks, I helped the Burst UX team to wrap up remaining tickets …" at bounding box center [549, 346] width 429 height 136
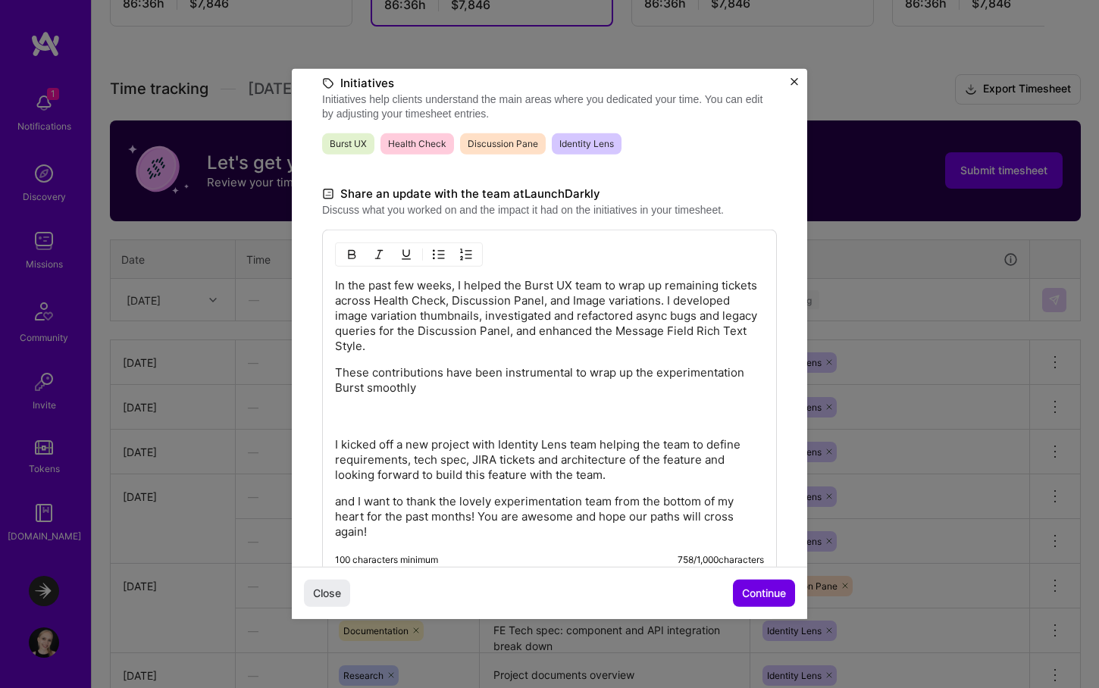
click at [337, 379] on p "These contributions have been instrumental to wrap up the experimentation Burst…" at bounding box center [549, 380] width 429 height 30
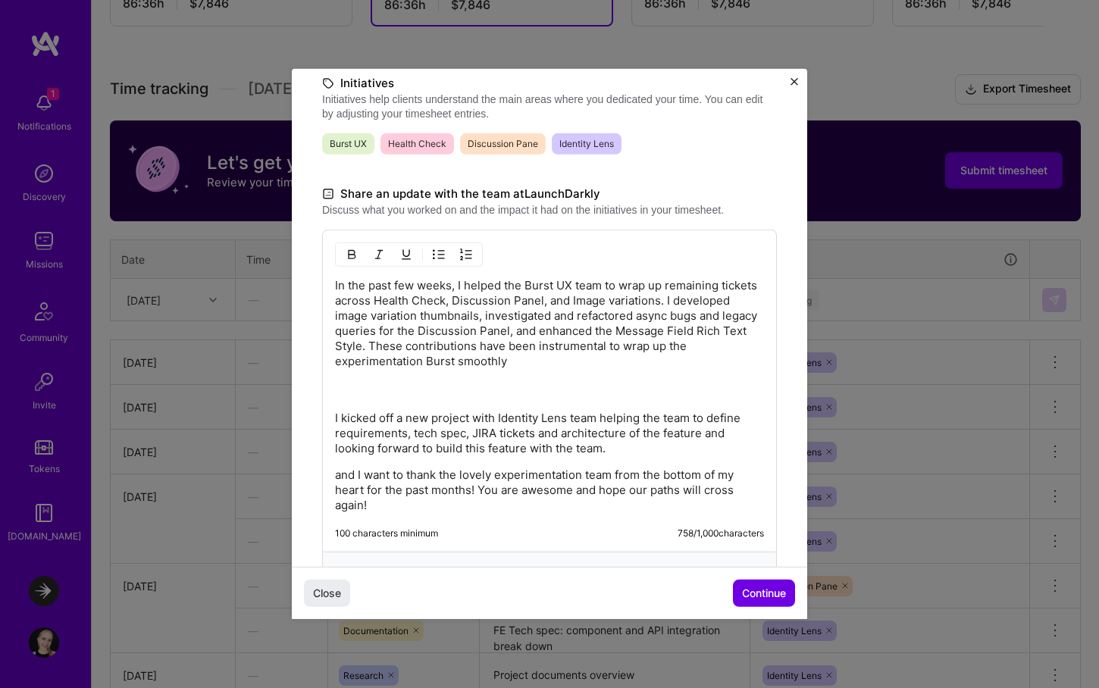
click at [398, 387] on p "I kicked off a new project with Identity Lens team helping the team to define r…" at bounding box center [549, 418] width 429 height 76
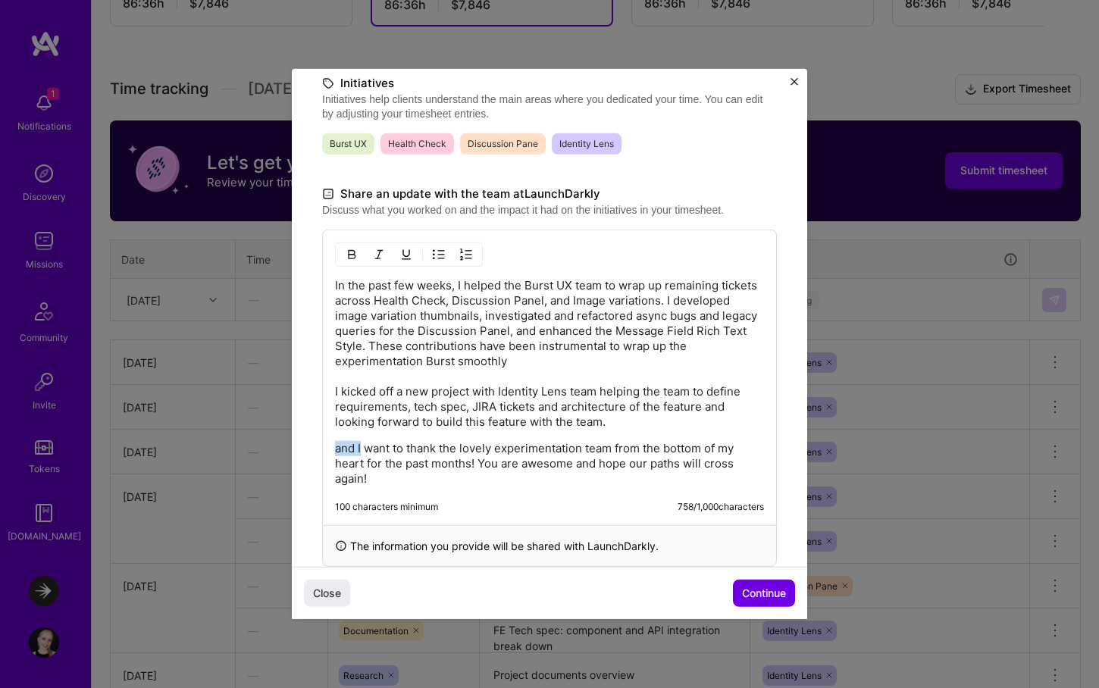
drag, startPoint x: 361, startPoint y: 449, endPoint x: 324, endPoint y: 448, distance: 36.4
click at [324, 448] on div "In the past few weeks, I helped the Burst UX team to wrap up remaining tickets …" at bounding box center [549, 378] width 455 height 296
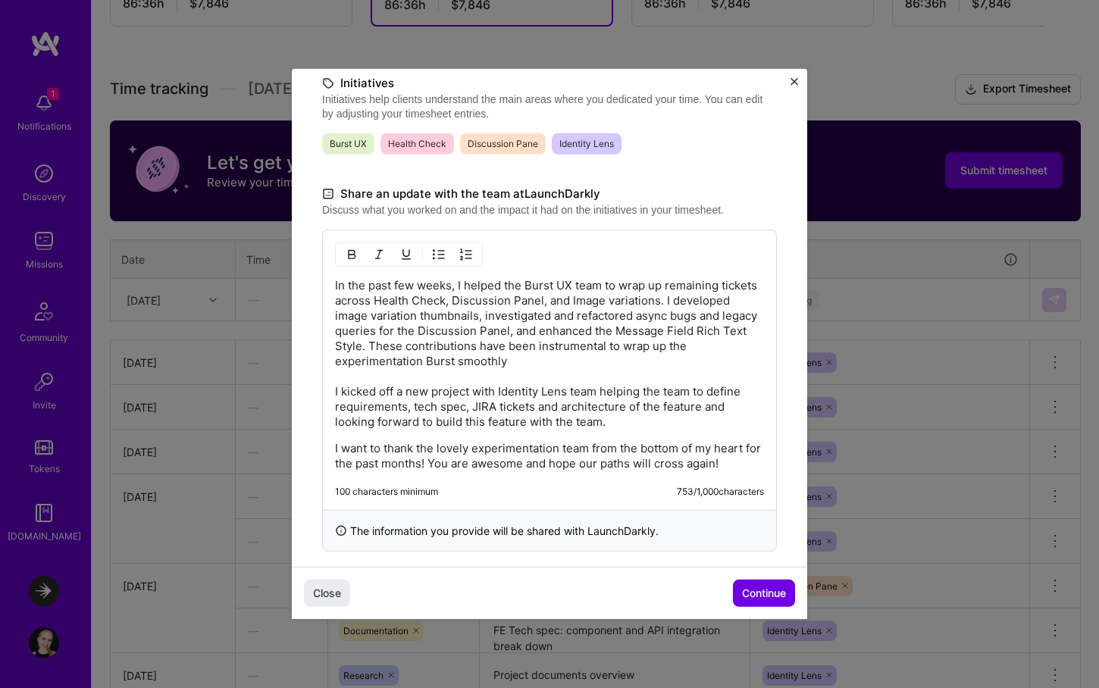
click at [659, 302] on p "In the past few weeks, I helped the Burst UX team to wrap up remaining tickets …" at bounding box center [549, 354] width 429 height 152
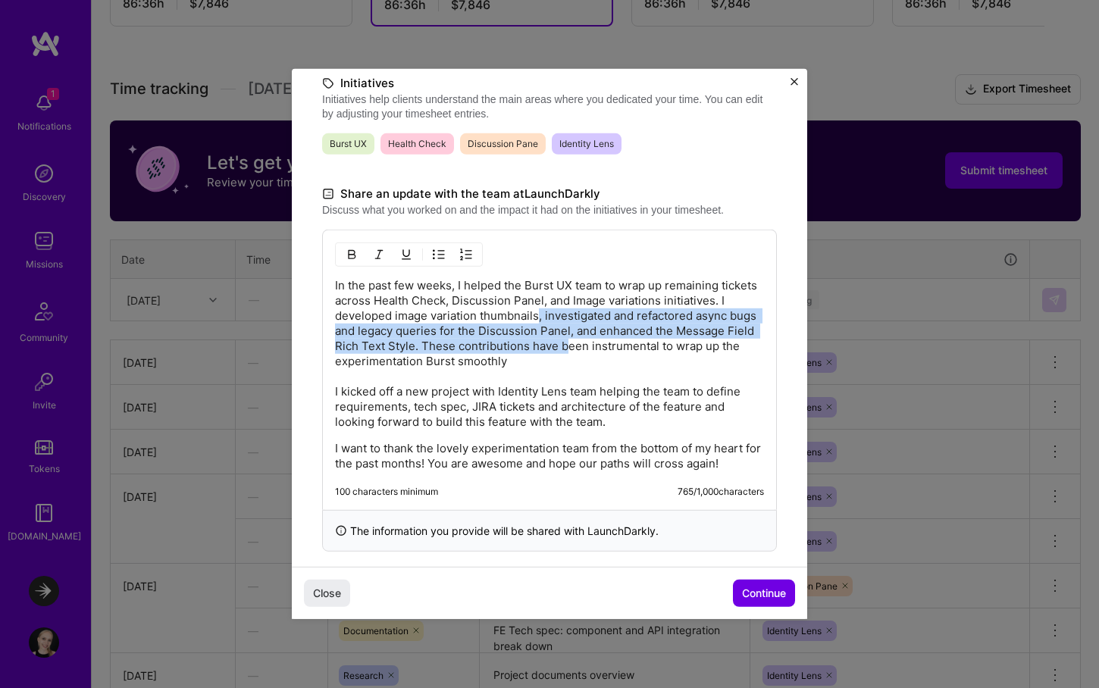
drag, startPoint x: 538, startPoint y: 321, endPoint x: 570, endPoint y: 346, distance: 40.0
click at [570, 346] on p "In the past few weeks, I helped the Burst UX team to wrap up remaining tickets …" at bounding box center [549, 354] width 429 height 152
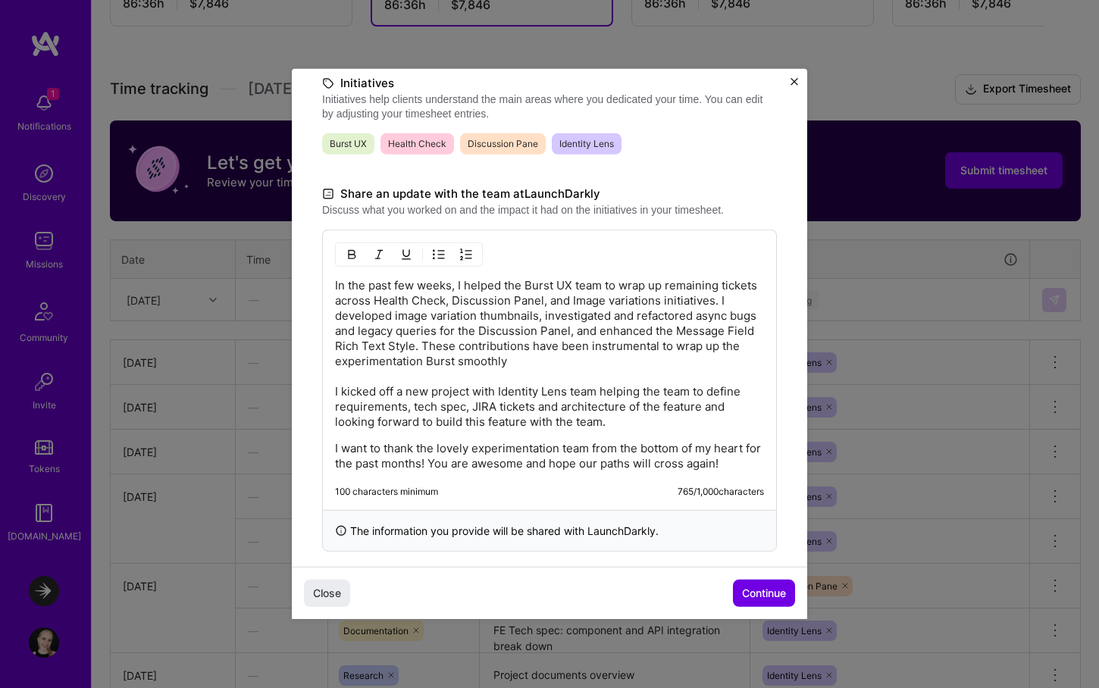
click at [472, 344] on p "In the past few weeks, I helped the Burst UX team to wrap up remaining tickets …" at bounding box center [549, 354] width 429 height 152
click at [515, 360] on p "In the past few weeks, I helped the Burst UX team to wrap up remaining tickets …" at bounding box center [549, 354] width 429 height 152
click at [474, 362] on p "In the past few weeks, I helped the Burst UX team to wrap up remaining tickets …" at bounding box center [549, 354] width 429 height 152
click at [553, 403] on p "In the past few weeks, I helped the Burst UX team to wrap up remaining tickets …" at bounding box center [549, 354] width 429 height 152
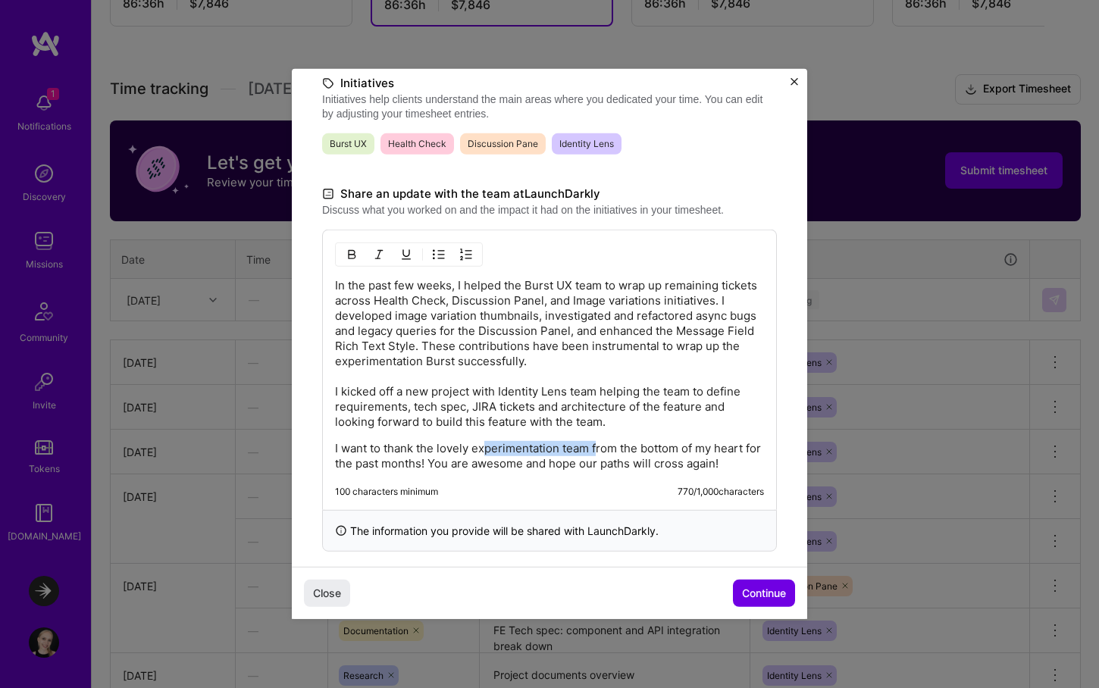
drag, startPoint x: 487, startPoint y: 446, endPoint x: 597, endPoint y: 454, distance: 110.2
click at [597, 454] on p "I want to thank the lovely experimentation team from the bottom of my heart for…" at bounding box center [549, 456] width 429 height 30
click at [478, 444] on p "I want to thank the lovely experimentation team from the bottom of my heart for…" at bounding box center [549, 456] width 429 height 30
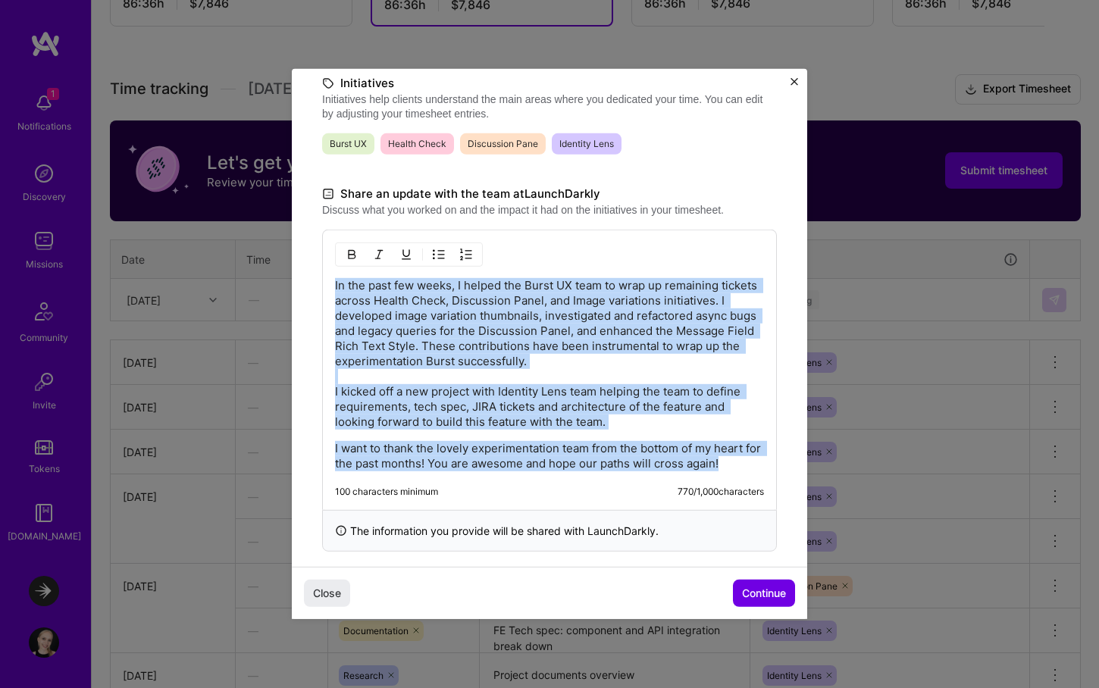
drag, startPoint x: 749, startPoint y: 462, endPoint x: 294, endPoint y: 277, distance: 491.2
click at [294, 277] on div "Demo day Take a moment to reflect on what you've built over the last two weeks …" at bounding box center [549, 147] width 515 height 869
copy div "In the past few weeks, I helped the Burst UX team to wrap up remaining tickets …"
click at [401, 377] on p "In the past few weeks, I helped the Burst UX team to wrap up remaining tickets …" at bounding box center [549, 354] width 429 height 152
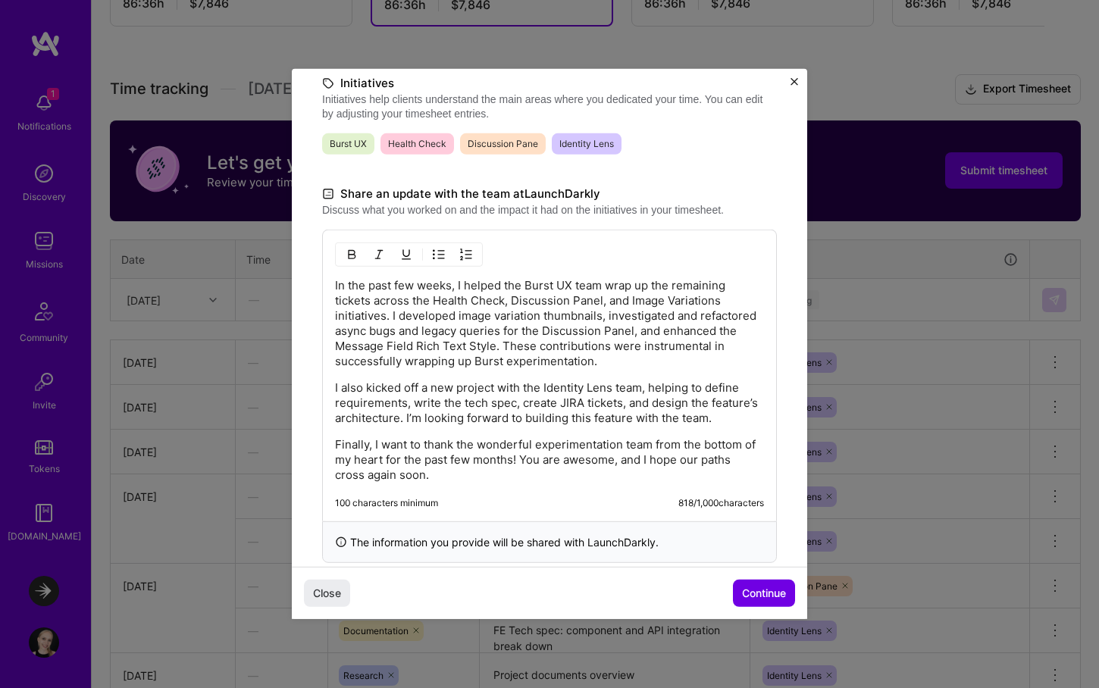
click at [494, 358] on p "In the past few weeks, I helped the Burst UX team wrap up the remaining tickets…" at bounding box center [549, 323] width 429 height 91
click at [562, 362] on p "In the past few weeks, I helped the Burst UX team wrap up the remaining tickets…" at bounding box center [549, 323] width 429 height 91
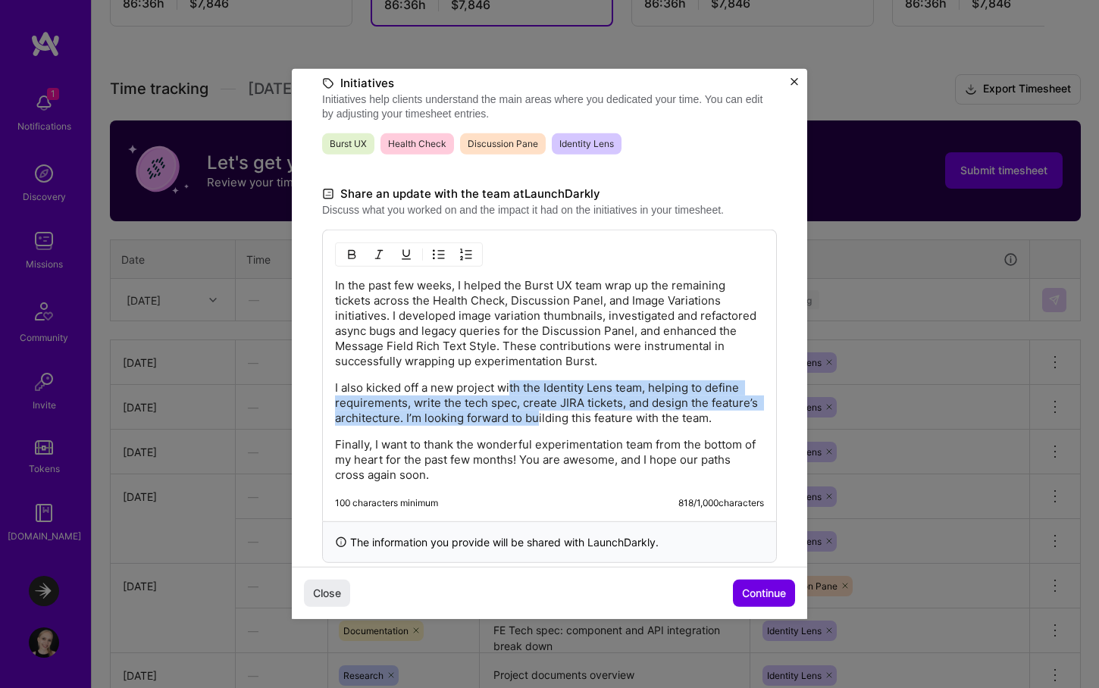
drag, startPoint x: 511, startPoint y: 387, endPoint x: 538, endPoint y: 411, distance: 36.5
click at [538, 411] on p "I also kicked off a new project with the Identity Lens team, helping to define …" at bounding box center [549, 402] width 429 height 45
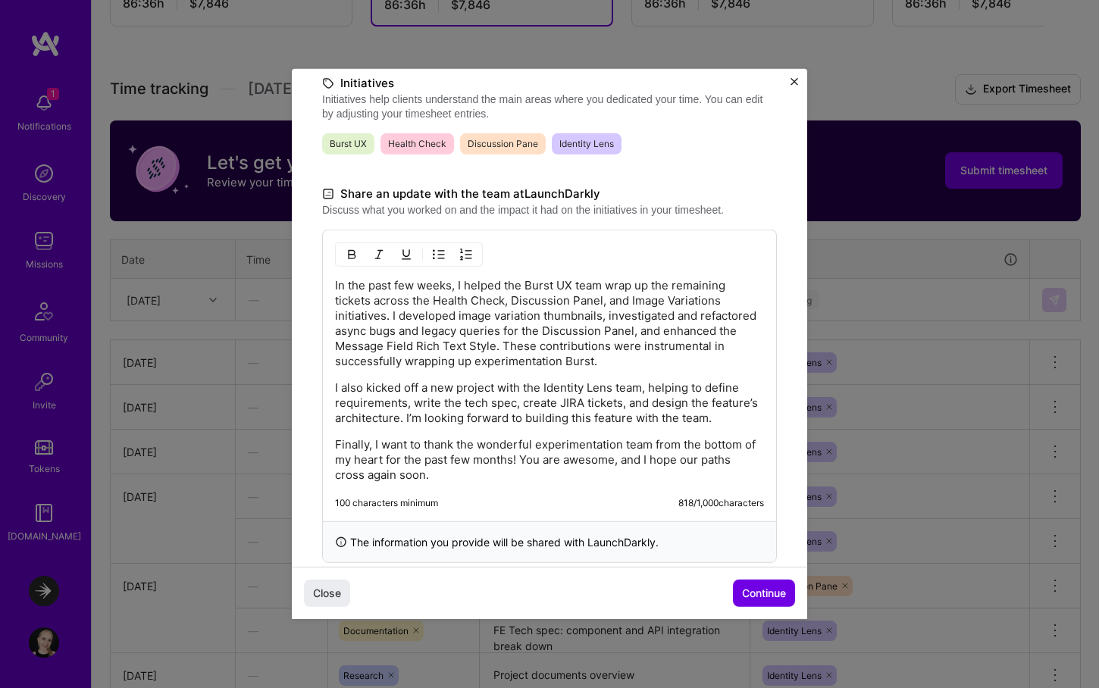
click at [439, 402] on p "I also kicked off a new project with the Identity Lens team, helping to define …" at bounding box center [549, 402] width 429 height 45
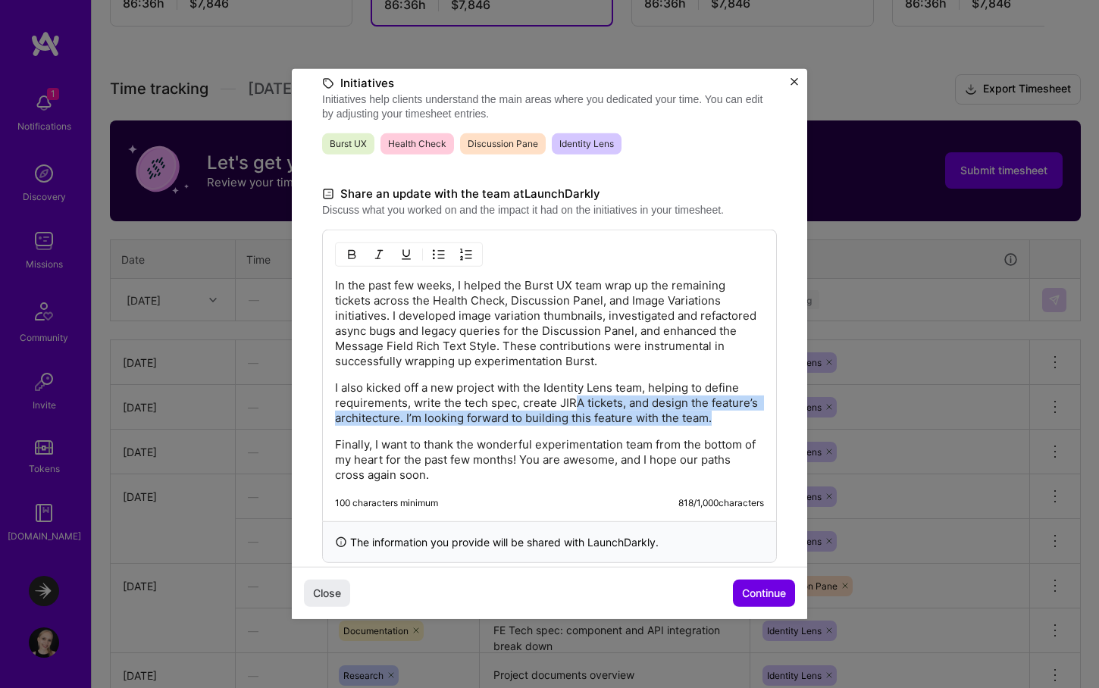
drag, startPoint x: 574, startPoint y: 405, endPoint x: 715, endPoint y: 418, distance: 140.7
click at [715, 418] on p "I also kicked off a new project with the Identity Lens team, helping to define …" at bounding box center [549, 402] width 429 height 45
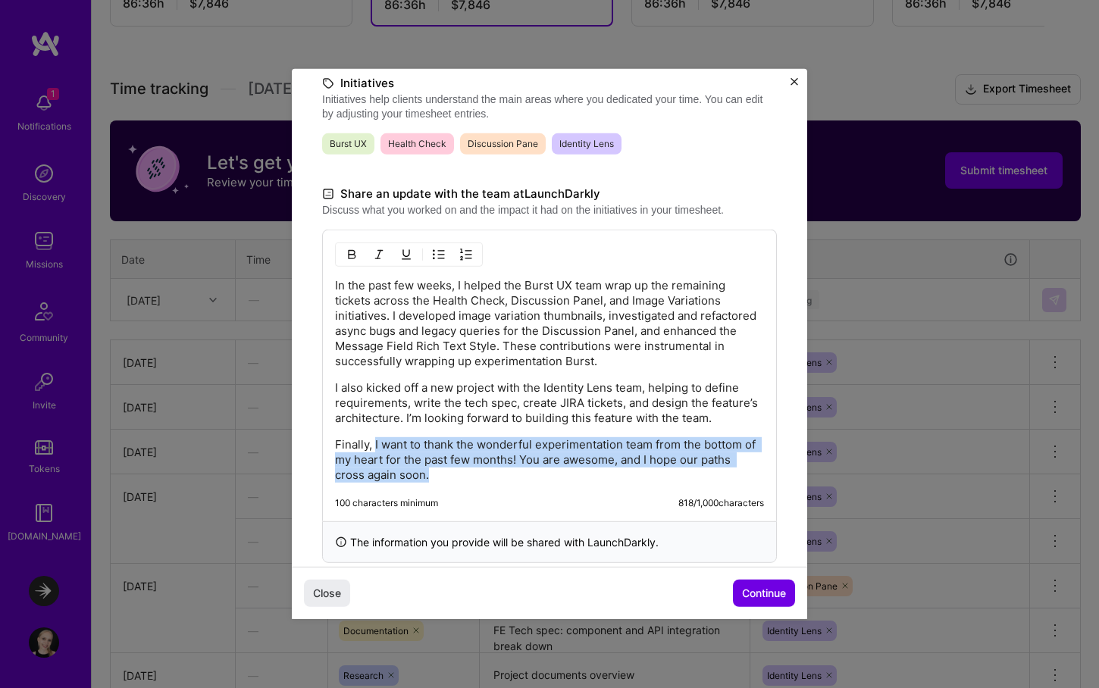
drag, startPoint x: 374, startPoint y: 443, endPoint x: 538, endPoint y: 471, distance: 167.0
click at [538, 471] on p "Finally, I want to thank the wonderful experimentation team from the bottom of …" at bounding box center [549, 459] width 429 height 45
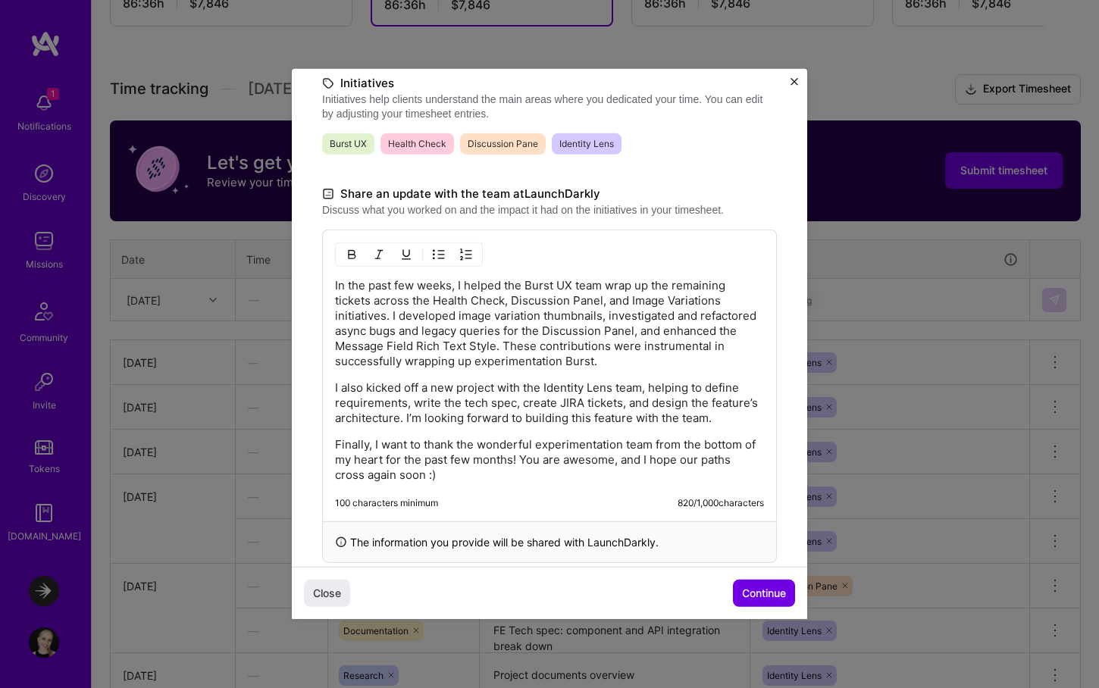
click at [565, 446] on p "Finally, I want to thank the wonderful experimentation team from the bottom of …" at bounding box center [549, 459] width 429 height 45
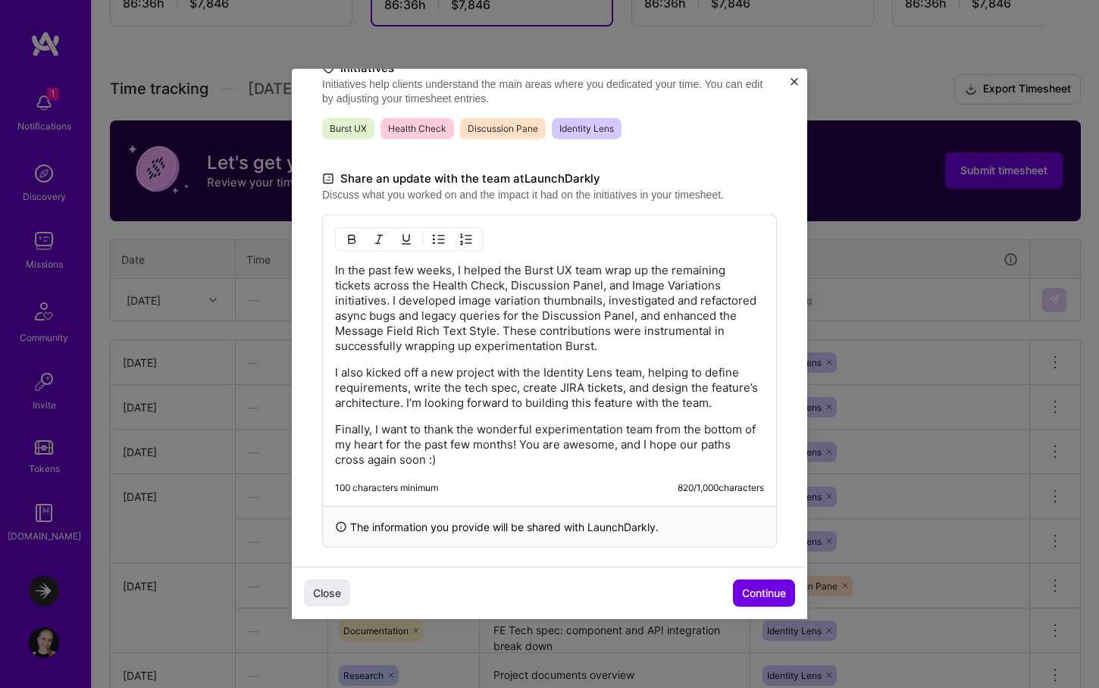
scroll to position [375, 0]
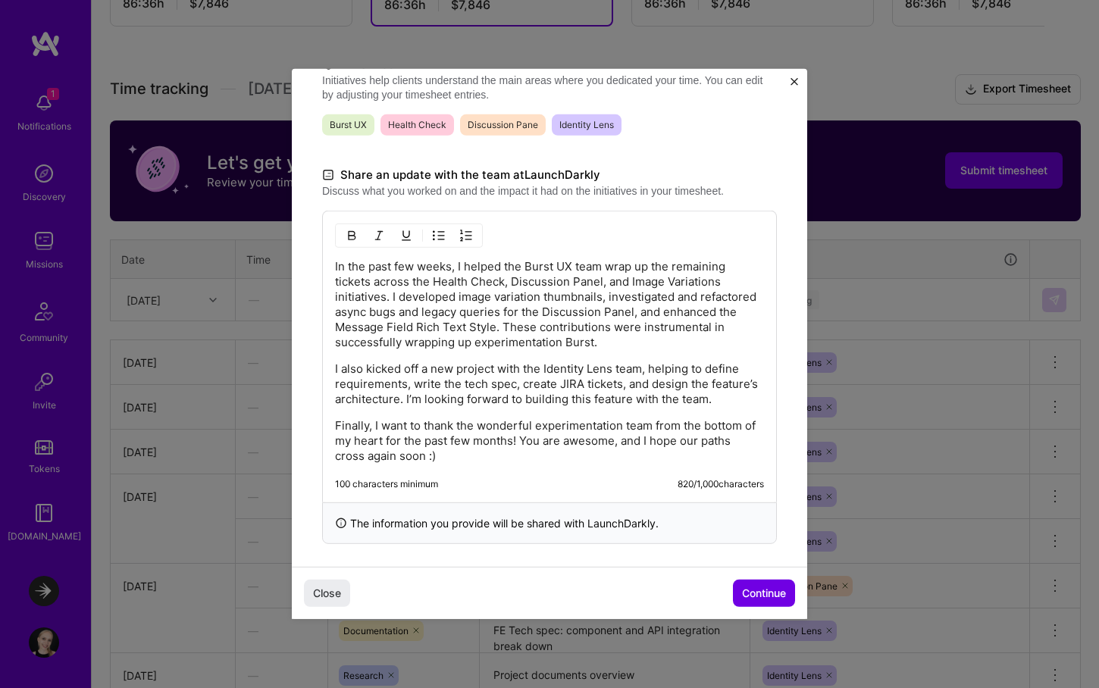
click at [555, 455] on p "Finally, I want to thank the wonderful experimentation team from the bottom of …" at bounding box center [549, 440] width 429 height 45
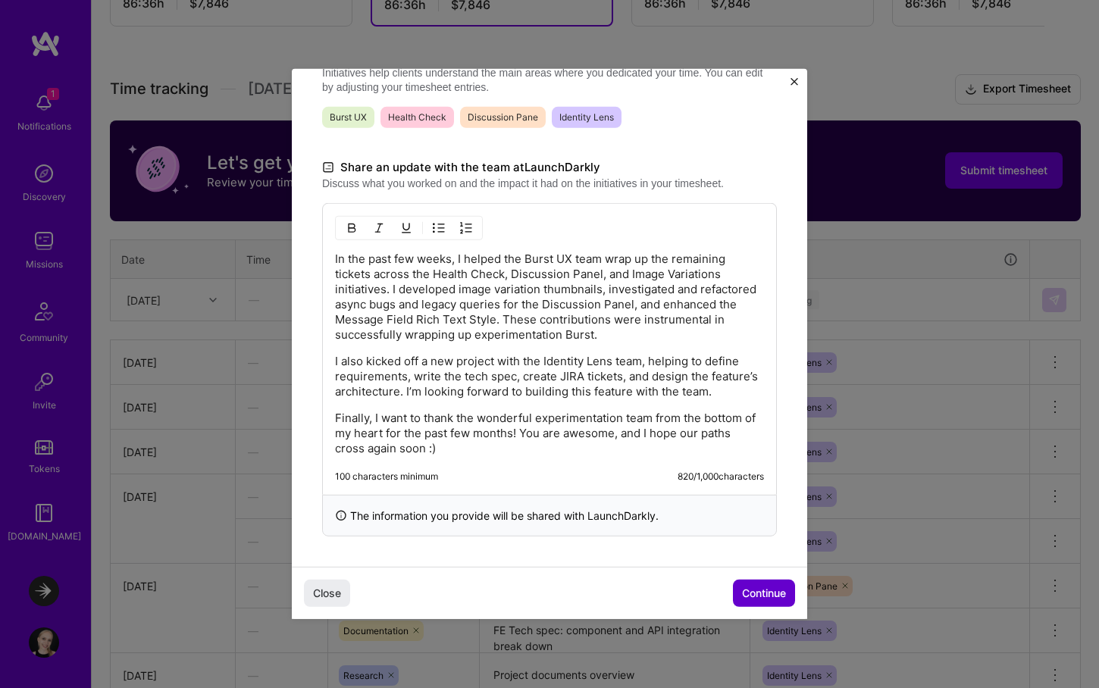
click at [762, 601] on button "Continue" at bounding box center [764, 593] width 62 height 27
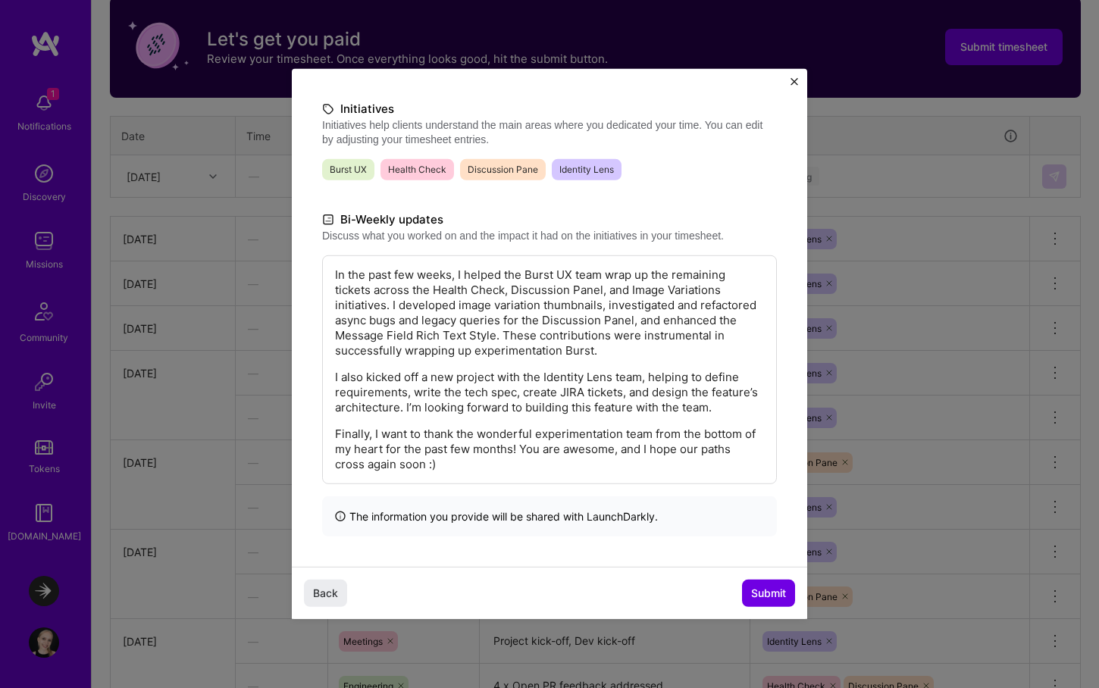
click at [673, 428] on p "Finally, I want to thank the wonderful experimentation team from the bottom of …" at bounding box center [549, 449] width 429 height 45
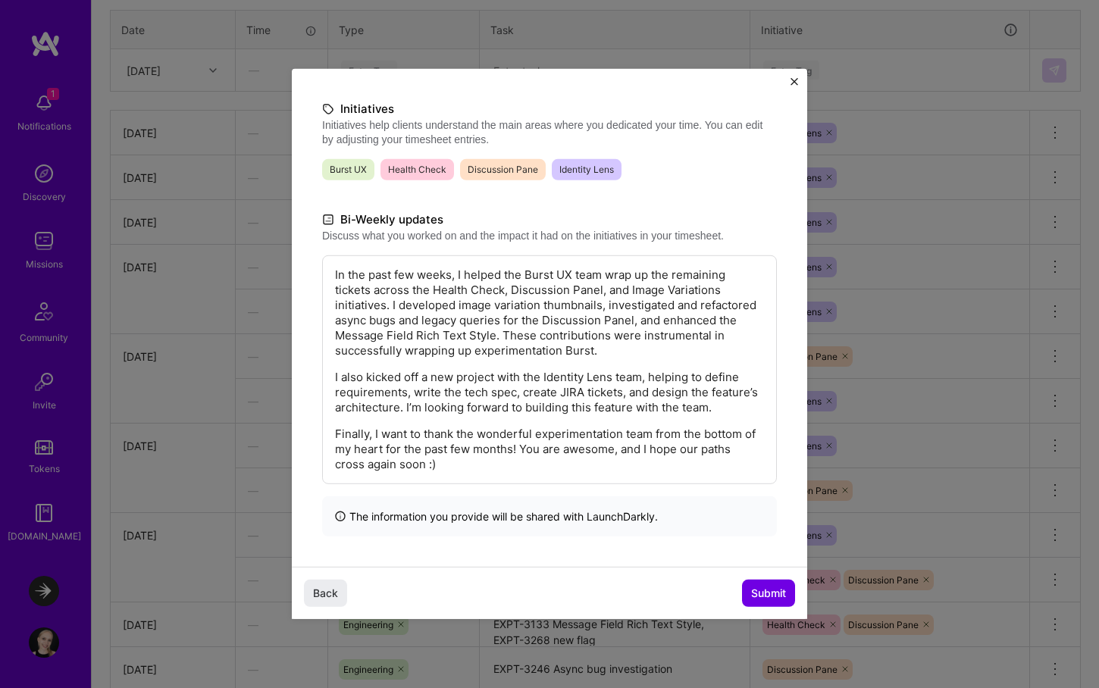
scroll to position [734, 0]
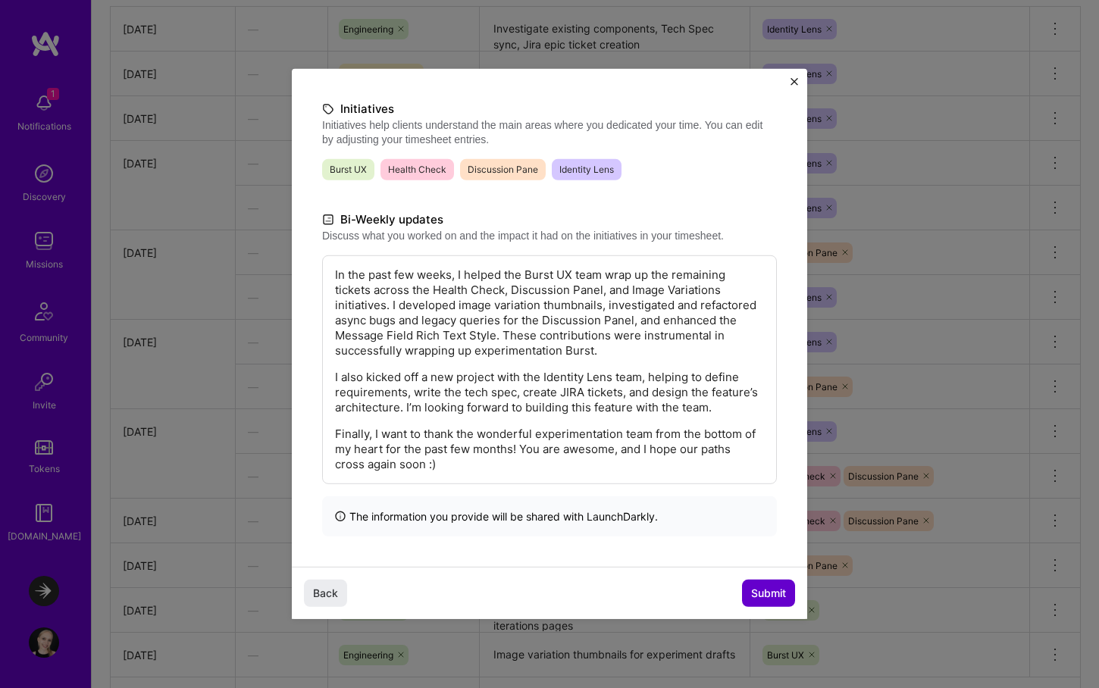
click at [758, 593] on span "Submit" at bounding box center [768, 593] width 35 height 15
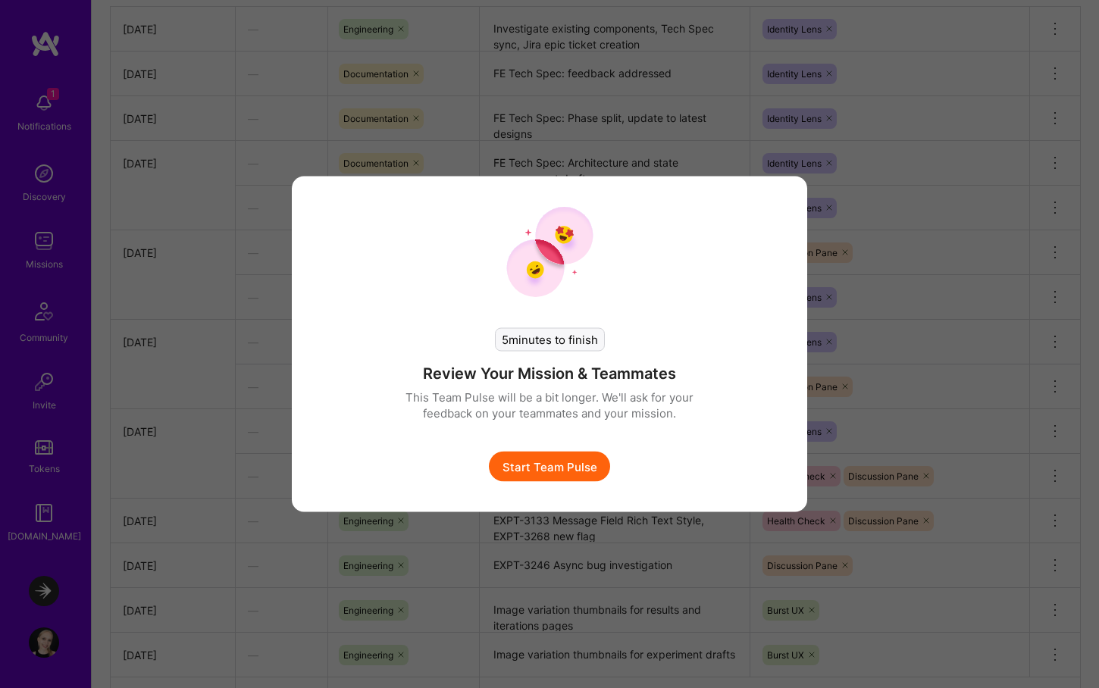
click at [562, 468] on button "Start Team Pulse" at bounding box center [549, 467] width 121 height 30
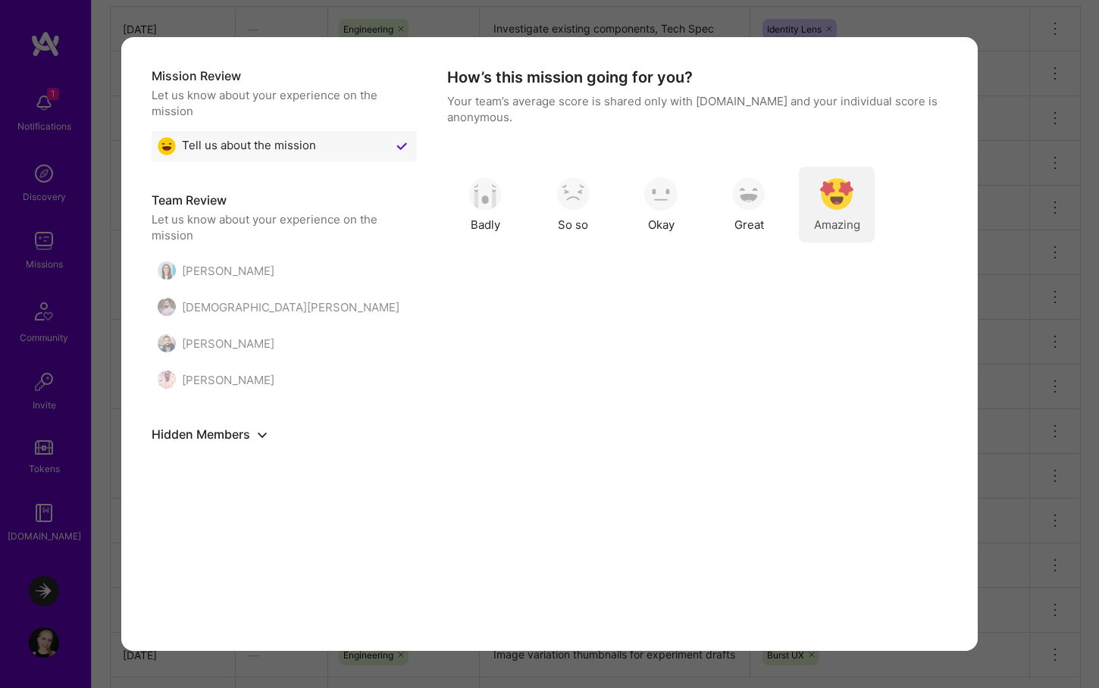
click at [840, 191] on img "modal" at bounding box center [836, 193] width 33 height 33
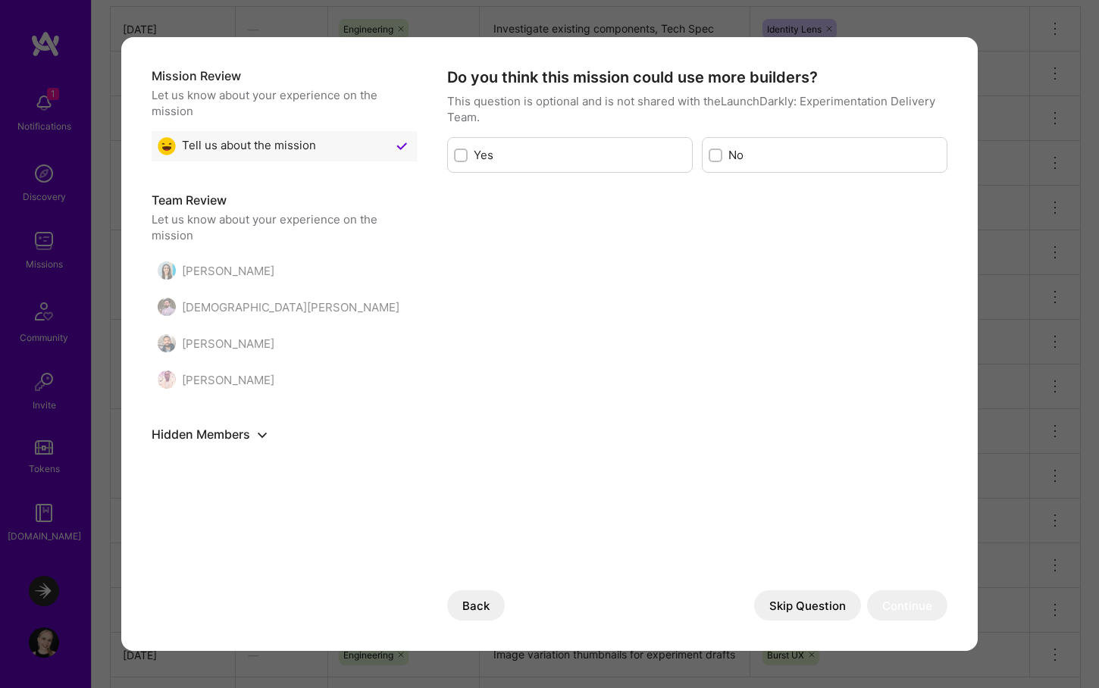
click at [717, 153] on input "modal" at bounding box center [717, 156] width 11 height 11
checkbox input "true"
click at [913, 600] on button "Continue" at bounding box center [907, 605] width 80 height 30
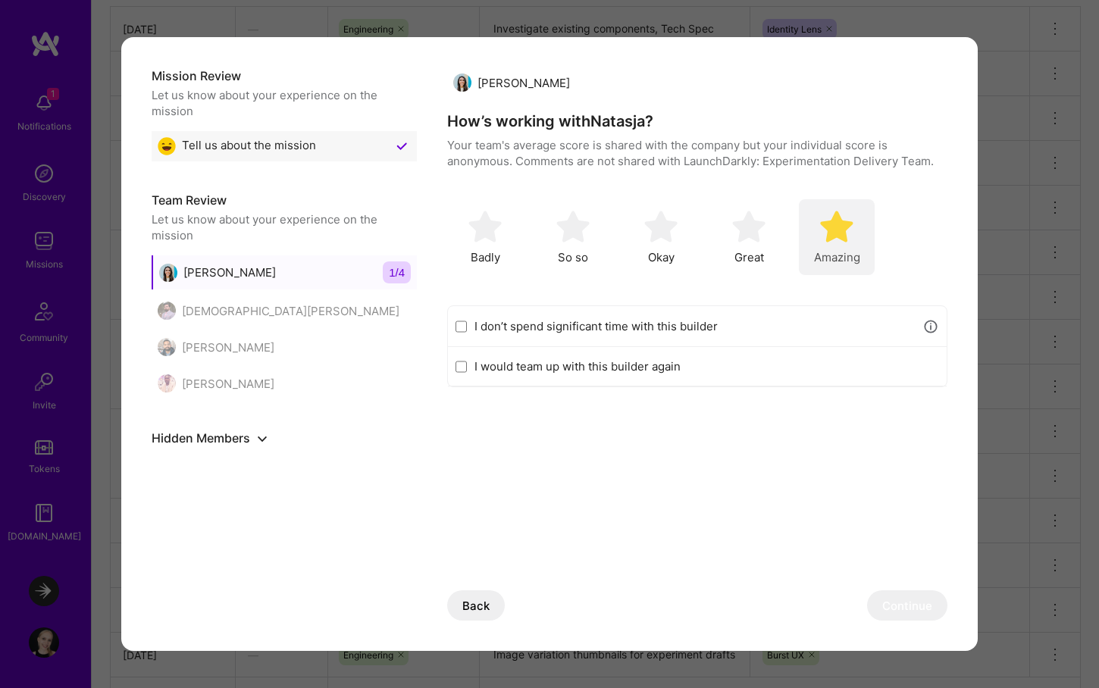
click at [821, 246] on div "Amazing" at bounding box center [837, 237] width 76 height 76
click at [568, 366] on label "I would team up with this builder again" at bounding box center [706, 366] width 465 height 16
click at [467, 366] on input "I would team up with this builder again" at bounding box center [460, 367] width 11 height 12
checkbox input "true"
click at [906, 614] on button "Continue" at bounding box center [907, 605] width 80 height 30
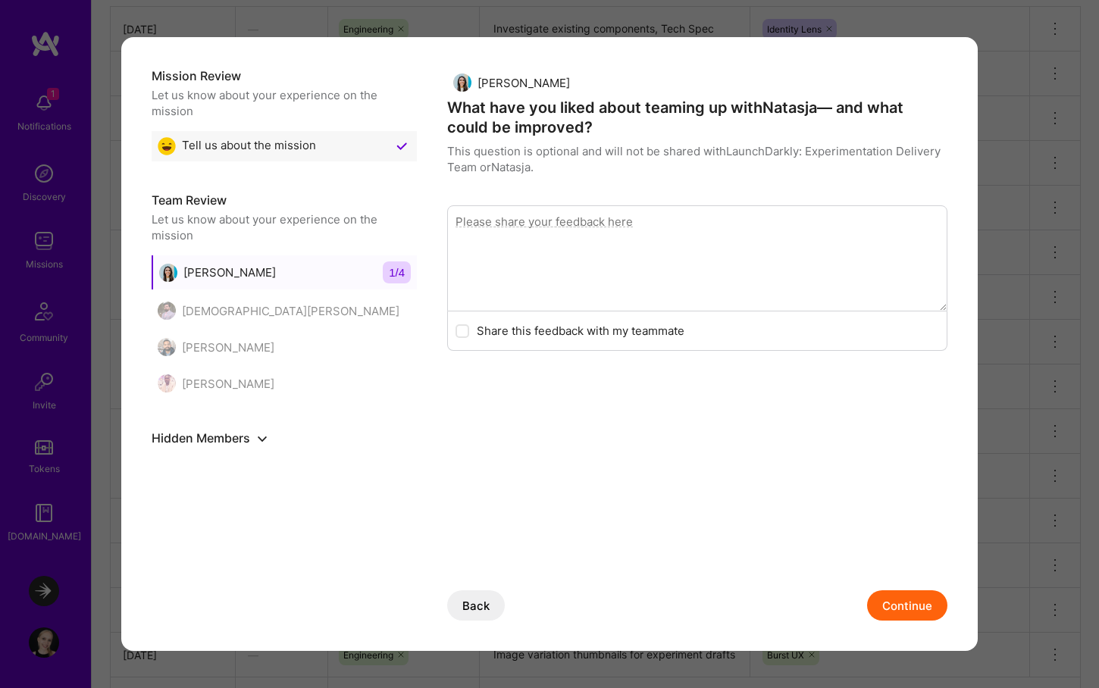
click at [906, 612] on button "Continue" at bounding box center [907, 605] width 80 height 30
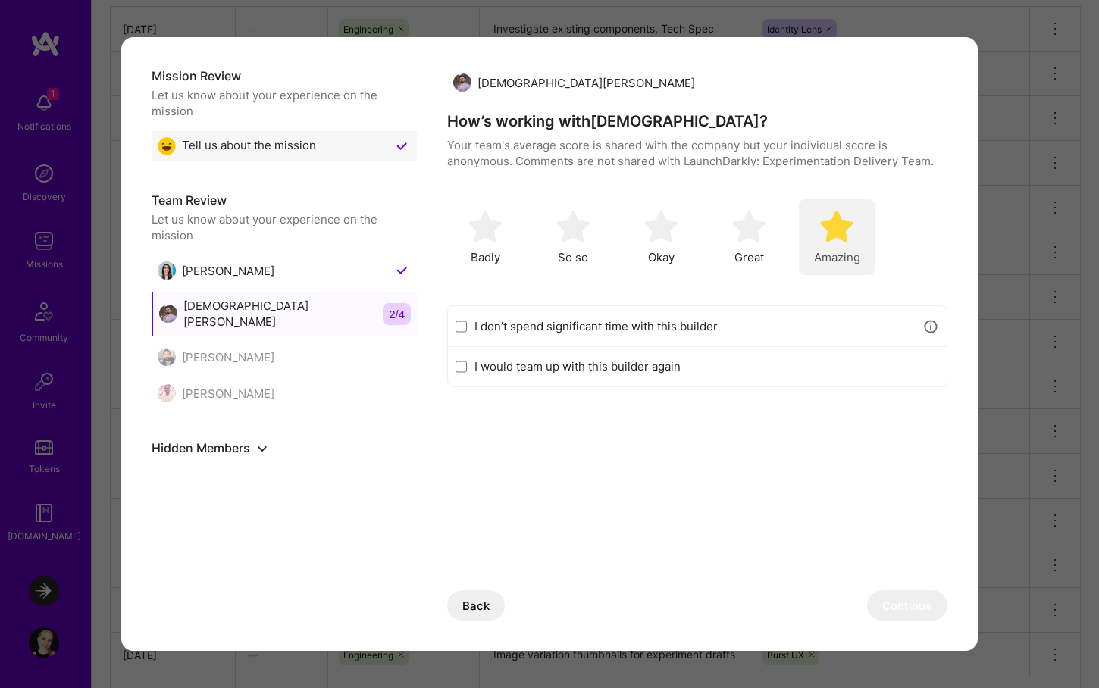
click at [846, 224] on img "modal" at bounding box center [836, 226] width 33 height 33
click at [637, 363] on label "I would team up with this builder again" at bounding box center [706, 366] width 465 height 16
click at [467, 363] on input "I would team up with this builder again" at bounding box center [460, 367] width 11 height 12
checkbox input "true"
click at [902, 606] on button "Continue" at bounding box center [907, 605] width 80 height 30
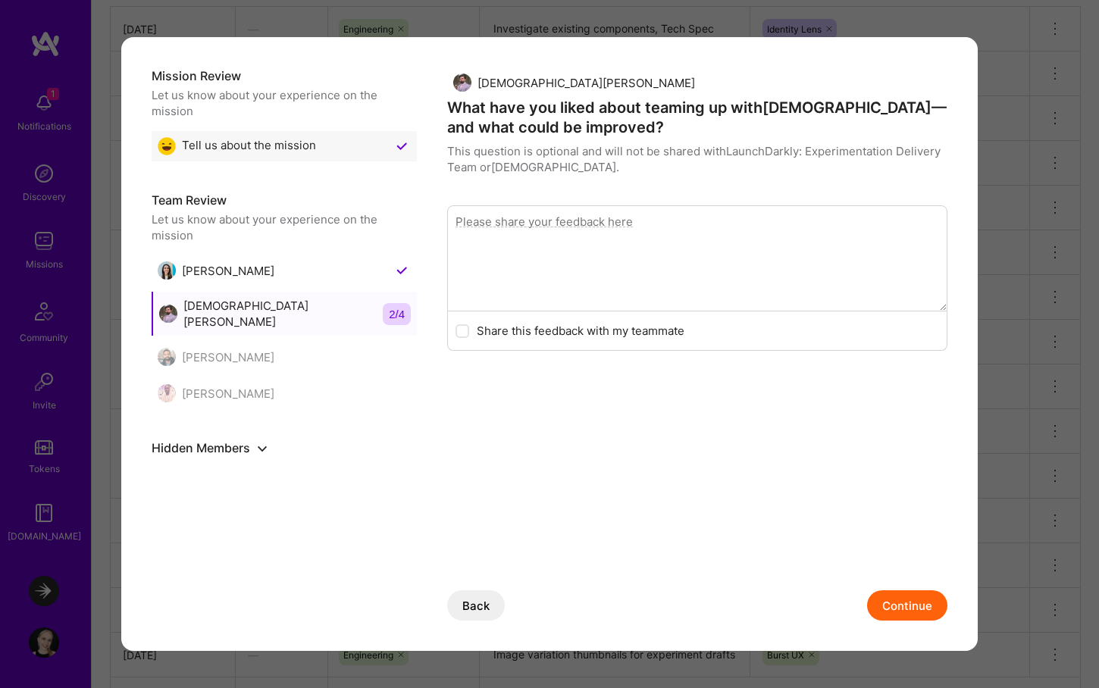
click at [689, 244] on textarea "modal" at bounding box center [697, 258] width 500 height 106
drag, startPoint x: 784, startPoint y: 223, endPoint x: 662, endPoint y: 222, distance: 121.3
click at [662, 222] on textarea "[DEMOGRAPHIC_DATA] is excellent communicator, which makes it easy to" at bounding box center [697, 258] width 500 height 106
click at [533, 219] on textarea "[DEMOGRAPHIC_DATA] is excellent communicator!" at bounding box center [697, 258] width 500 height 106
drag, startPoint x: 721, startPoint y: 221, endPoint x: 428, endPoint y: 212, distance: 292.7
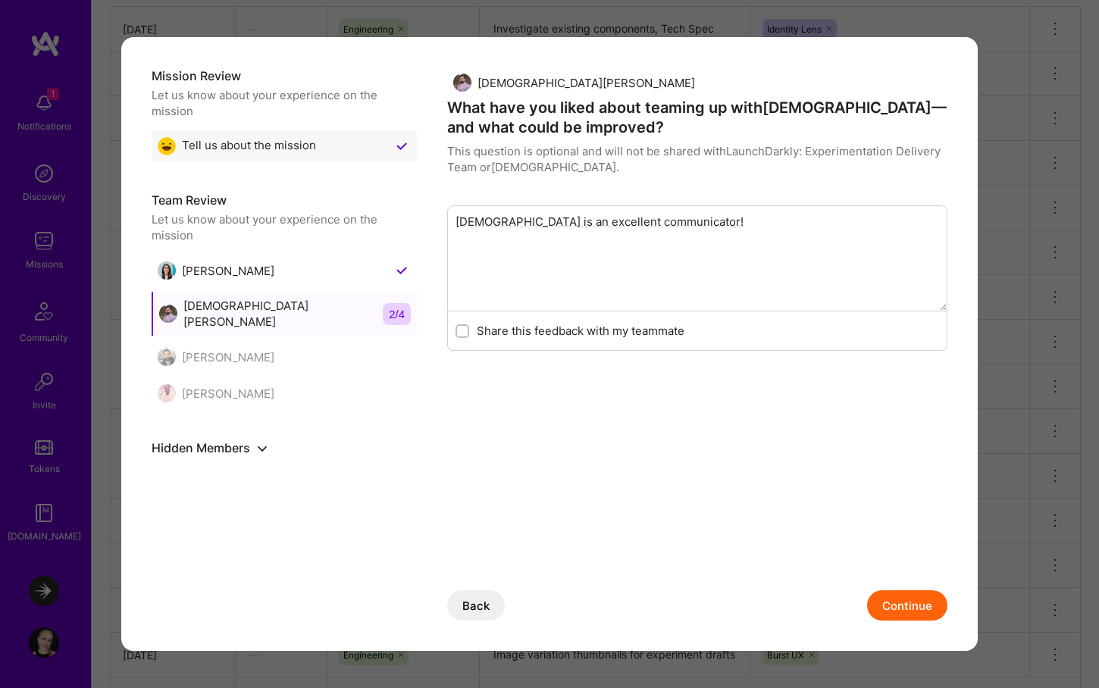
click at [428, 212] on div "Mission Review Let us know about your experience on the mission Tell us about t…" at bounding box center [550, 343] width 796 height 553
click at [683, 221] on textarea "[DEMOGRAPHIC_DATA] is an excellent communicator!" at bounding box center [697, 258] width 500 height 106
click at [676, 221] on textarea "[DEMOGRAPHIC_DATA] is an excellent communicator!" at bounding box center [697, 258] width 500 height 106
drag, startPoint x: 708, startPoint y: 227, endPoint x: 449, endPoint y: 204, distance: 259.5
click at [449, 204] on div "[DEMOGRAPHIC_DATA][PERSON_NAME] What have you liked about teaming up with [DEMO…" at bounding box center [697, 208] width 500 height 283
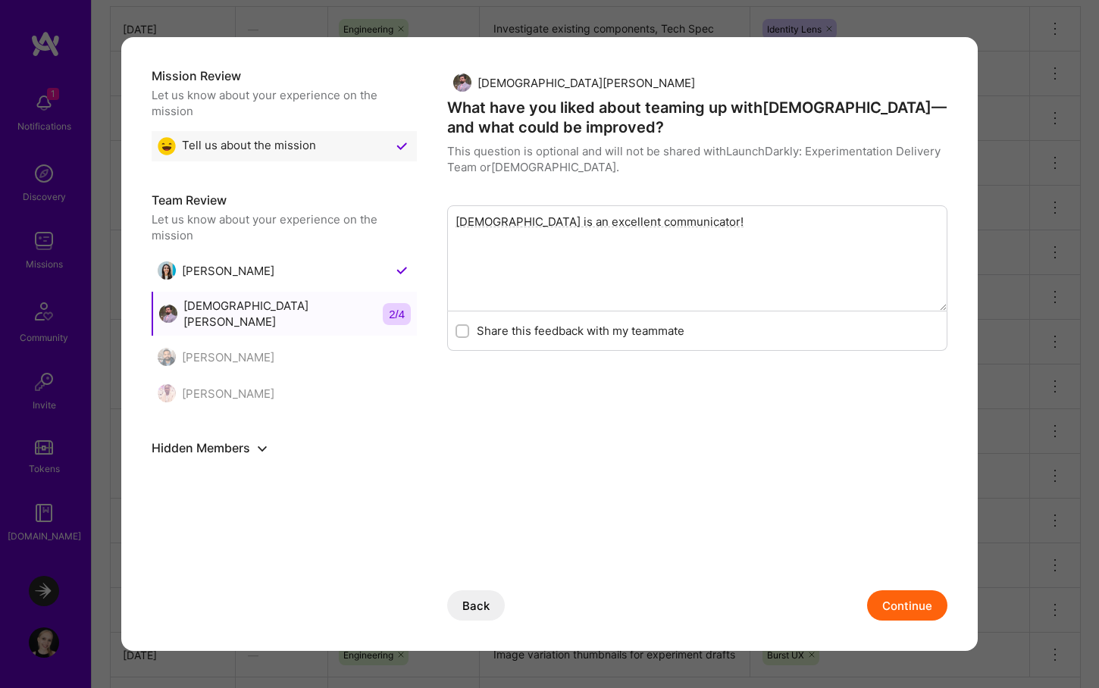
click at [713, 235] on textarea "[DEMOGRAPHIC_DATA] is an excellent communicator!" at bounding box center [697, 258] width 500 height 106
drag, startPoint x: 714, startPoint y: 221, endPoint x: 481, endPoint y: 202, distance: 233.4
click at [481, 202] on div "[DEMOGRAPHIC_DATA][PERSON_NAME] What have you liked about teaming up with [DEMO…" at bounding box center [697, 208] width 500 height 283
drag, startPoint x: 906, startPoint y: 601, endPoint x: 869, endPoint y: 498, distance: 109.6
click at [869, 498] on div "[DEMOGRAPHIC_DATA][PERSON_NAME] What have you liked about teaming up with [DEMO…" at bounding box center [697, 343] width 500 height 553
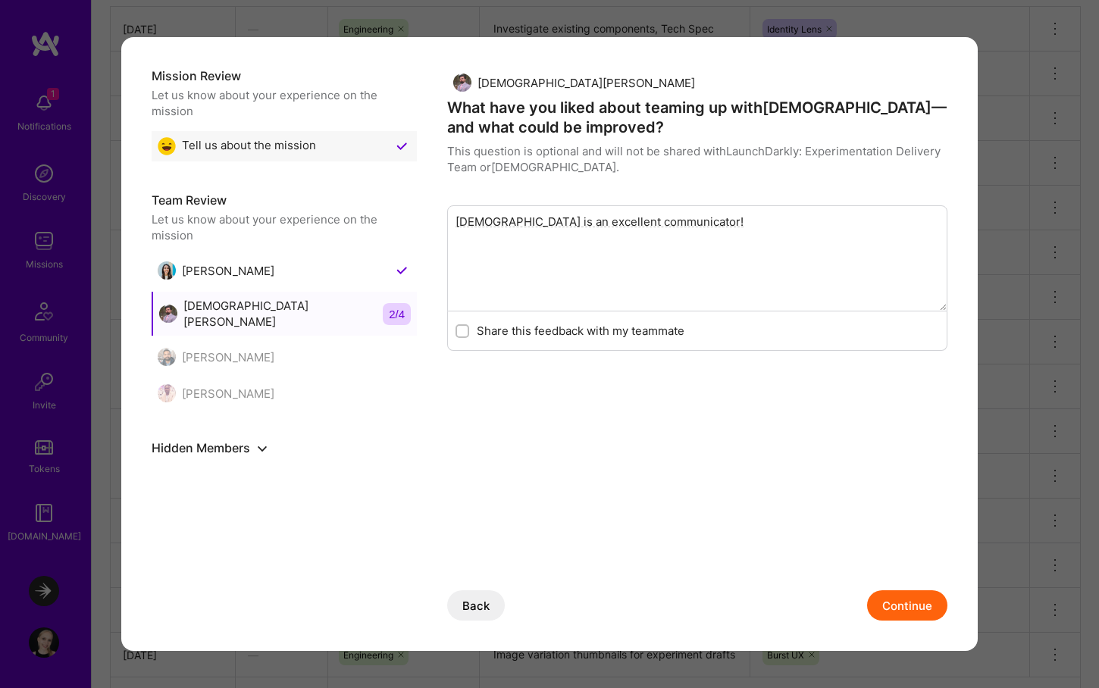
click at [676, 224] on textarea "[DEMOGRAPHIC_DATA] is an excellent communicator!" at bounding box center [697, 258] width 500 height 106
click at [725, 235] on textarea "[DEMOGRAPHIC_DATA] is an excellent communicator and always shares status update…" at bounding box center [697, 258] width 500 height 106
drag, startPoint x: 759, startPoint y: 242, endPoint x: 527, endPoint y: 216, distance: 233.3
click at [527, 216] on textarea "[DEMOGRAPHIC_DATA] is an excellent communicator and always shares status update…" at bounding box center [697, 258] width 500 height 106
click at [740, 263] on textarea "[DEMOGRAPHIC_DATA] is an excellent communicator and always shares status update…" at bounding box center [697, 258] width 500 height 106
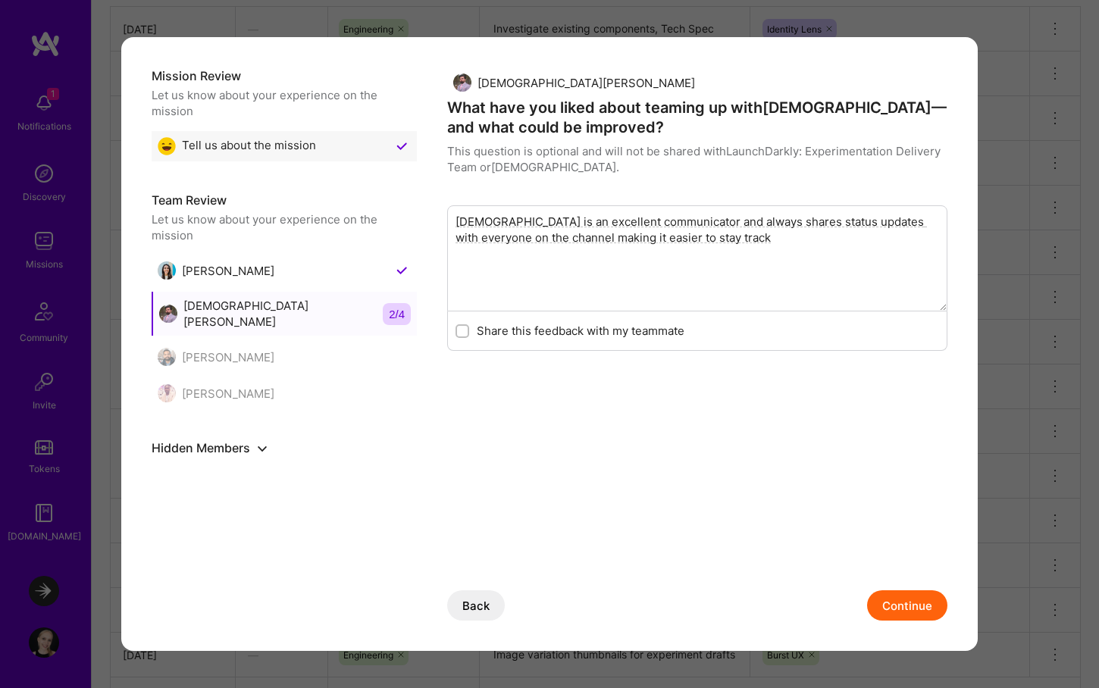
type textarea "[DEMOGRAPHIC_DATA] is an excellent communicator and always shares status update…"
click at [912, 609] on button "Continue" at bounding box center [907, 605] width 80 height 30
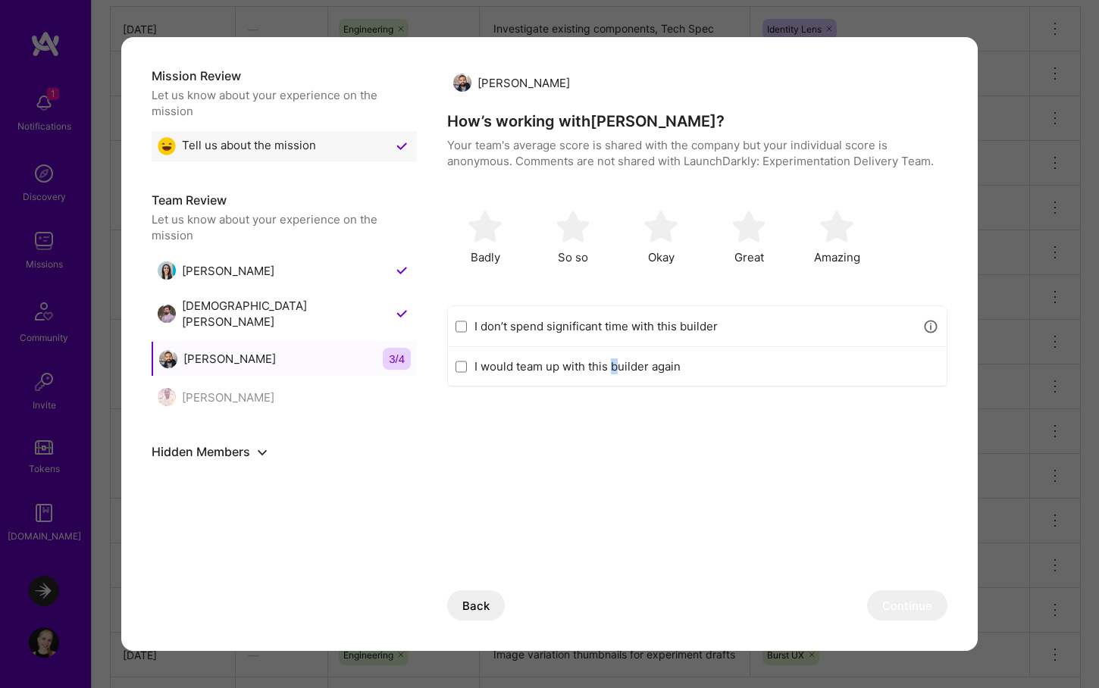
click at [615, 372] on label "I would team up with this builder again" at bounding box center [706, 366] width 465 height 16
click at [646, 353] on div "I would team up with this builder again" at bounding box center [697, 366] width 499 height 39
click at [634, 363] on label "I would team up with this builder again" at bounding box center [706, 366] width 465 height 16
click at [467, 363] on input "I would team up with this builder again" at bounding box center [460, 367] width 11 height 12
checkbox input "true"
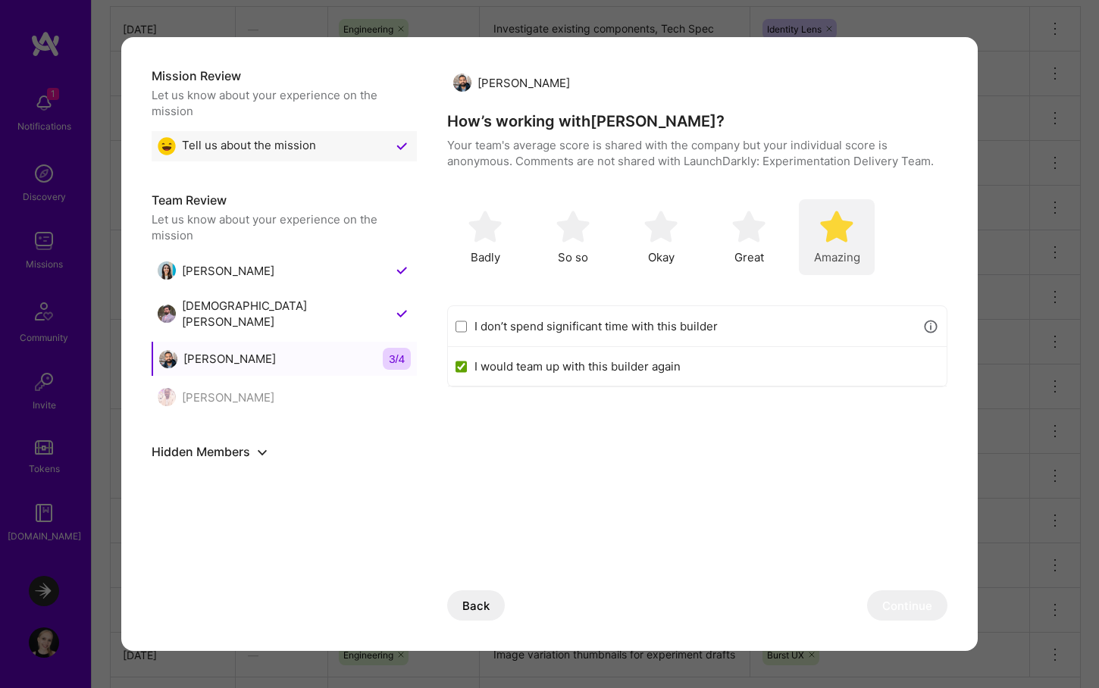
click at [838, 220] on img "modal" at bounding box center [836, 226] width 33 height 33
click at [889, 606] on button "Continue" at bounding box center [907, 605] width 80 height 30
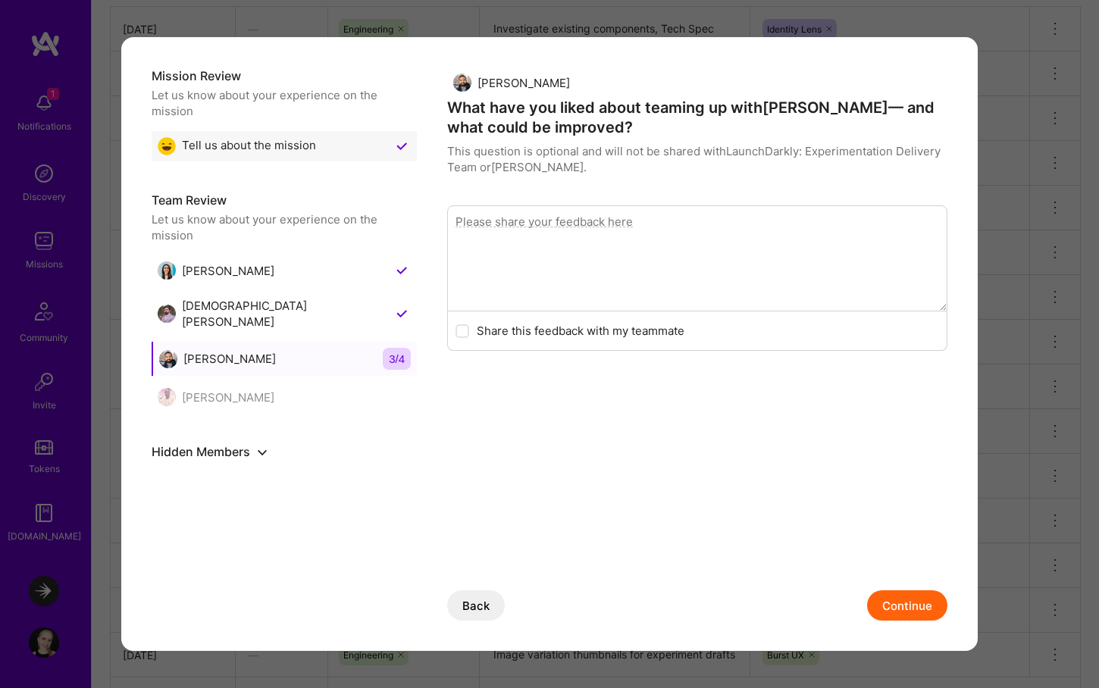
click at [575, 233] on textarea "modal" at bounding box center [697, 258] width 500 height 106
click at [919, 600] on button "Continue" at bounding box center [907, 605] width 80 height 30
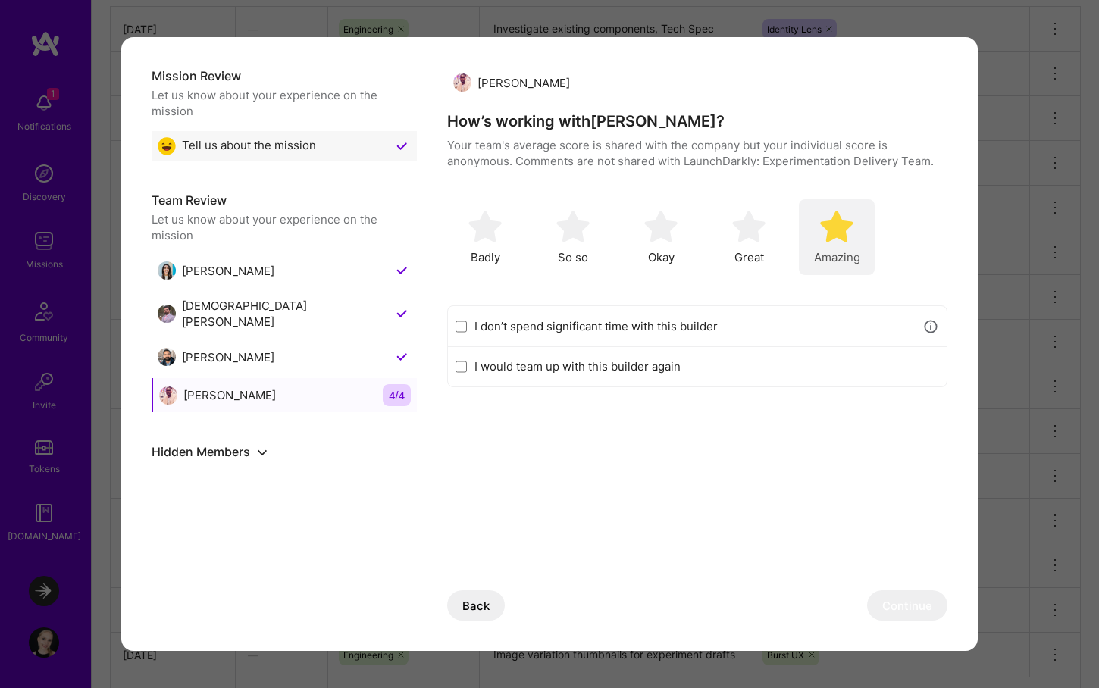
click at [843, 240] on img "modal" at bounding box center [836, 226] width 33 height 33
click at [669, 371] on label "I would team up with this builder again" at bounding box center [706, 366] width 465 height 16
click at [467, 371] on input "I would team up with this builder again" at bounding box center [460, 367] width 11 height 12
checkbox input "true"
click at [903, 609] on button "Continue" at bounding box center [907, 605] width 80 height 30
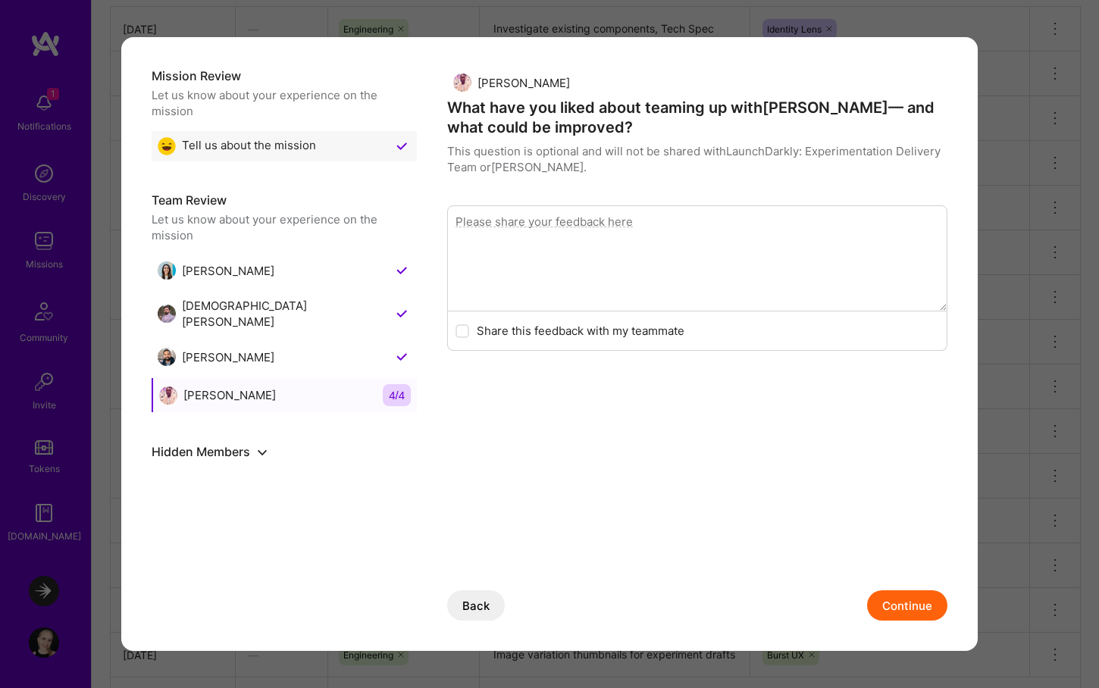
click at [765, 257] on textarea "modal" at bounding box center [697, 258] width 500 height 106
drag, startPoint x: 758, startPoint y: 225, endPoint x: 696, endPoint y: 224, distance: 62.2
click at [696, 224] on textarea "It's been a pleasure to work with [PERSON_NAME], he's a clear" at bounding box center [697, 258] width 500 height 106
click at [758, 221] on textarea "It's been a pleasure to work with [PERSON_NAME], he's a clear" at bounding box center [697, 258] width 500 height 106
click at [759, 223] on textarea "It's been a pleasure to work with [PERSON_NAME], he's a clear communicator and …" at bounding box center [697, 258] width 500 height 106
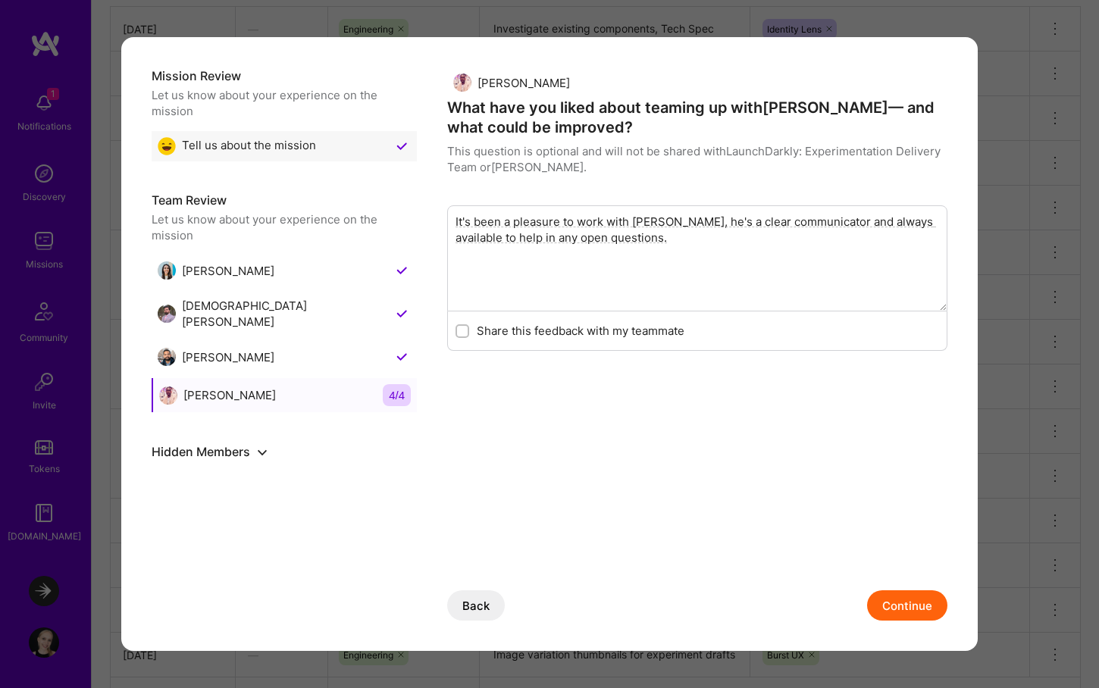
click at [759, 223] on textarea "It's been a pleasure to work with [PERSON_NAME], he's a clear communicator and …" at bounding box center [697, 258] width 500 height 106
click at [703, 238] on textarea "It's been a pleasure to work with [PERSON_NAME], he's a clear communicator and …" at bounding box center [697, 258] width 500 height 106
drag, startPoint x: 813, startPoint y: 224, endPoint x: 707, endPoint y: 226, distance: 106.1
click at [707, 226] on textarea "It's been a pleasure to work with [PERSON_NAME], he's a clear communicator and …" at bounding box center [697, 258] width 500 height 106
click at [672, 237] on textarea "It's been a pleasure to work with [PERSON_NAME], he's a clear communicator and …" at bounding box center [697, 258] width 500 height 106
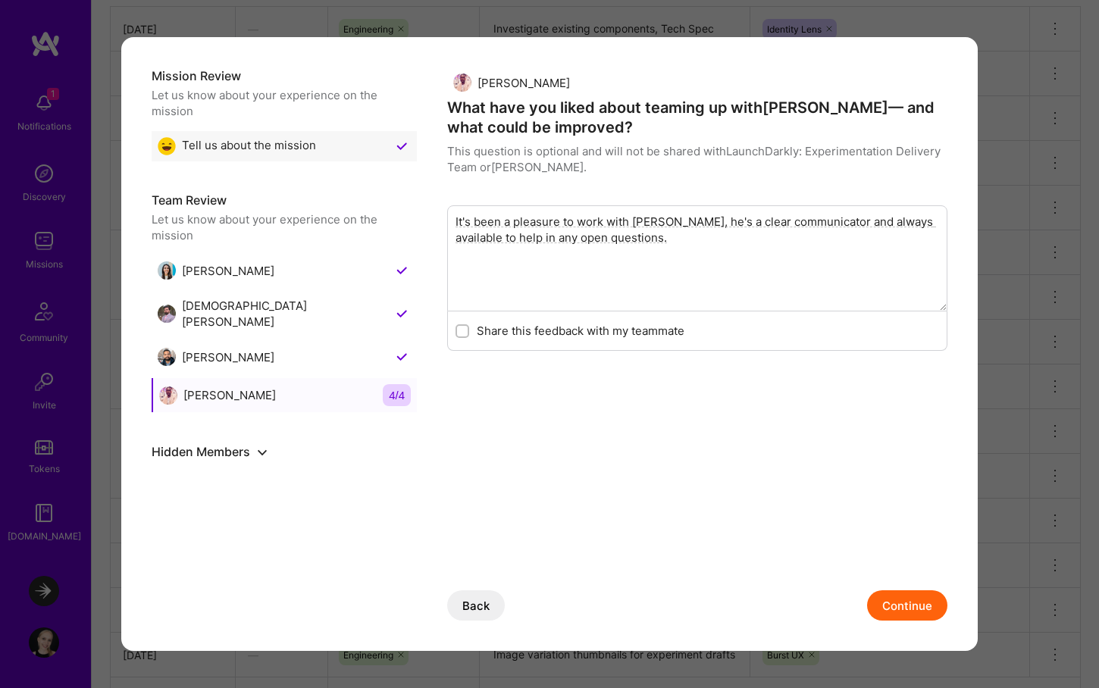
type textarea "It's been a pleasure to work with [PERSON_NAME], he's a clear communicator and …"
click at [618, 330] on label "Share this feedback with my teammate" at bounding box center [581, 331] width 208 height 16
click at [469, 330] on input "modal" at bounding box center [464, 332] width 11 height 11
checkbox input "true"
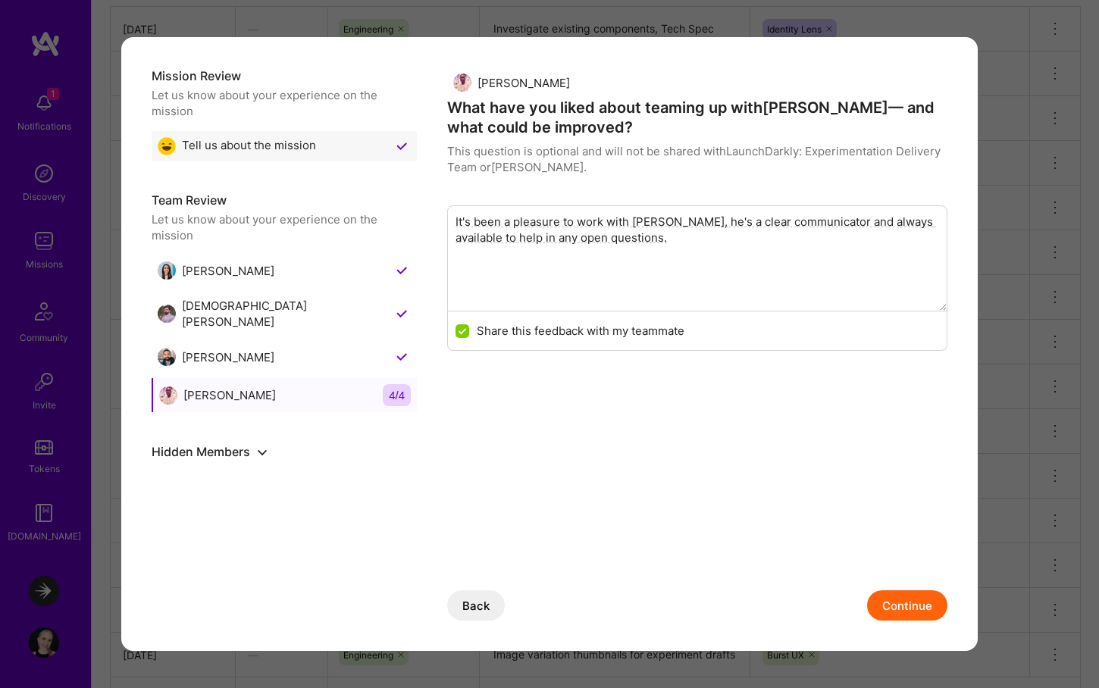
click at [896, 605] on button "Continue" at bounding box center [907, 605] width 80 height 30
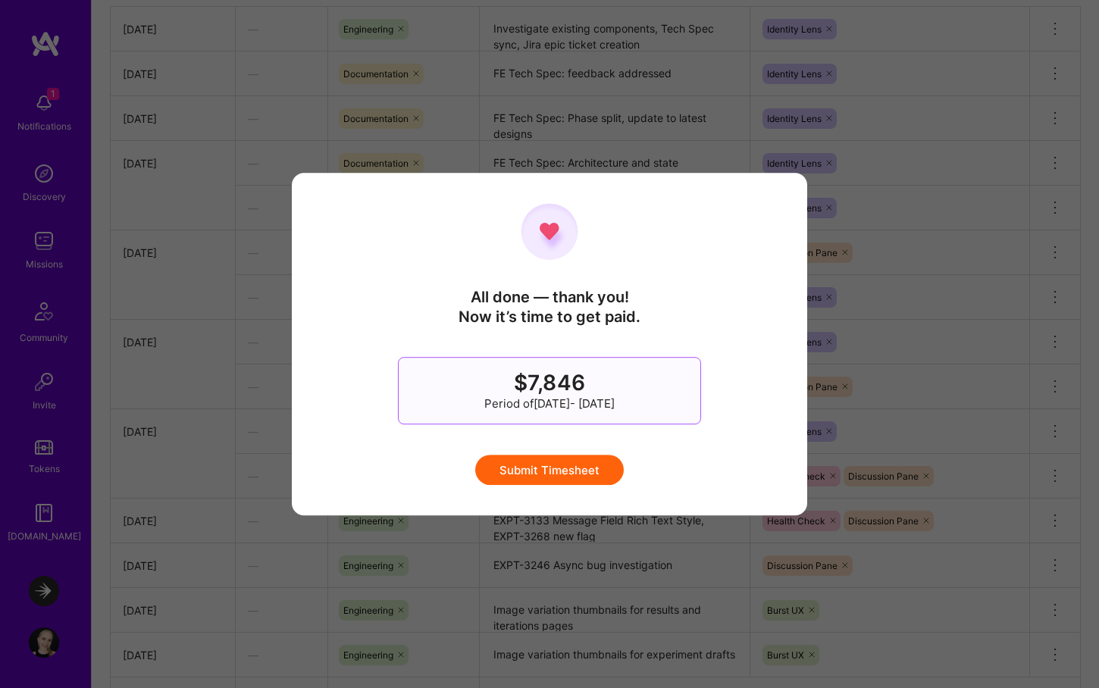
click at [557, 468] on button "Submit Timesheet" at bounding box center [549, 470] width 149 height 30
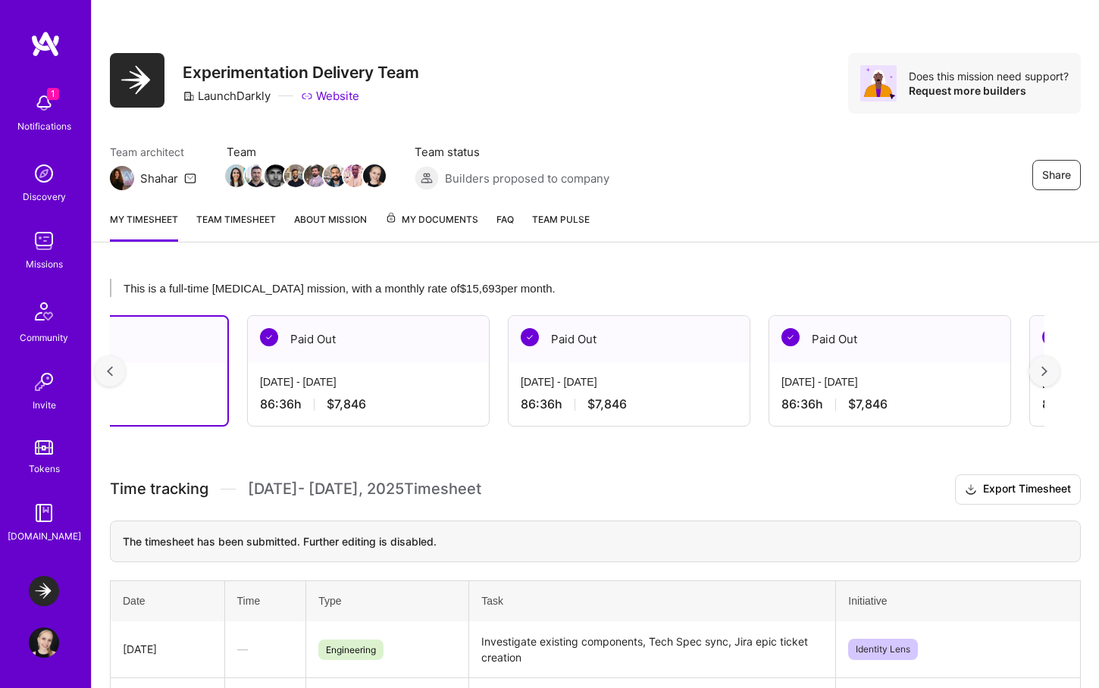
scroll to position [0, 335]
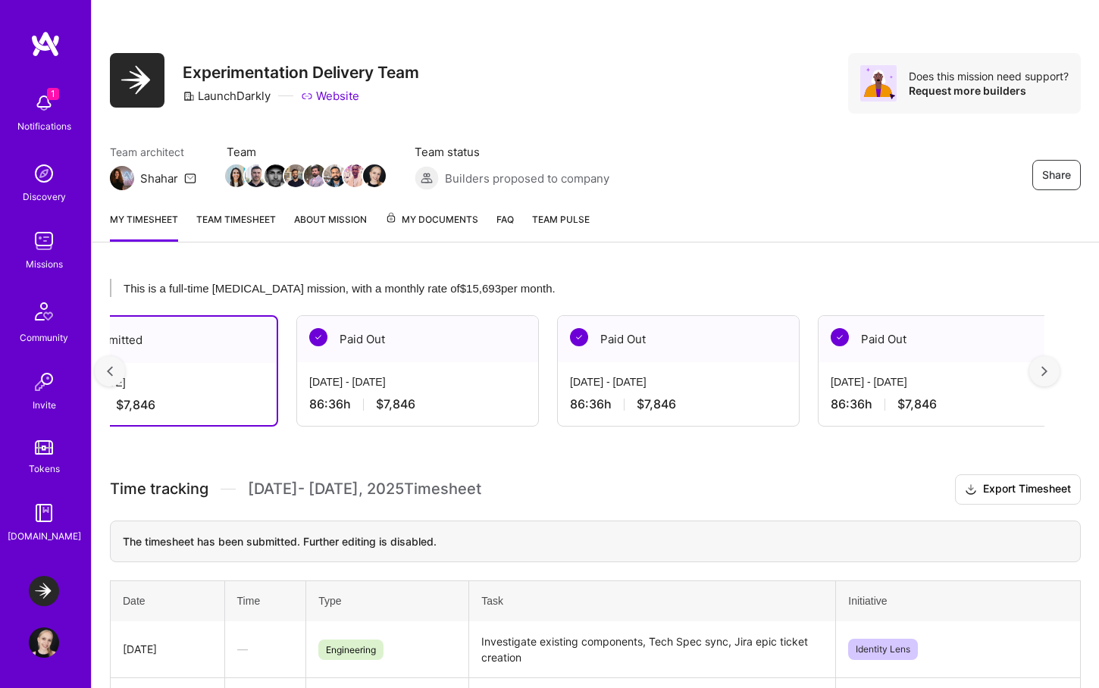
click at [422, 222] on span "My Documents" at bounding box center [431, 219] width 93 height 17
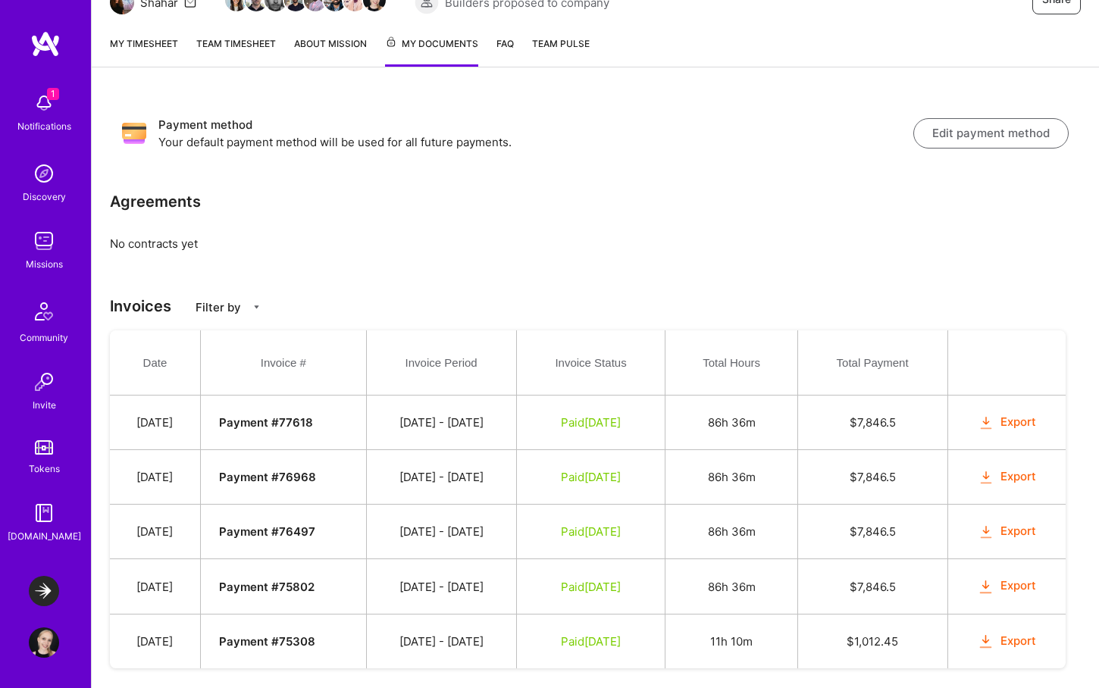
scroll to position [208, 0]
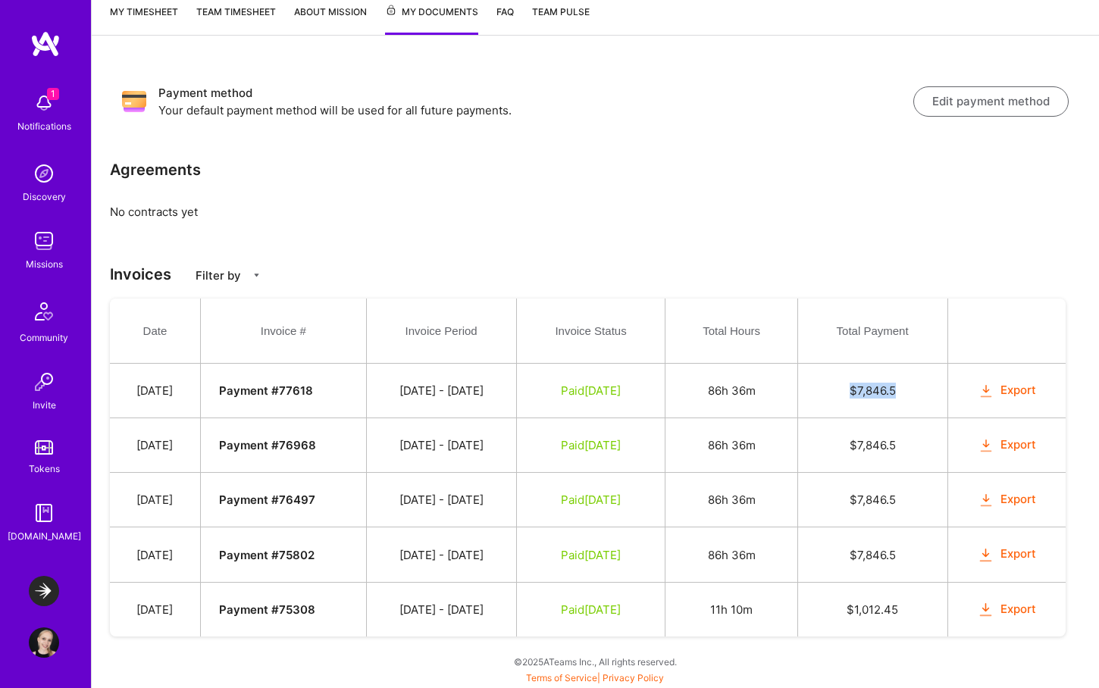
drag, startPoint x: 911, startPoint y: 389, endPoint x: 840, endPoint y: 389, distance: 71.2
click at [840, 389] on td "$ 7,846.5" at bounding box center [872, 391] width 150 height 55
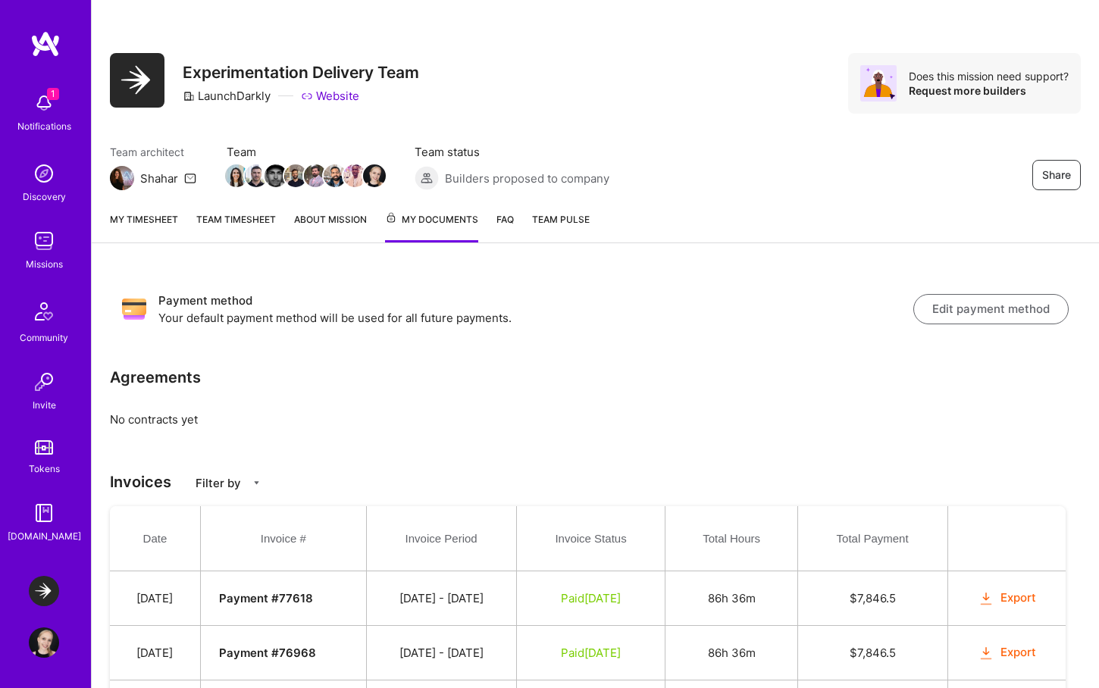
click at [49, 105] on img at bounding box center [44, 103] width 30 height 30
click at [49, 105] on div "1 Notifications Discovery Missions Community Invite Tokens [DOMAIN_NAME]" at bounding box center [45, 314] width 91 height 459
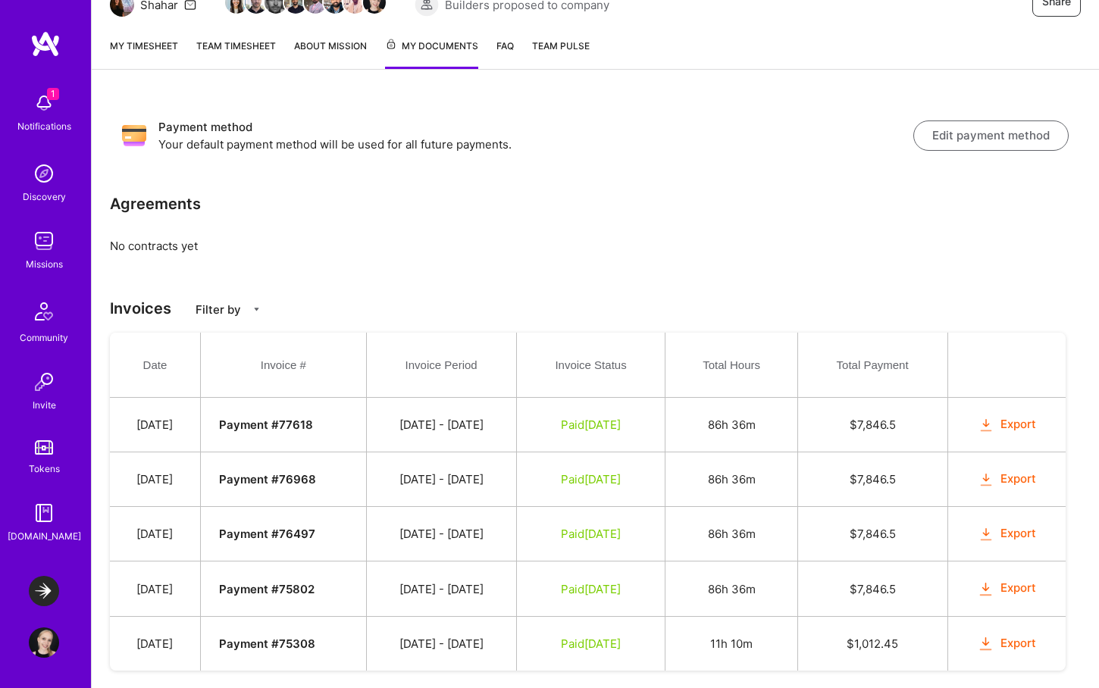
scroll to position [208, 0]
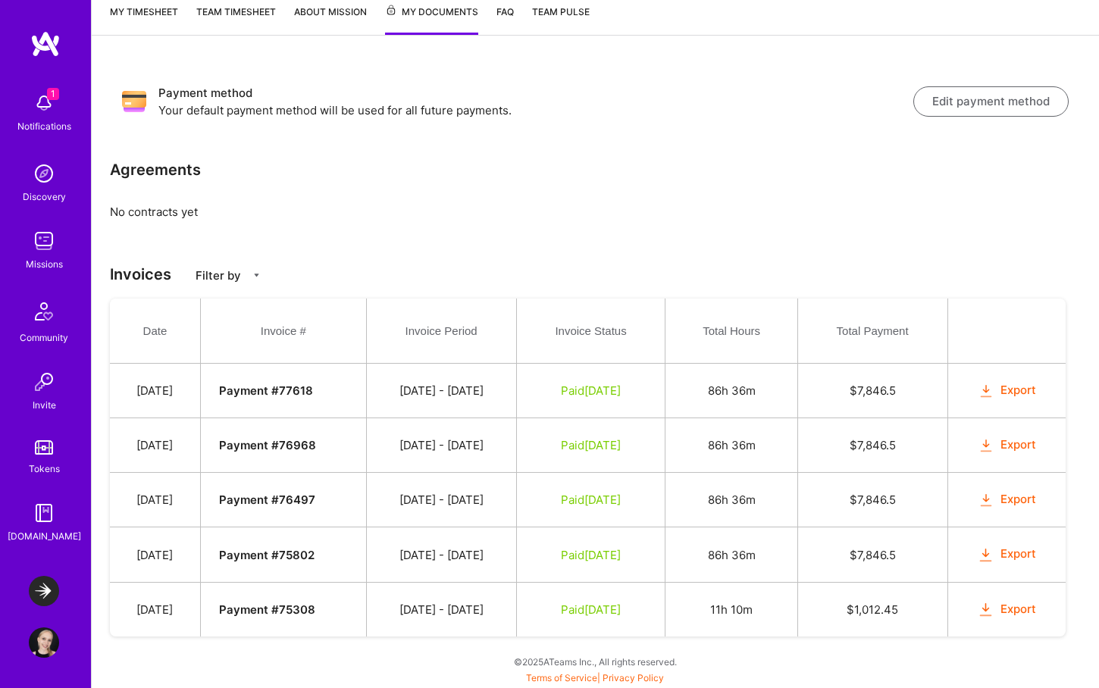
click at [37, 178] on img at bounding box center [44, 173] width 30 height 30
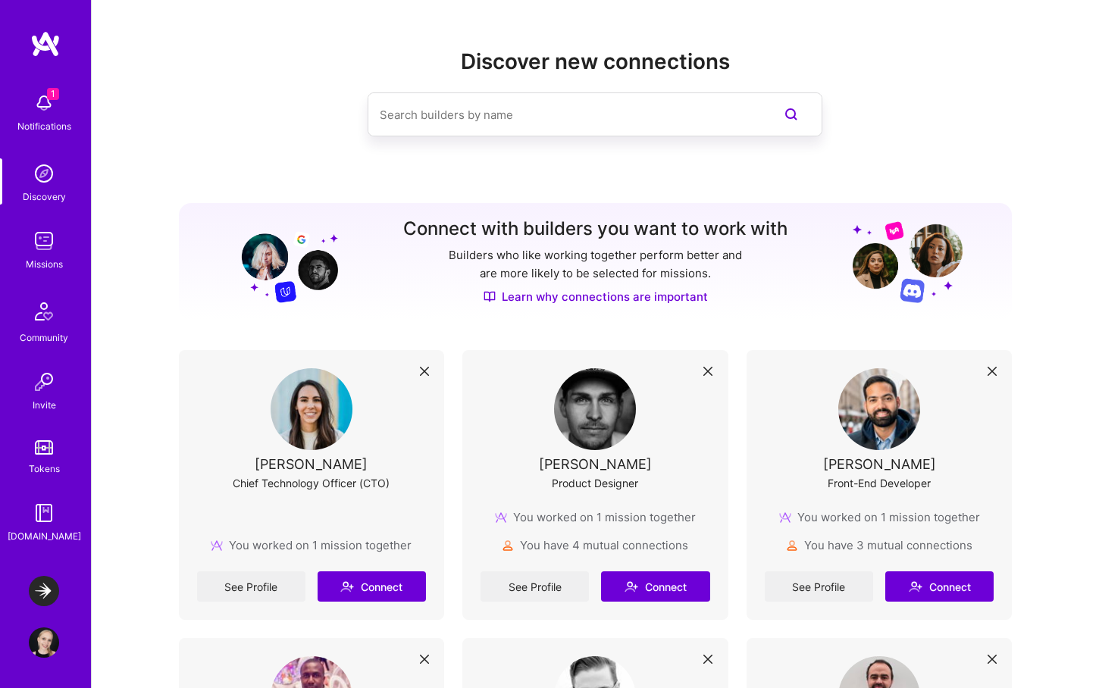
click at [49, 584] on img at bounding box center [44, 591] width 30 height 30
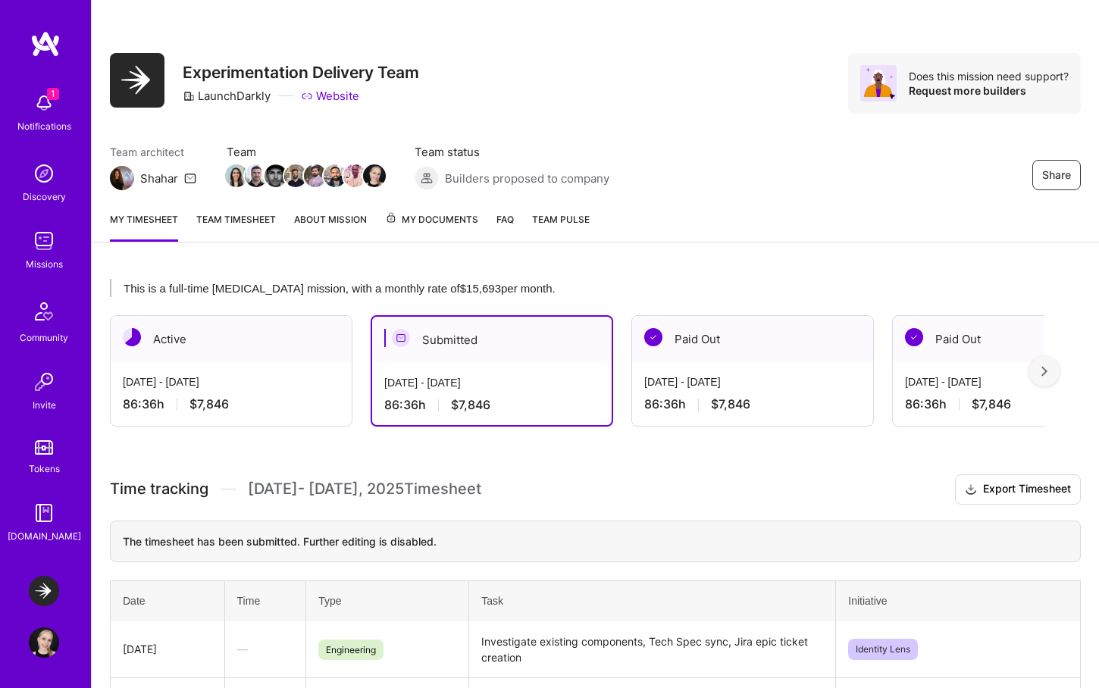
click at [578, 220] on span "Team Pulse" at bounding box center [561, 219] width 58 height 11
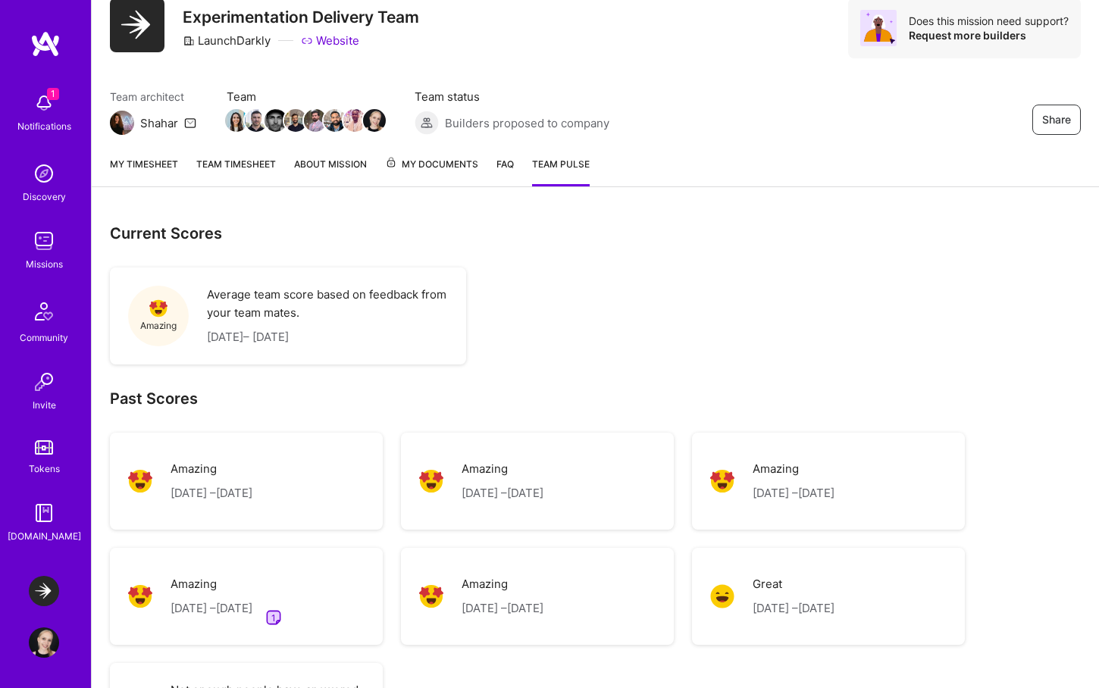
scroll to position [52, 0]
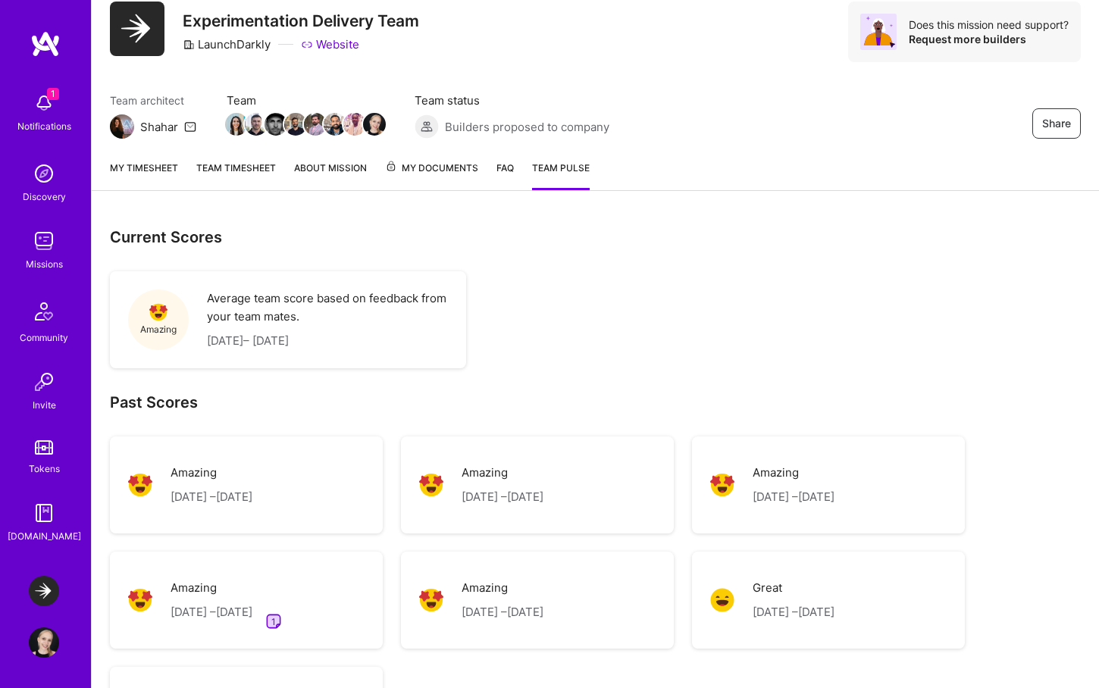
click at [624, 604] on div "Amazing [DATE] – [DATE]" at bounding box center [537, 600] width 236 height 61
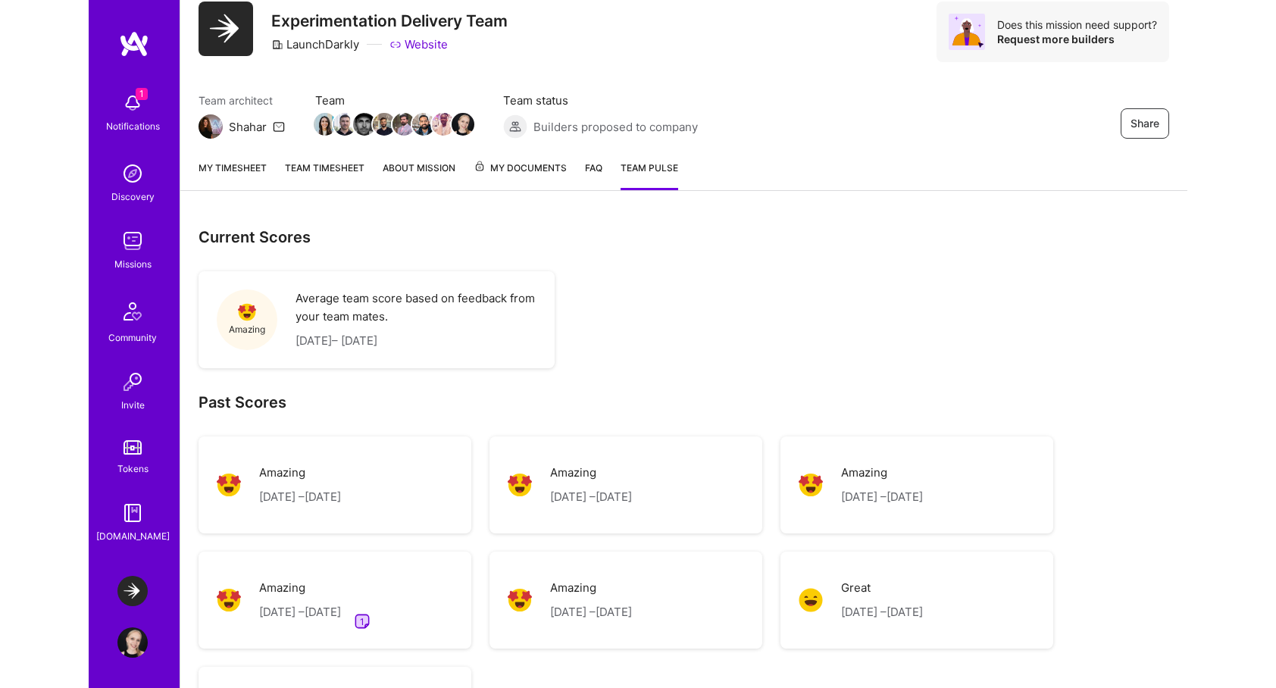
scroll to position [49, 0]
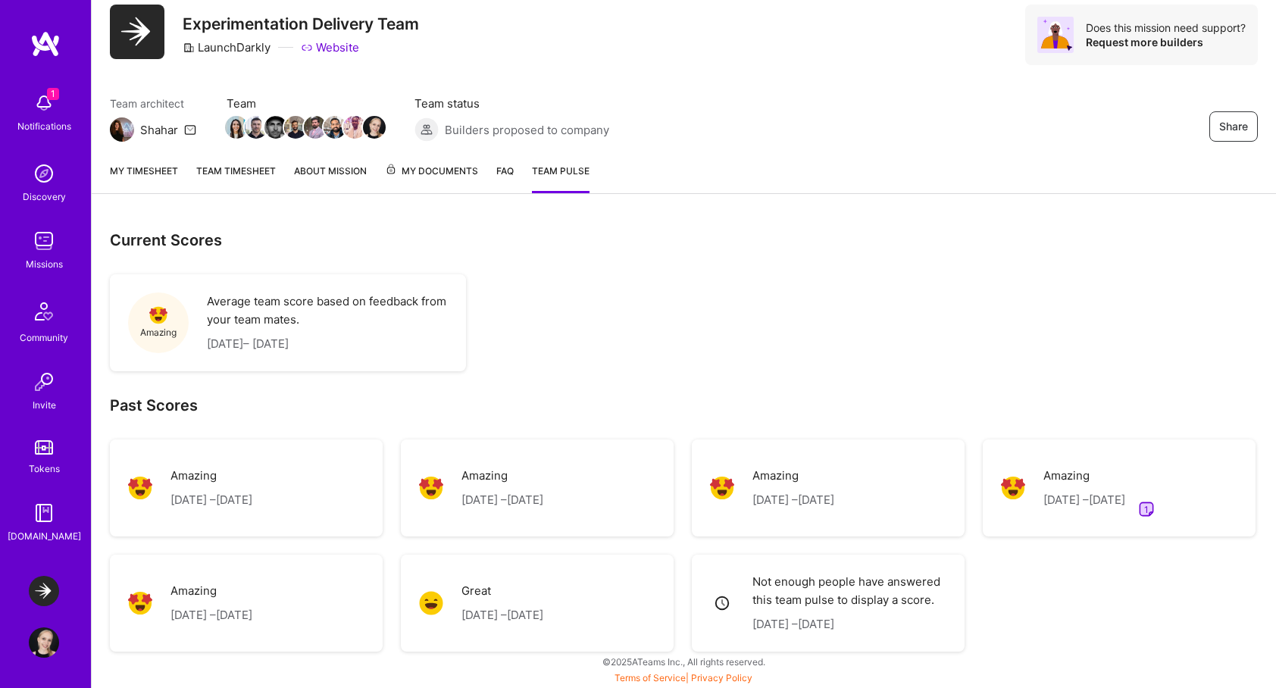
click at [45, 108] on img at bounding box center [44, 103] width 30 height 30
click at [45, 108] on div "1 Notifications Discovery Missions Community Invite Tokens [DOMAIN_NAME]" at bounding box center [45, 314] width 91 height 459
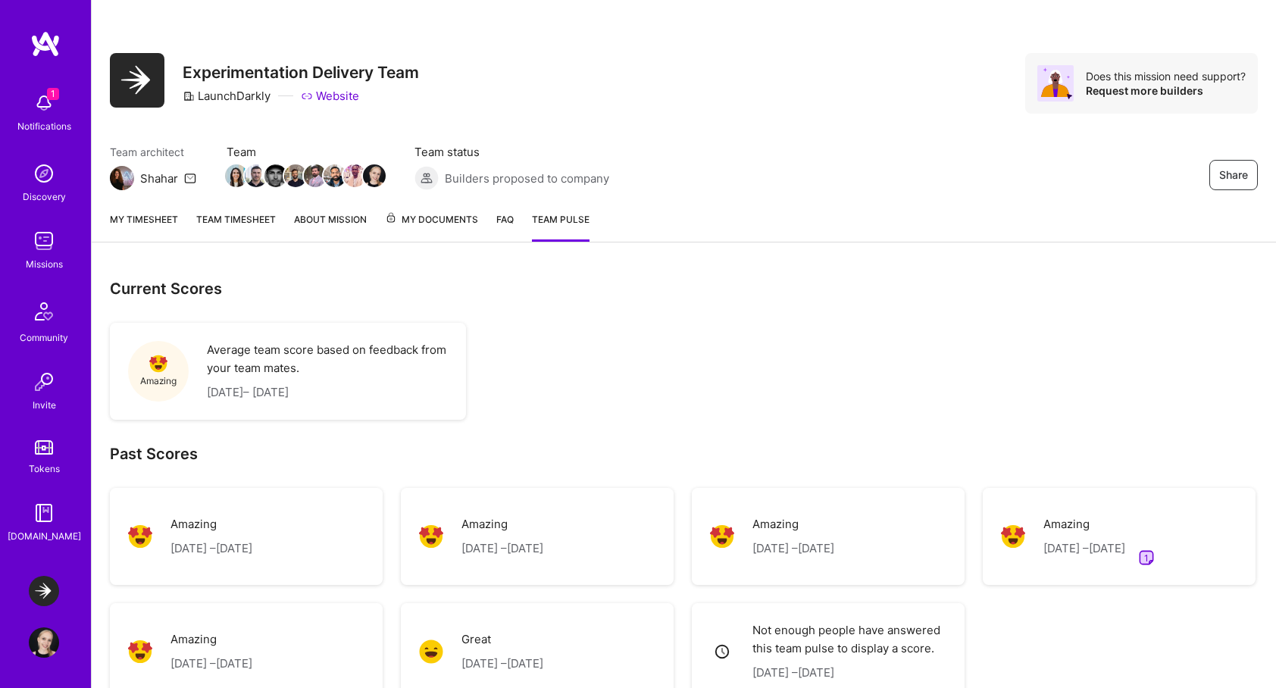
click at [48, 101] on img at bounding box center [44, 103] width 30 height 30
click at [48, 101] on div "1 Notifications Discovery Missions Community Invite Tokens [DOMAIN_NAME]" at bounding box center [45, 314] width 91 height 459
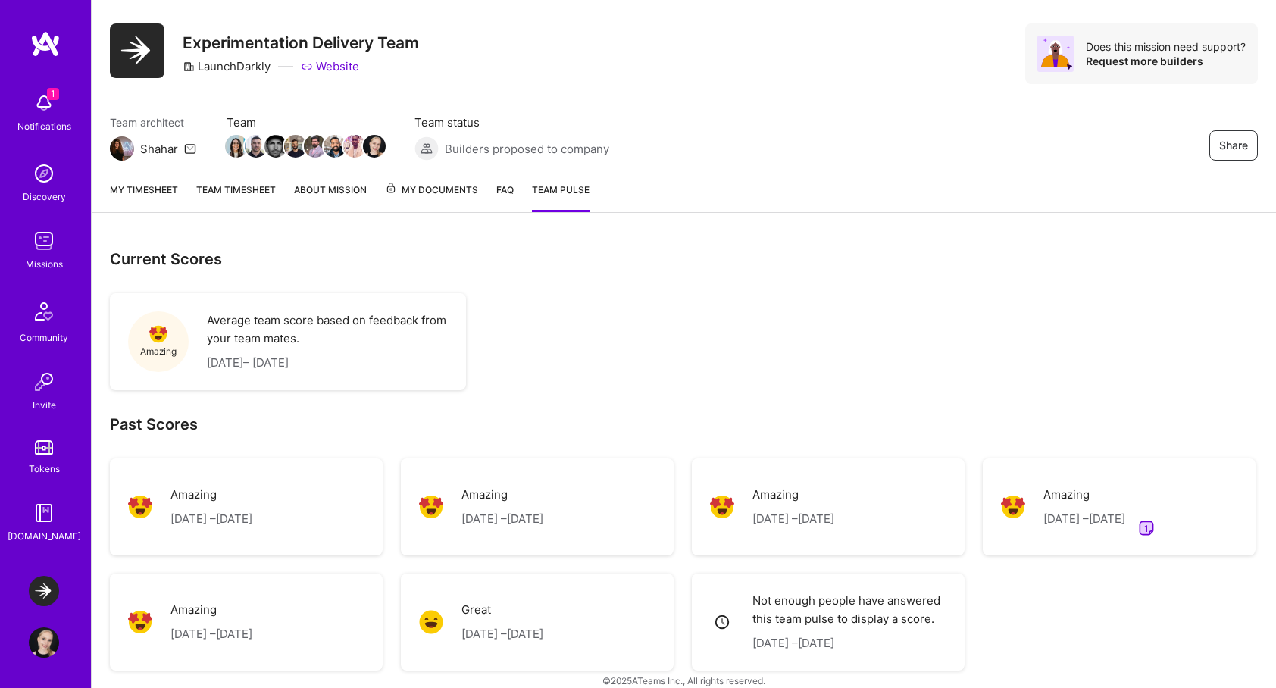
scroll to position [49, 0]
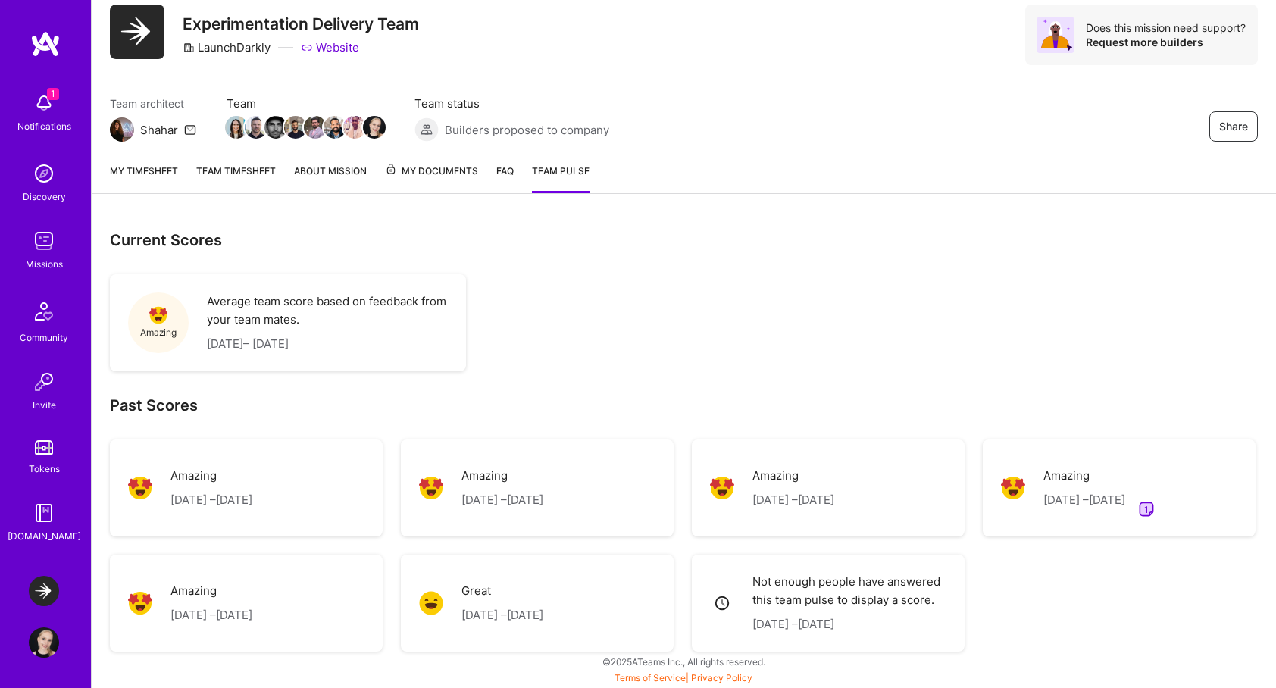
click at [543, 612] on p "[DATE] – [DATE]" at bounding box center [503, 615] width 82 height 18
drag, startPoint x: 606, startPoint y: 618, endPoint x: 458, endPoint y: 621, distance: 148.6
click at [458, 621] on div "Great [DATE] – [DATE]" at bounding box center [537, 603] width 236 height 61
click at [49, 178] on img at bounding box center [44, 173] width 30 height 30
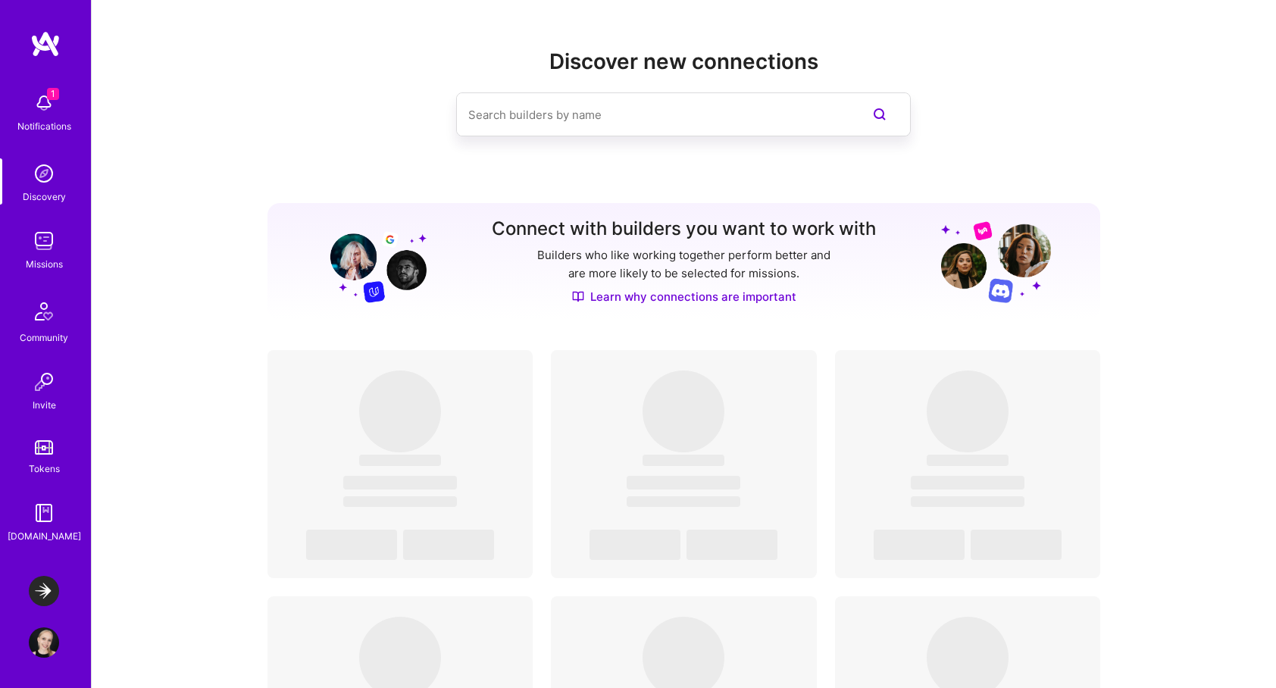
click at [46, 118] on div "Notifications" at bounding box center [44, 126] width 54 height 16
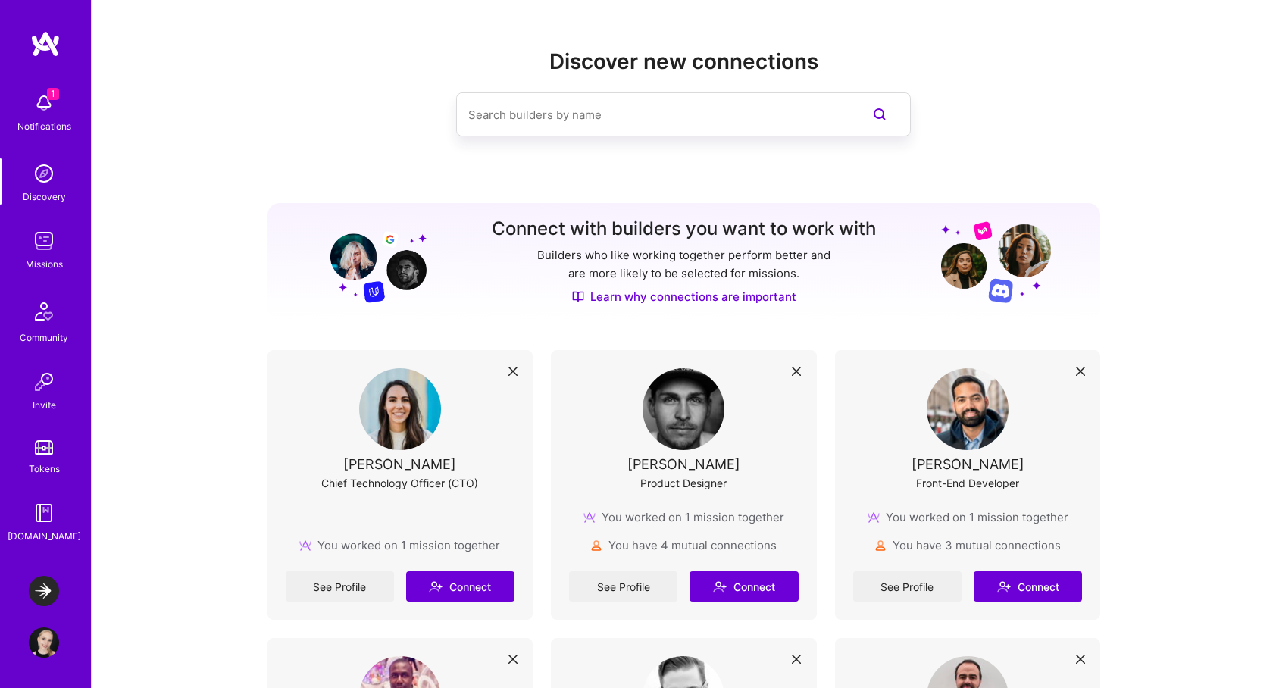
click at [45, 118] on div "1 Notifications Discovery Missions Community Invite Tokens [DOMAIN_NAME]" at bounding box center [45, 314] width 91 height 459
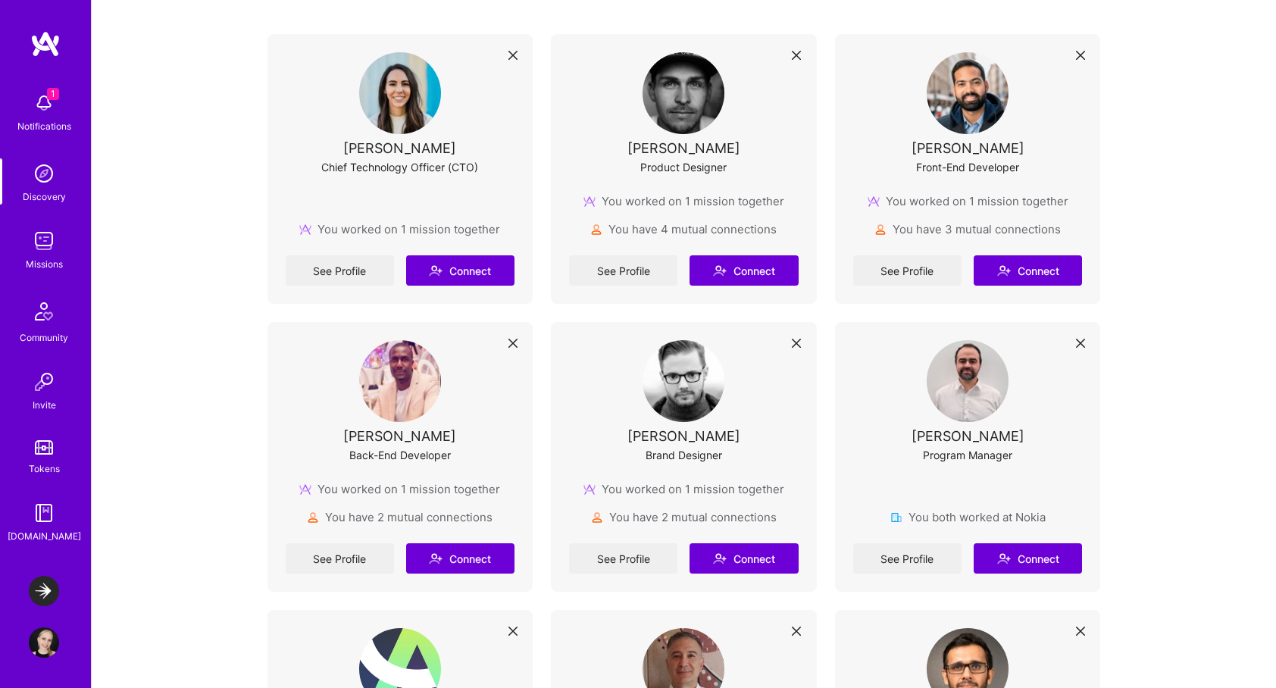
scroll to position [333, 0]
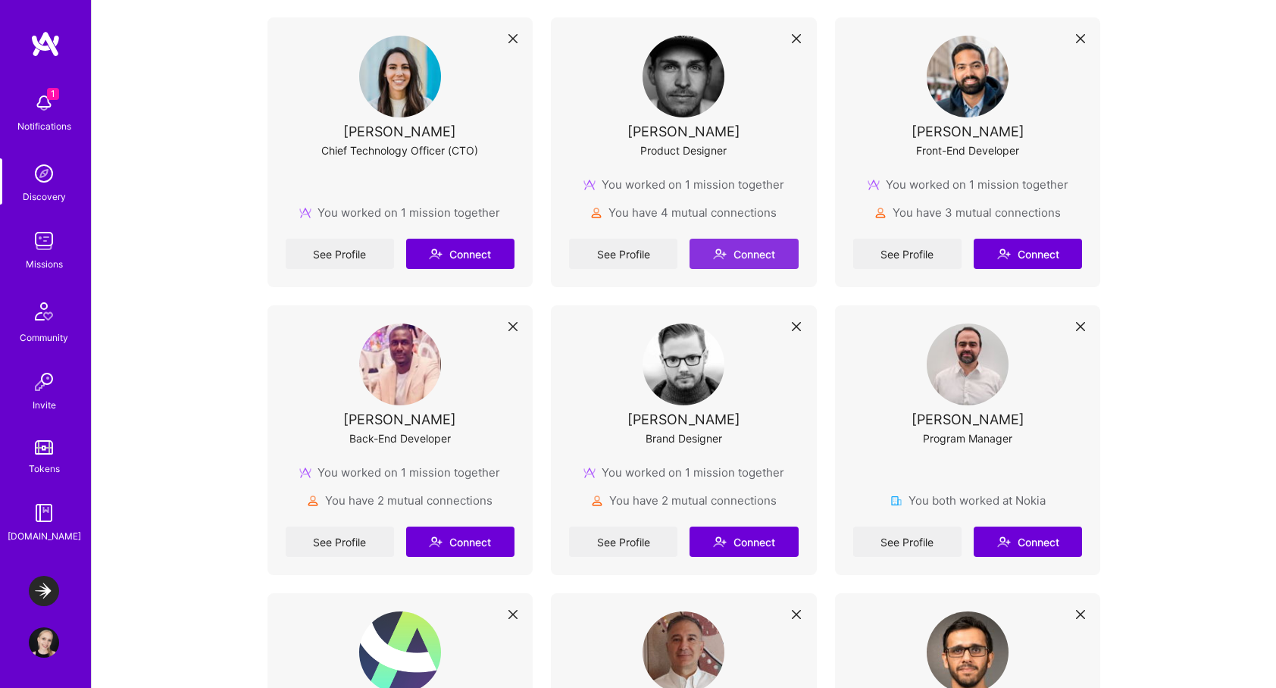
click at [749, 252] on button "Connect" at bounding box center [744, 254] width 108 height 30
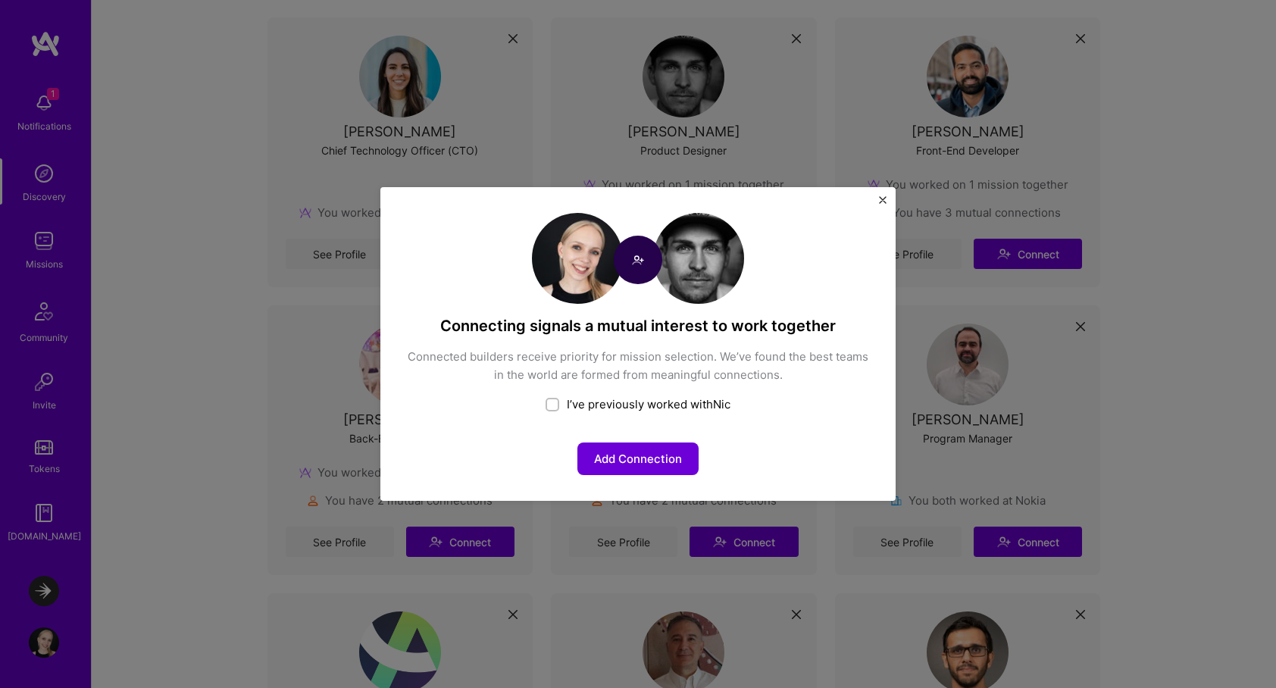
click at [883, 199] on img "Close" at bounding box center [883, 200] width 8 height 8
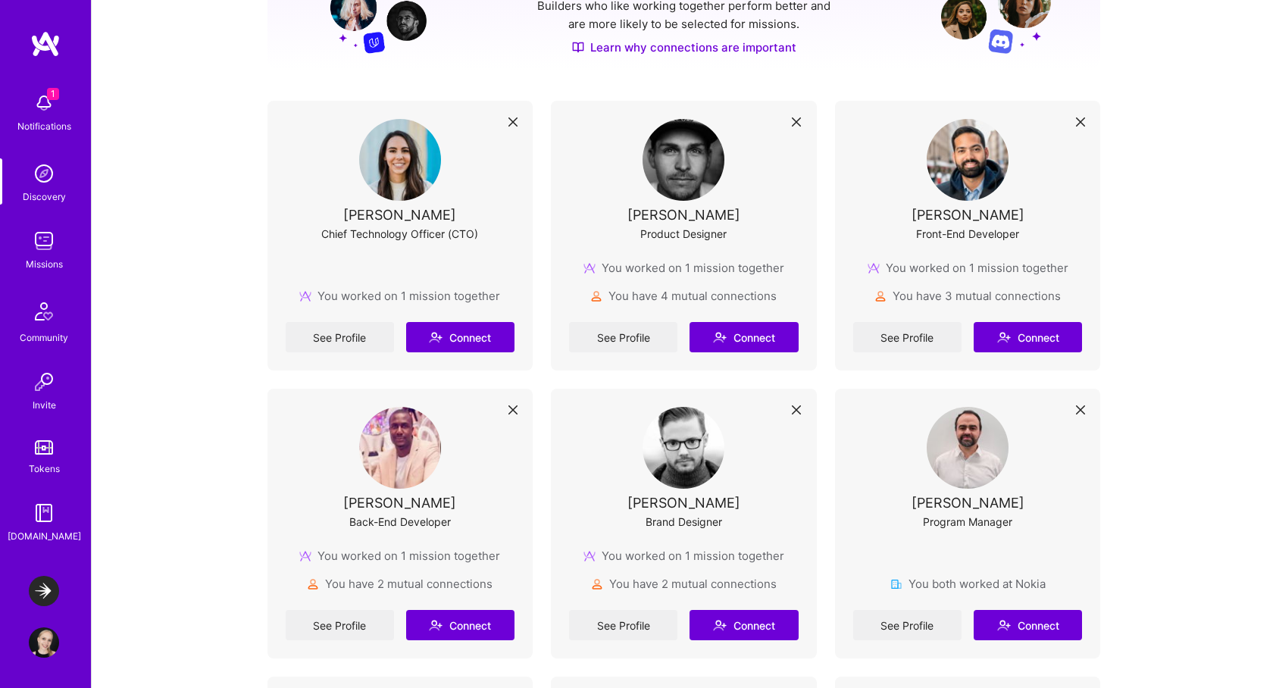
scroll to position [249, 0]
click at [48, 644] on img at bounding box center [44, 643] width 30 height 30
